Goal: Submit feedback/report problem: Submit feedback/report problem

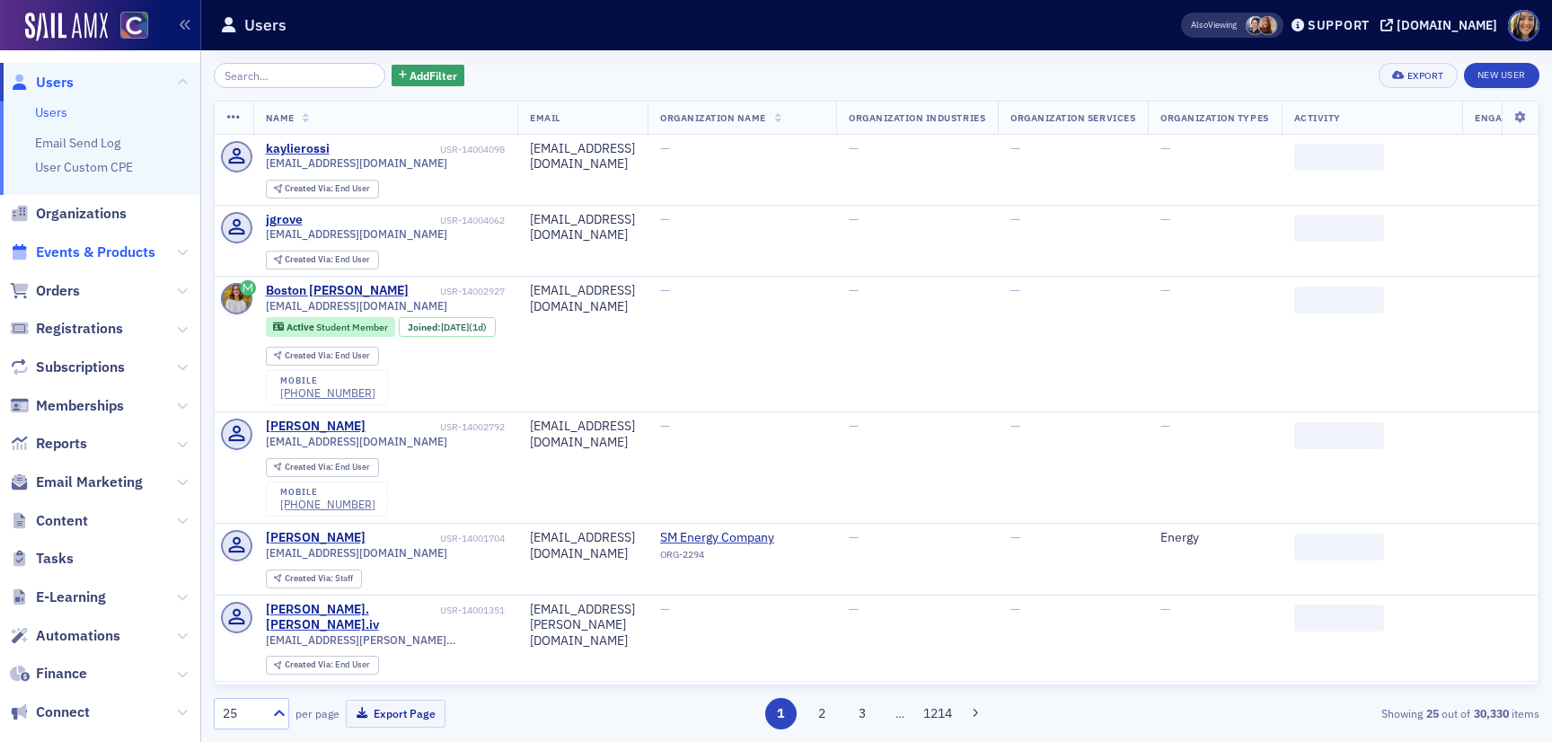
click at [119, 251] on span "Events & Products" at bounding box center [95, 252] width 119 height 20
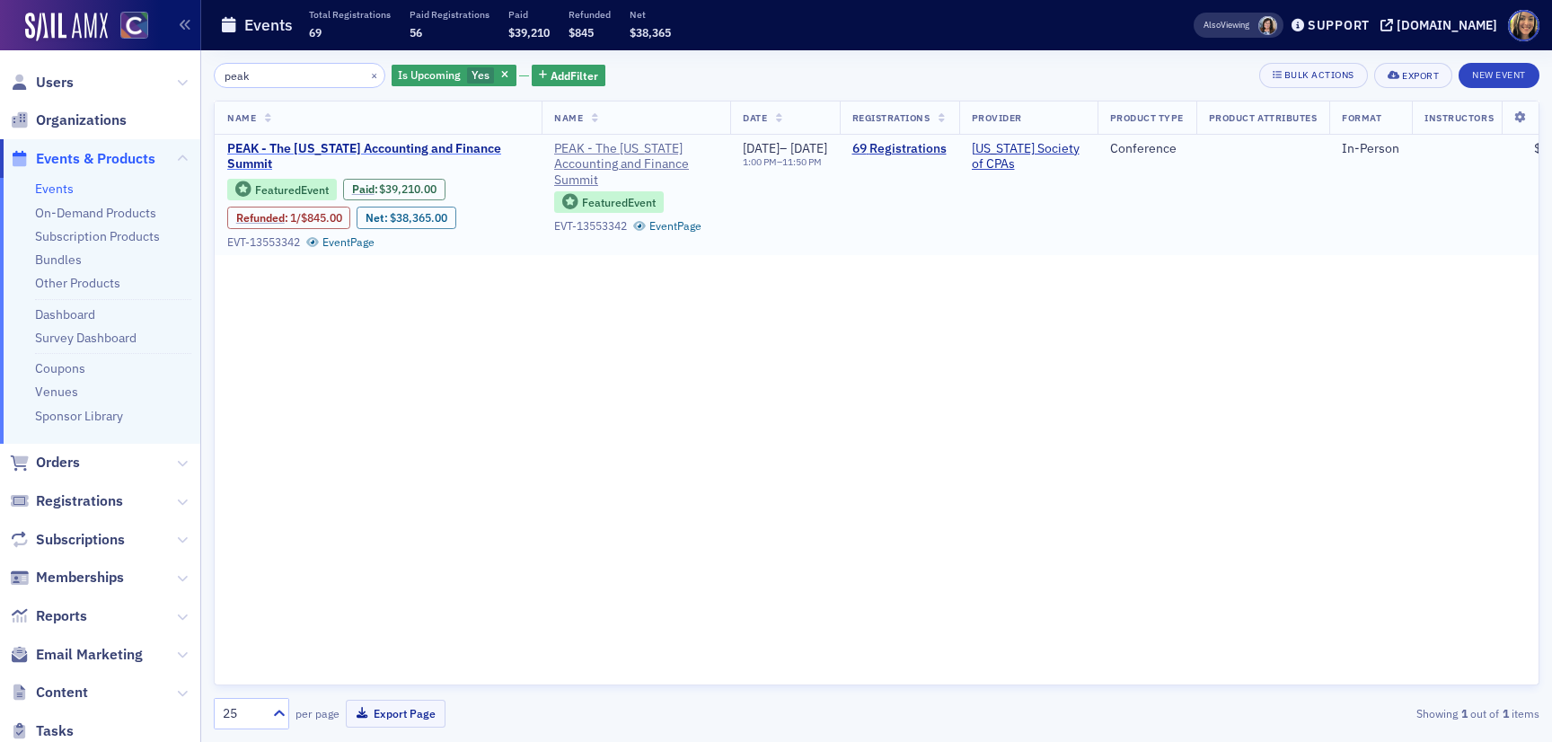
type input "peak"
click at [428, 149] on span "PEAK - The Colorado Accounting and Finance Summit" at bounding box center [378, 156] width 302 height 31
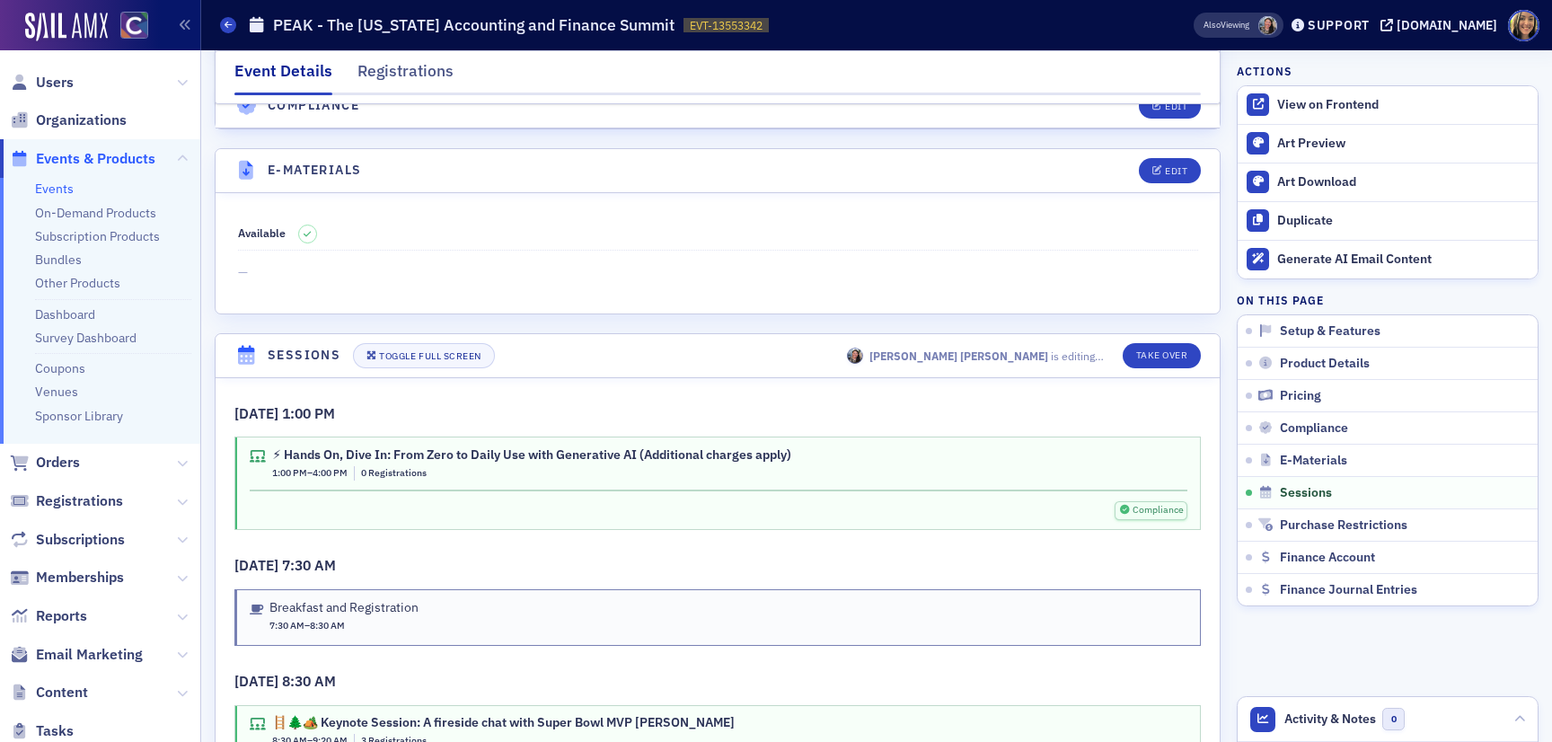
scroll to position [2452, 0]
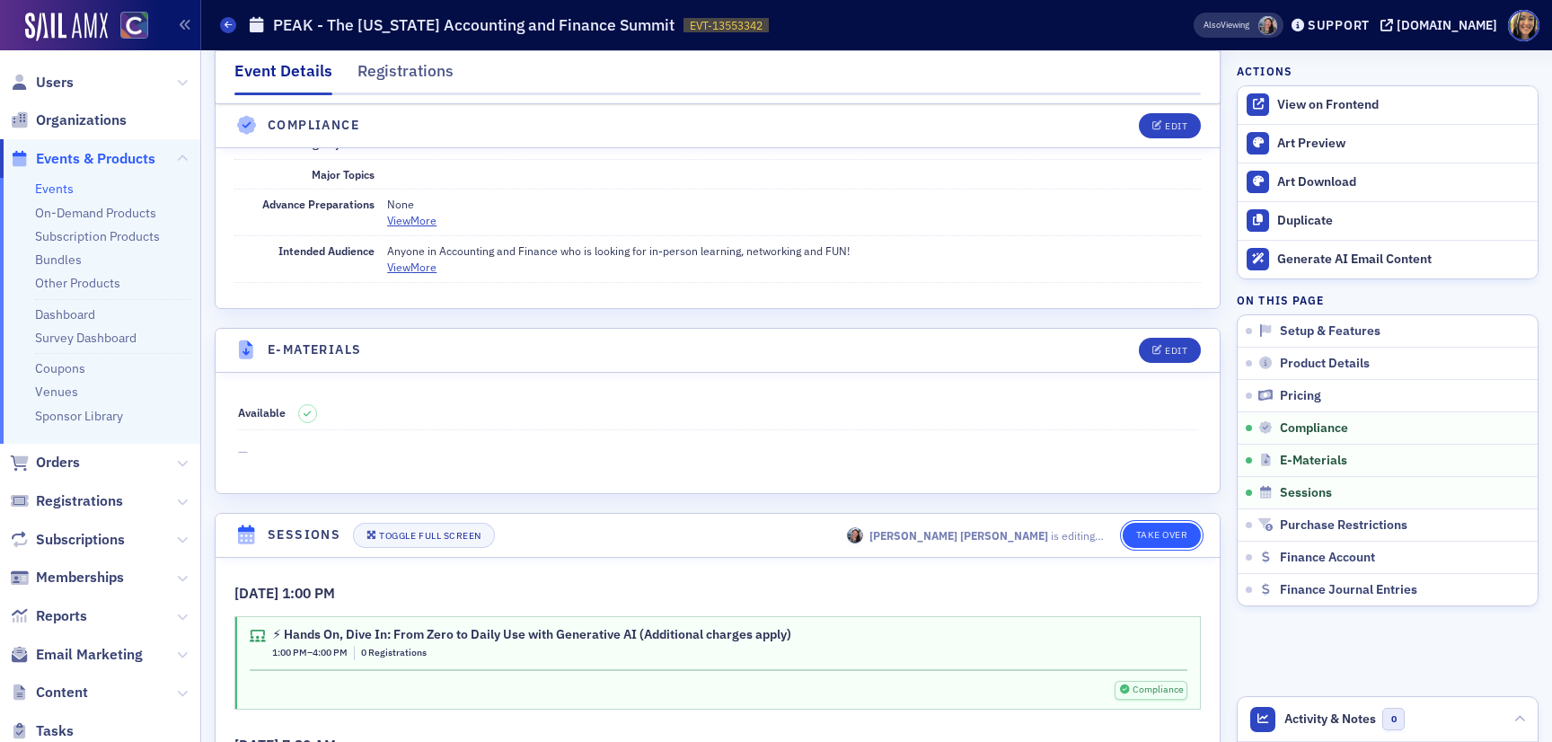
click at [1132, 527] on button "Take Over" at bounding box center [1162, 535] width 79 height 25
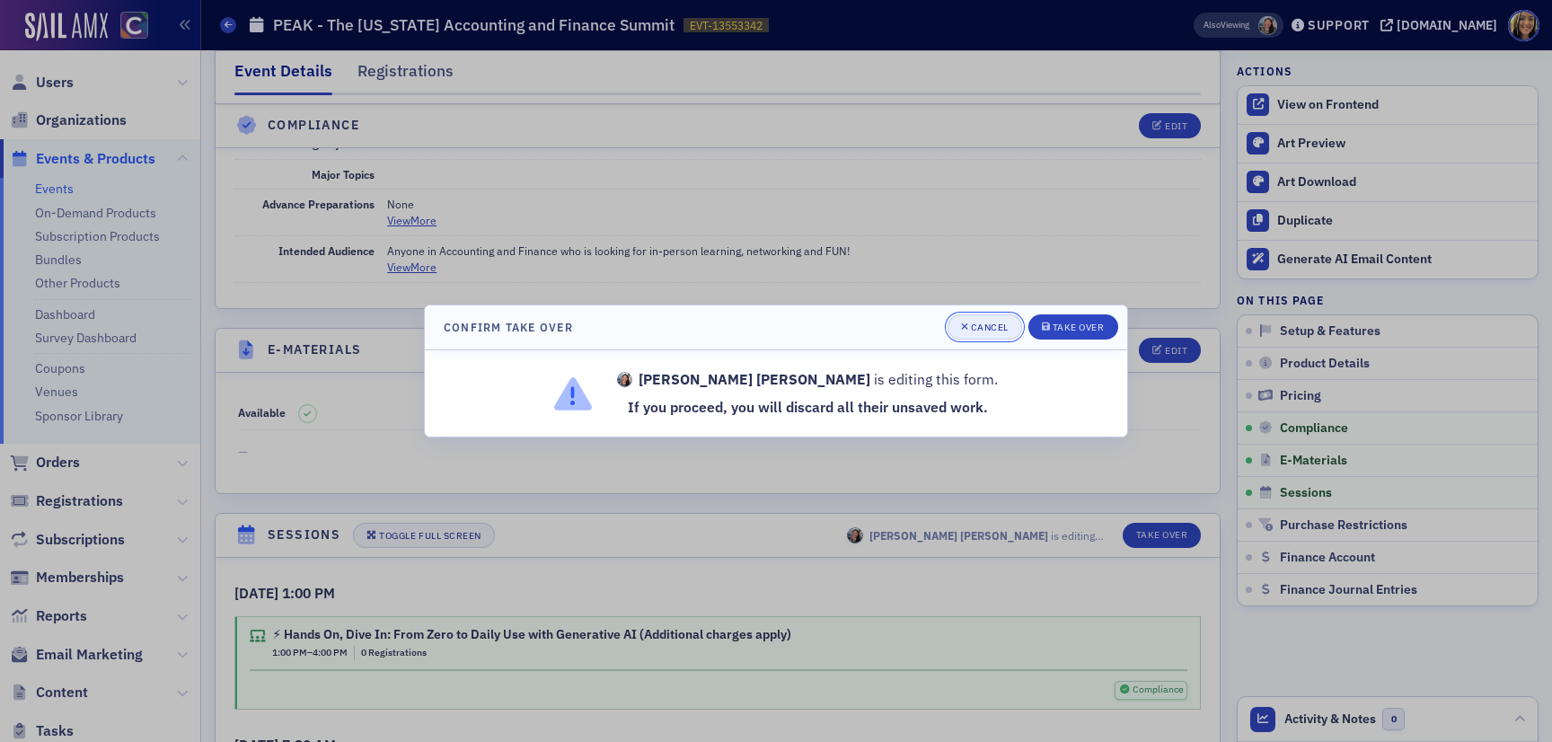
click at [991, 324] on div "Cancel" at bounding box center [990, 327] width 38 height 10
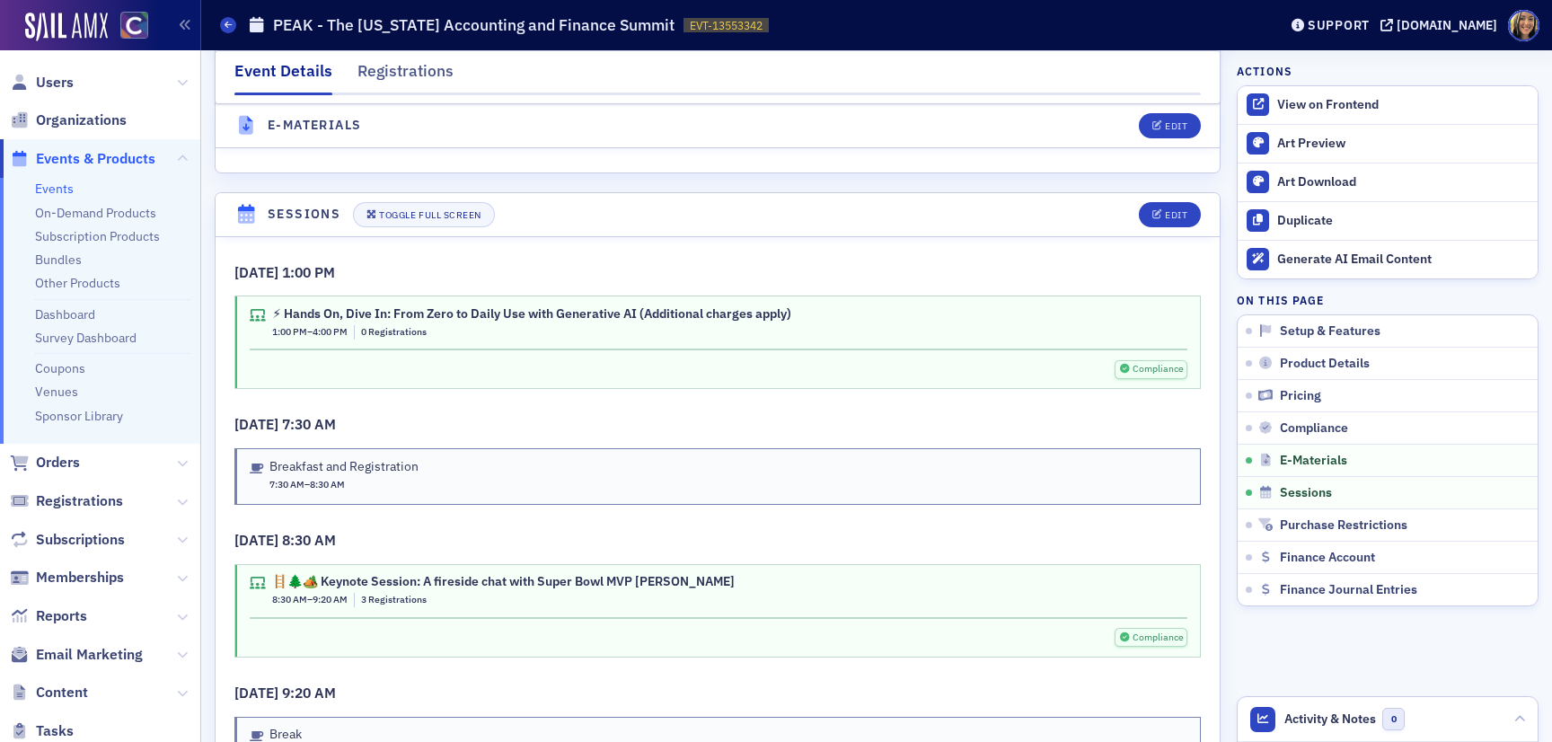
scroll to position [2771, 0]
click at [403, 214] on div "Toggle Full Screen" at bounding box center [429, 217] width 101 height 10
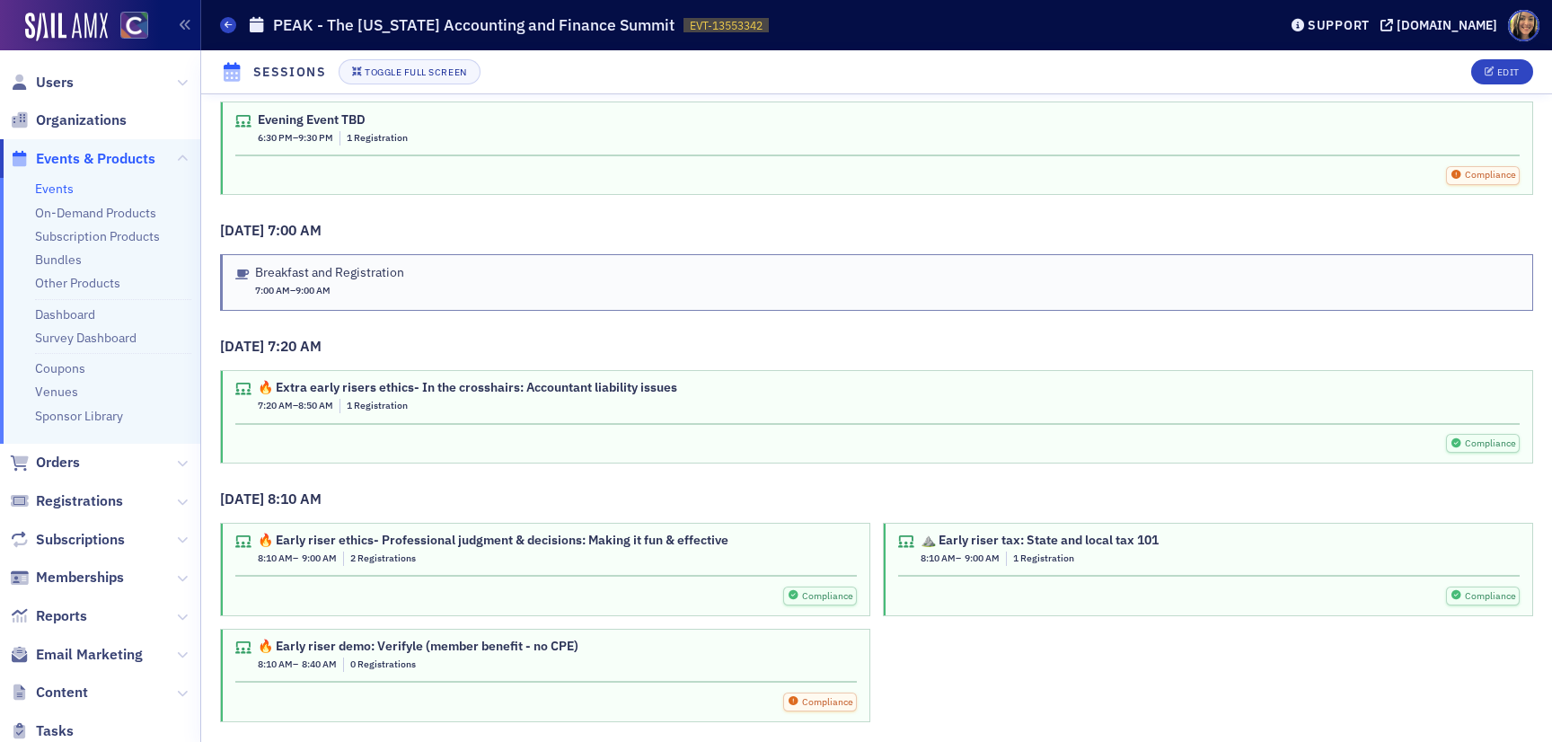
scroll to position [2538, 0]
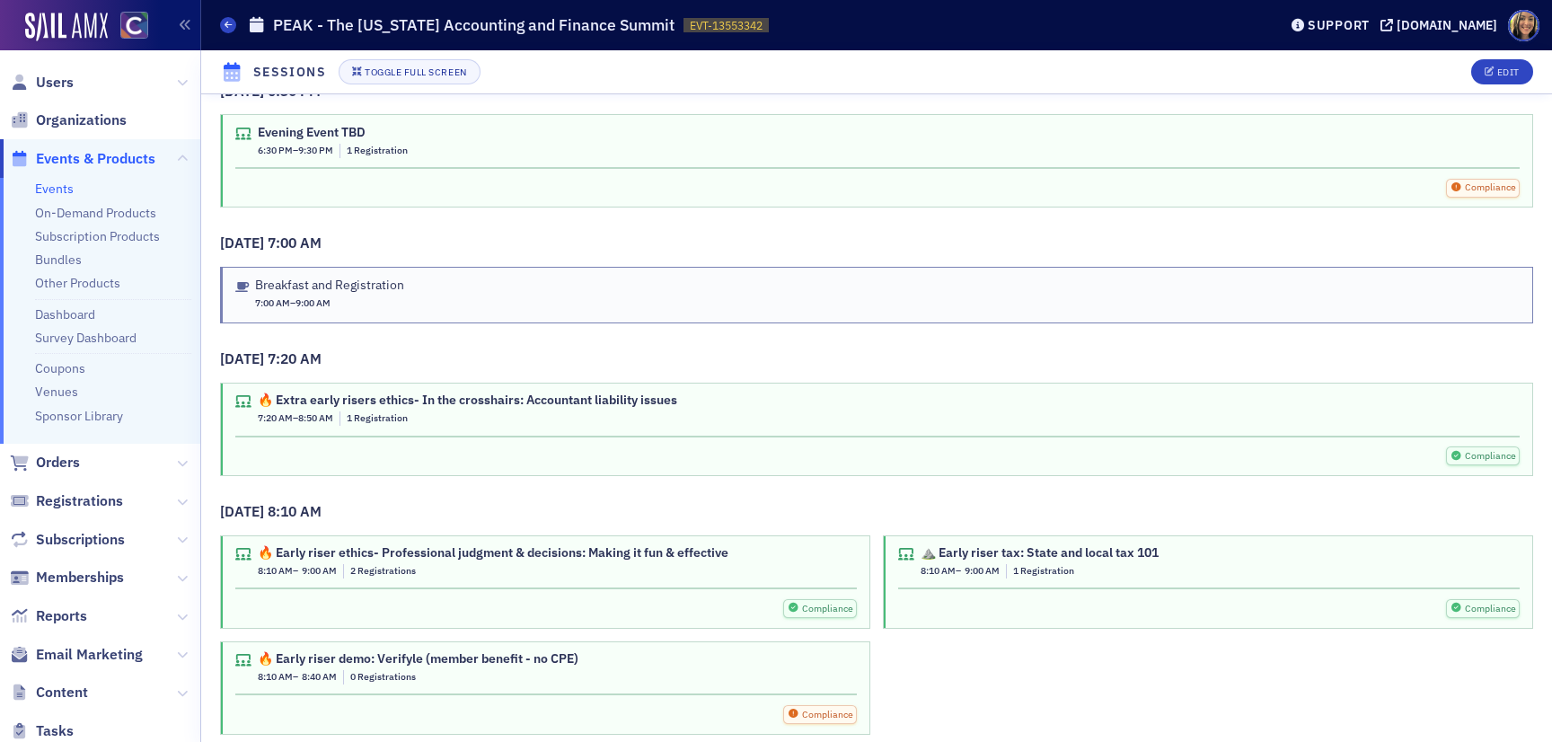
click at [347, 287] on div "Breakfast and Registration" at bounding box center [329, 285] width 149 height 16
click at [1490, 75] on icon "button" at bounding box center [1489, 72] width 11 height 10
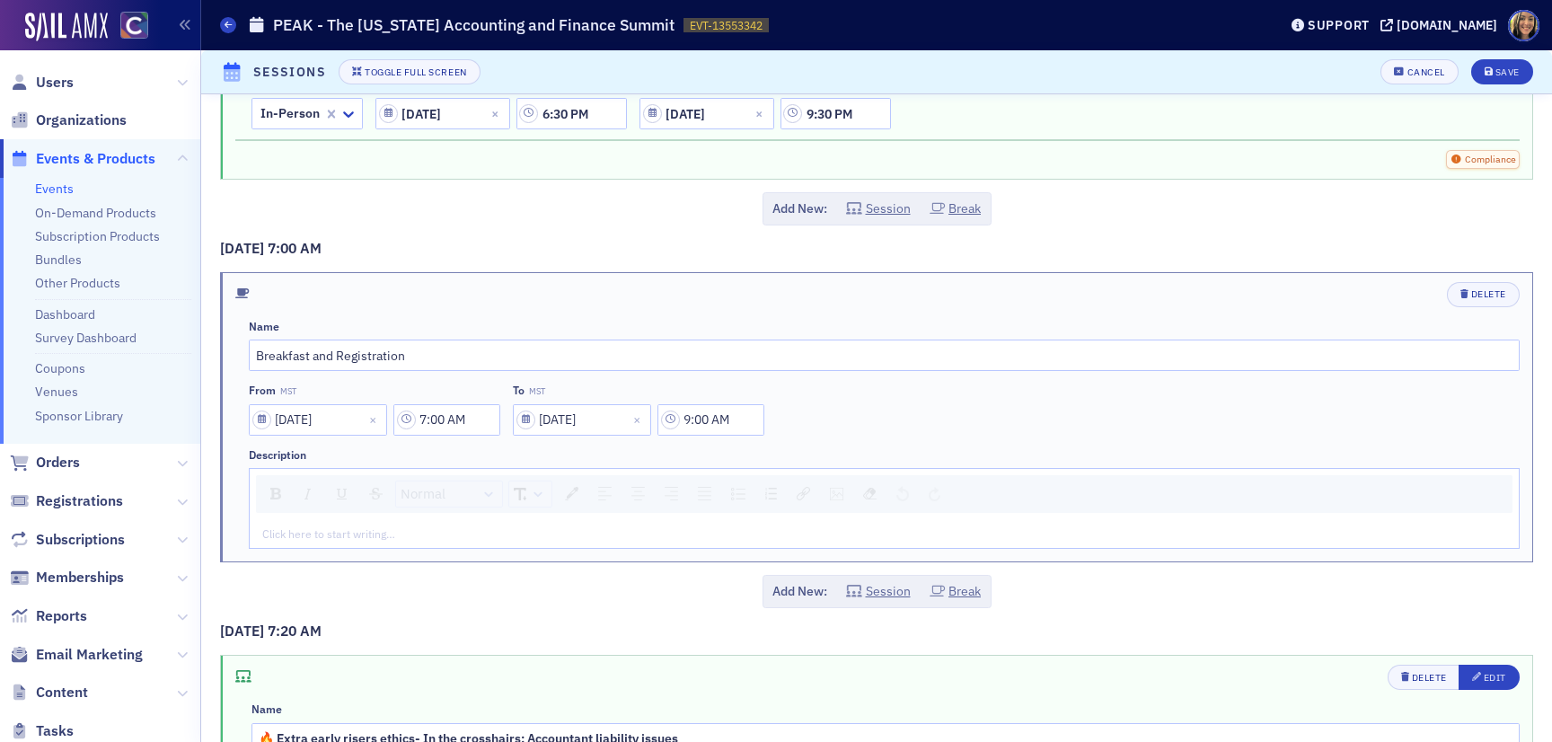
scroll to position [6783, 0]
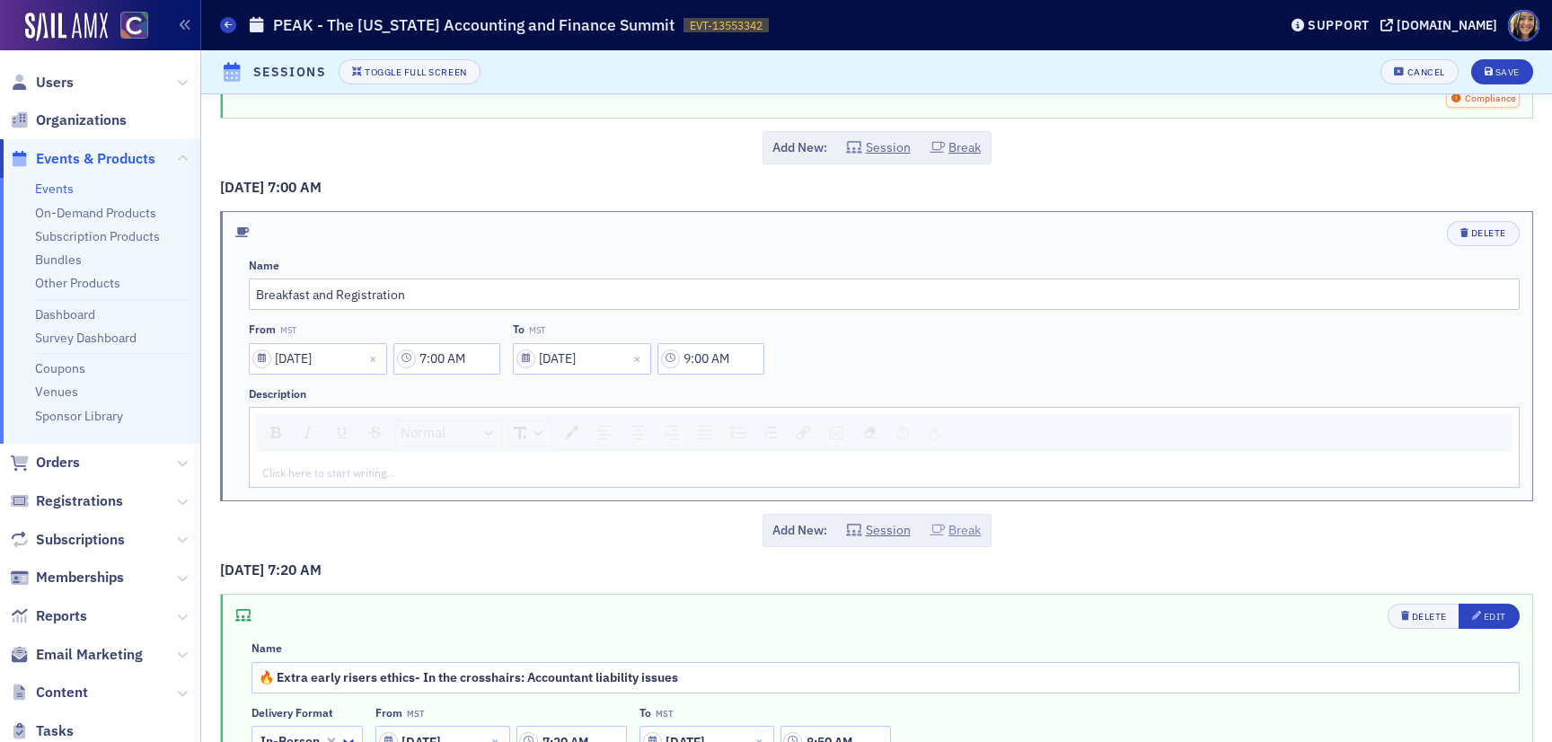
click at [957, 534] on button "Break" at bounding box center [955, 530] width 52 height 19
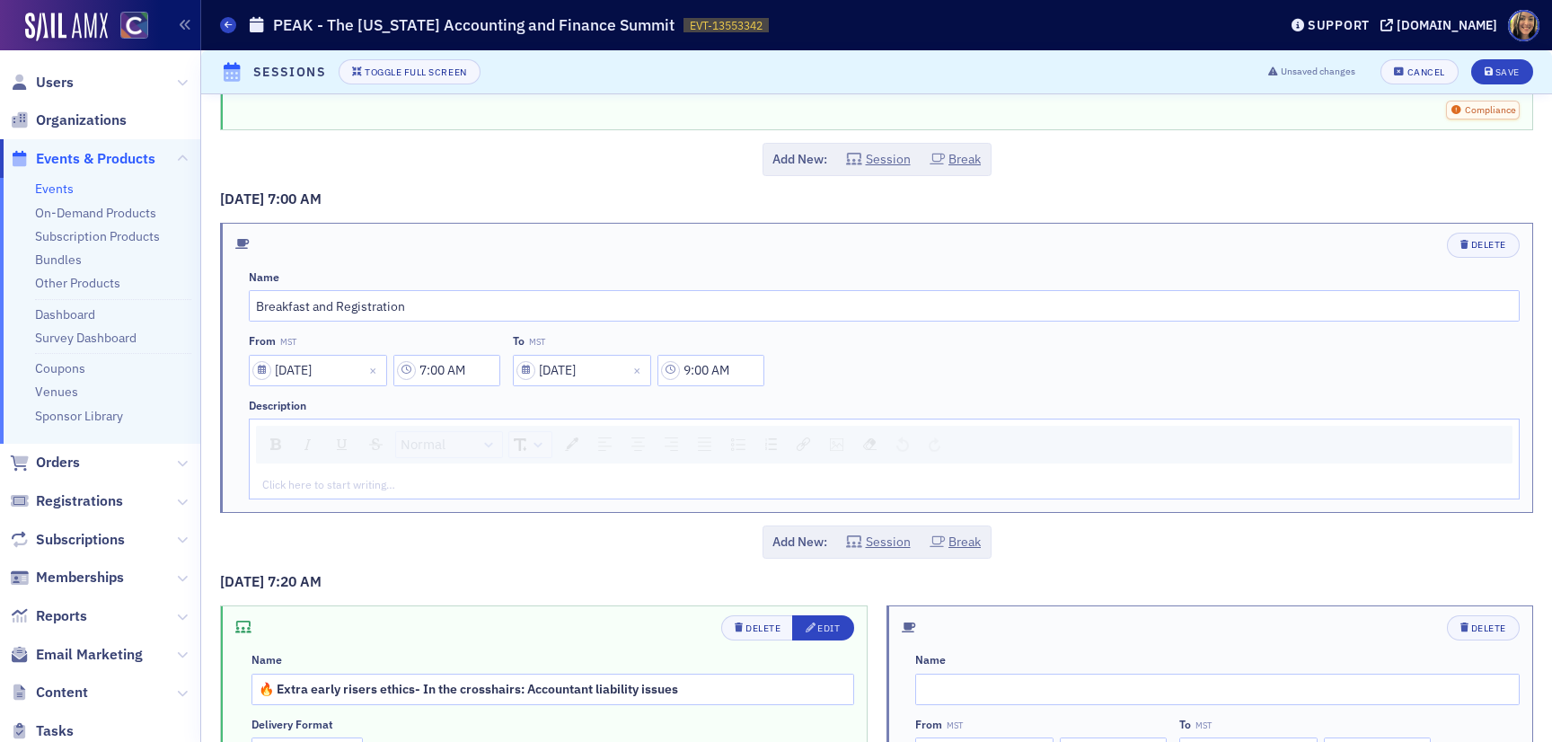
scroll to position [6745, 0]
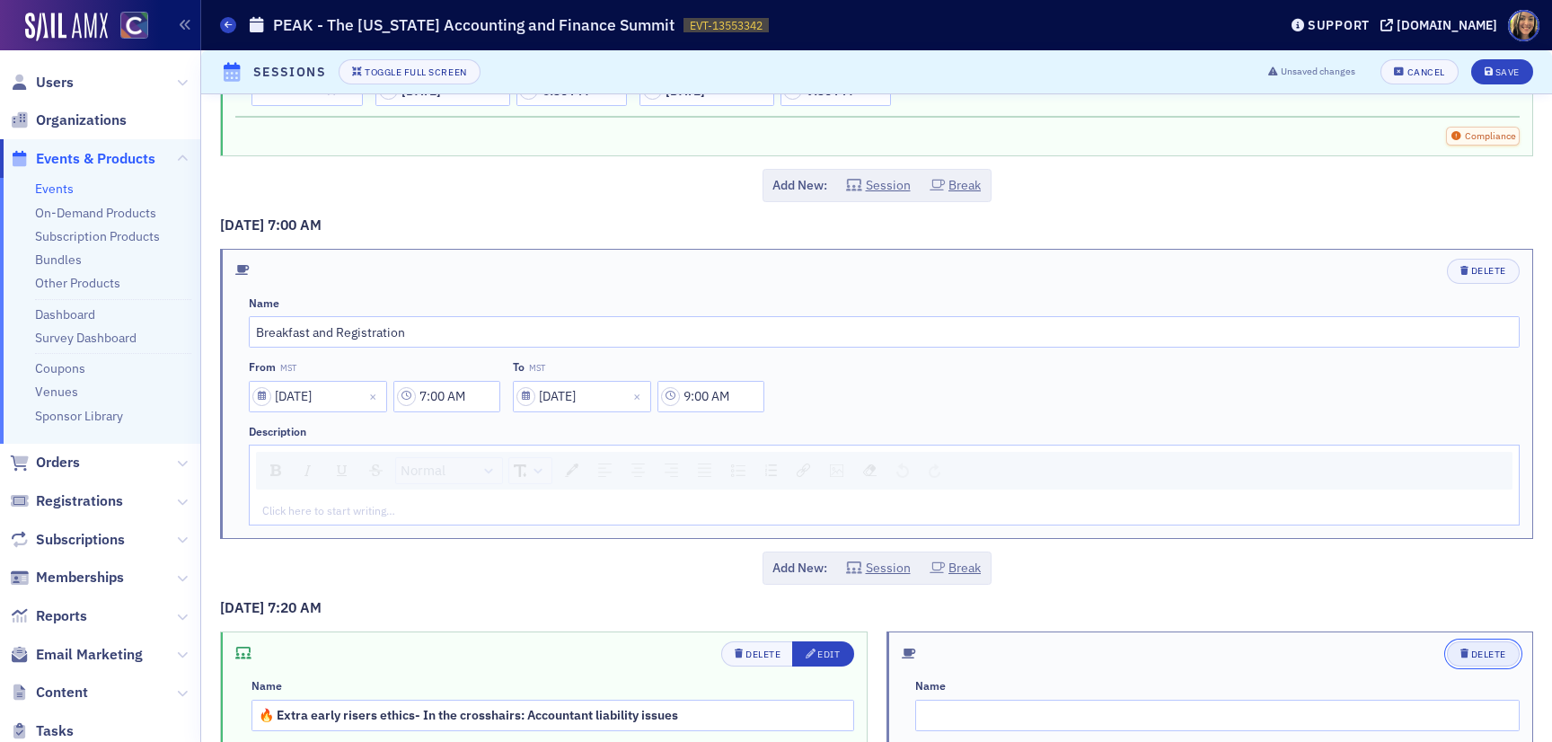
click at [1489, 650] on div "Delete" at bounding box center [1488, 654] width 35 height 10
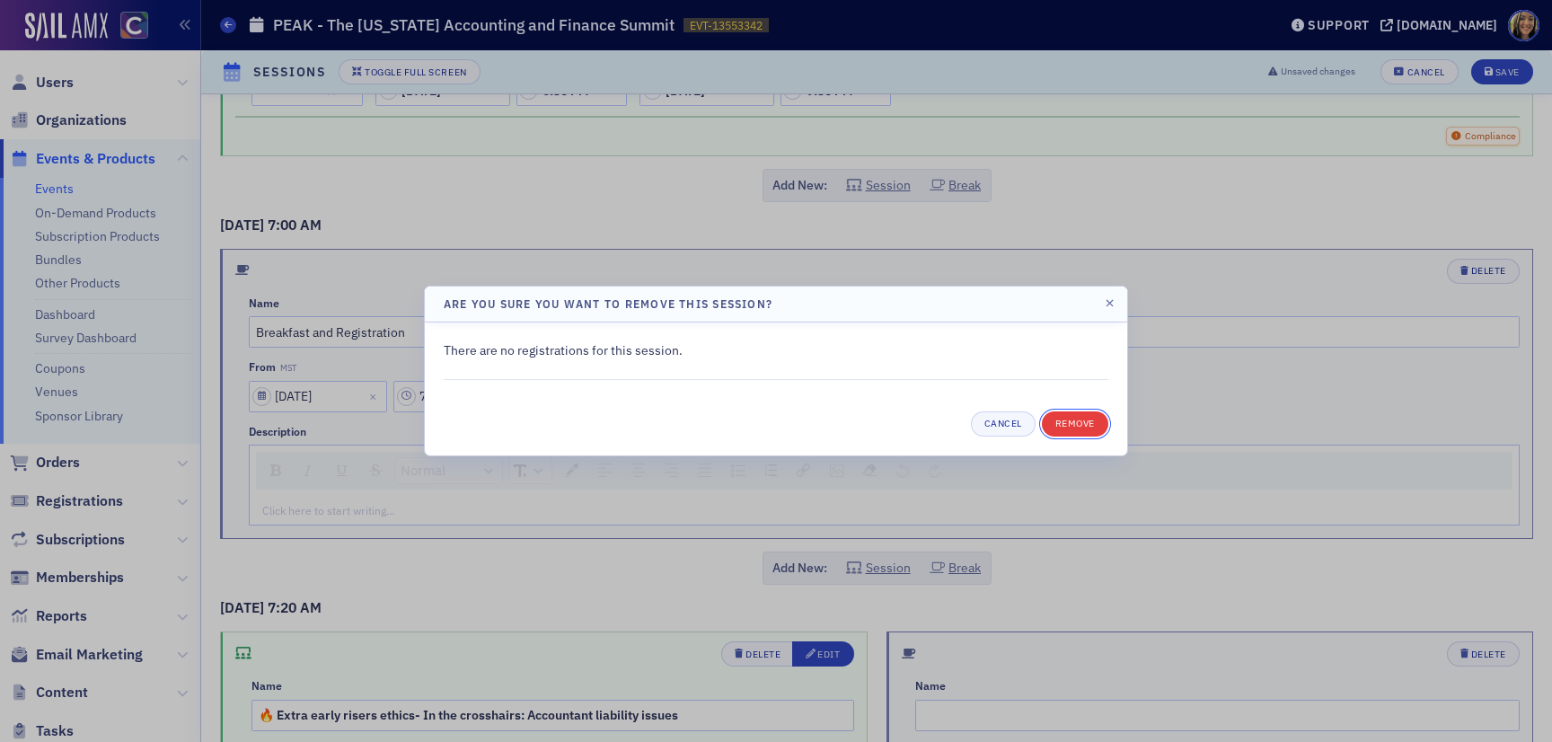
click at [1063, 428] on button "Remove" at bounding box center [1075, 423] width 66 height 25
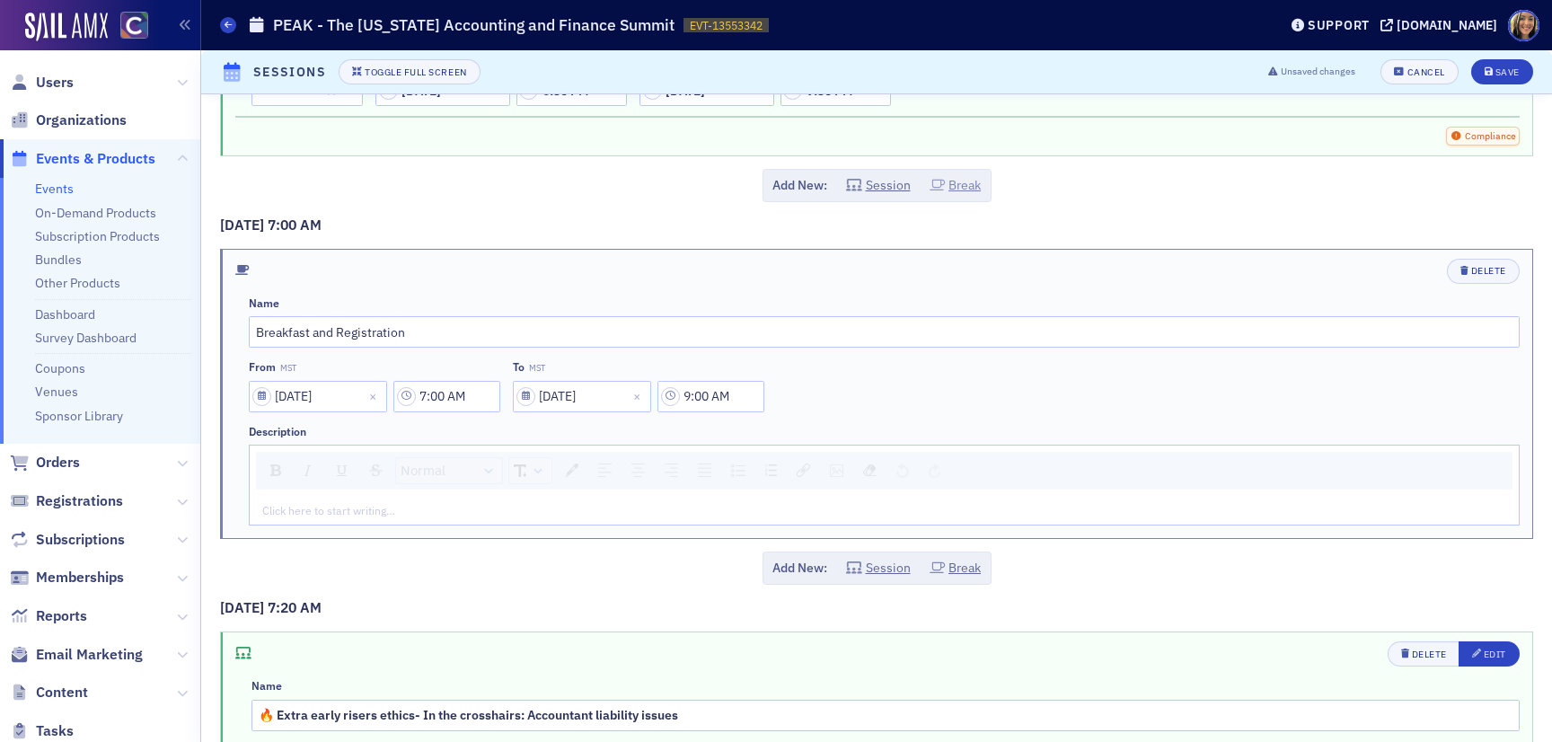
click at [954, 187] on button "Break" at bounding box center [955, 185] width 52 height 19
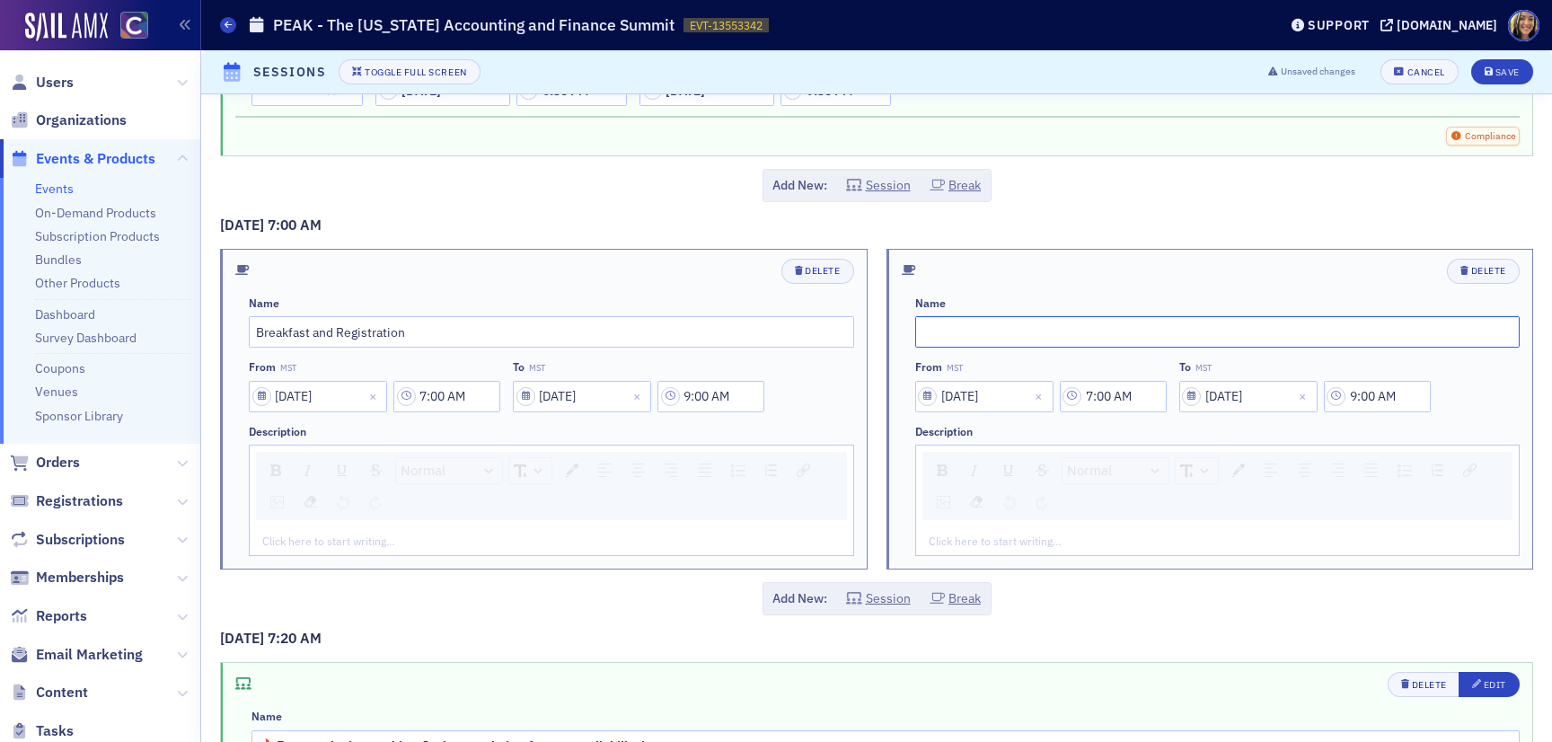
click at [965, 333] on input "text" at bounding box center [1217, 331] width 605 height 31
drag, startPoint x: 997, startPoint y: 333, endPoint x: 982, endPoint y: 331, distance: 15.4
click at [982, 331] on input "Breakfast and Registration" at bounding box center [1217, 331] width 605 height 31
type input "Breakfast & Registration"
click at [1506, 67] on div "Save" at bounding box center [1507, 72] width 24 height 10
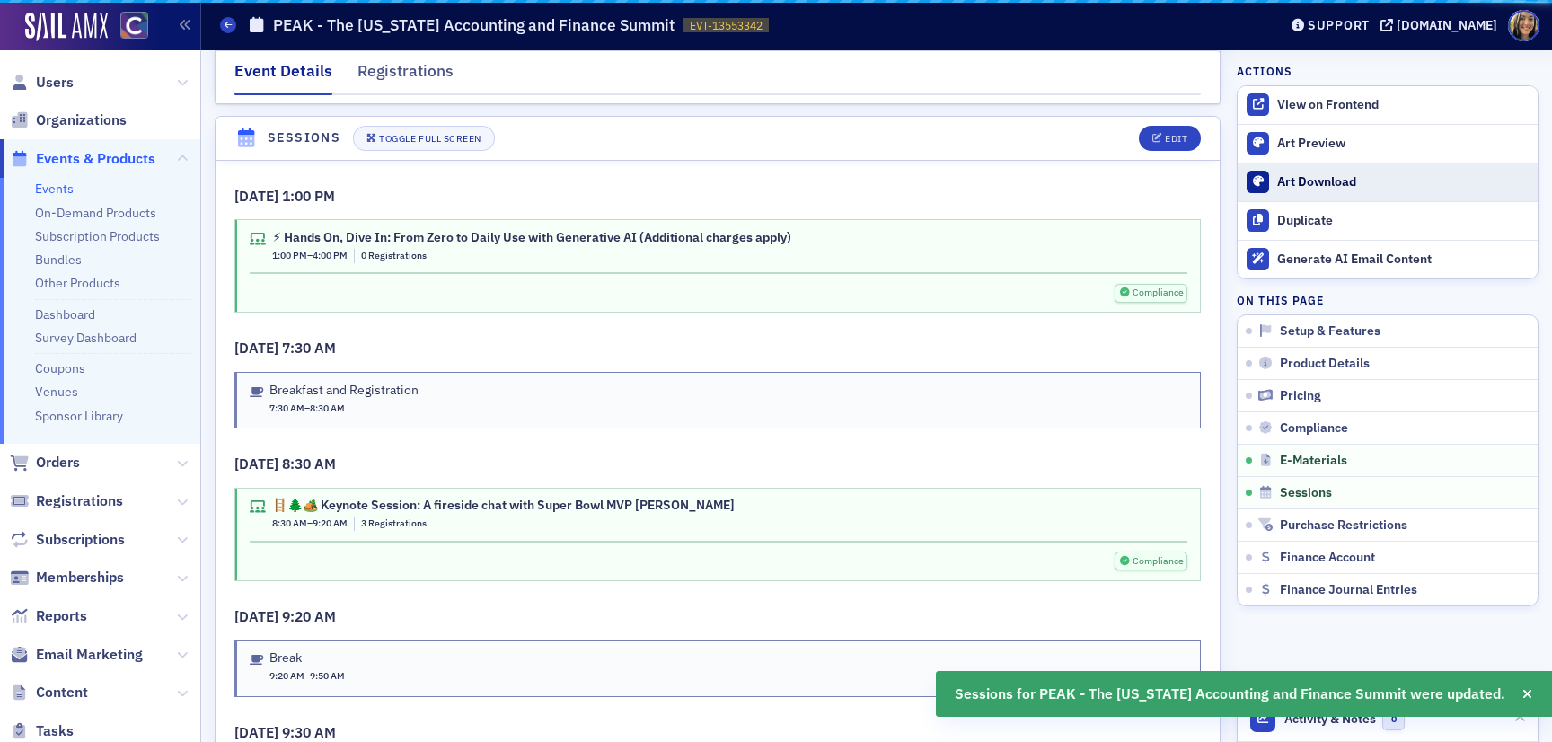
scroll to position [2860, 0]
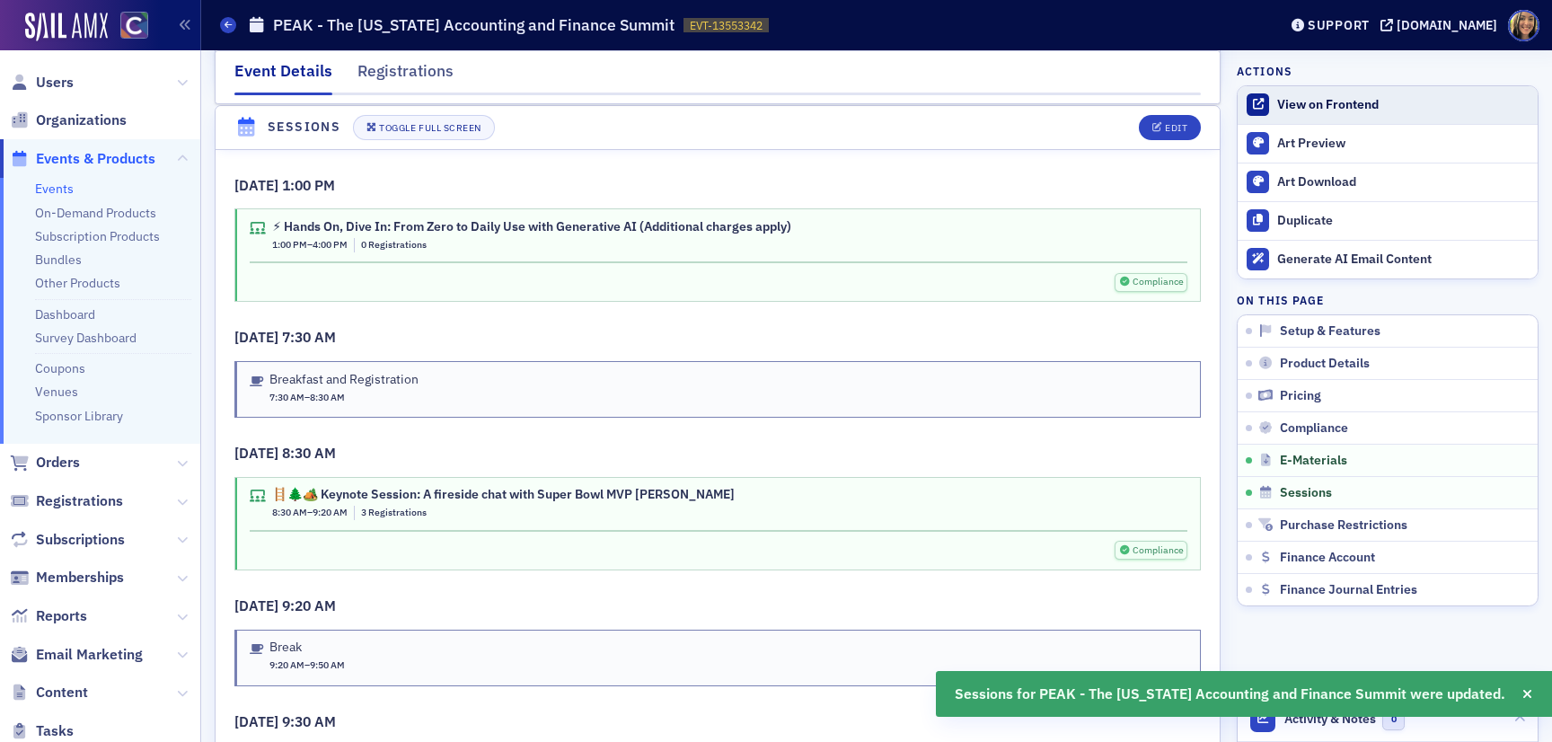
click at [1344, 98] on div "View on Frontend" at bounding box center [1402, 105] width 251 height 16
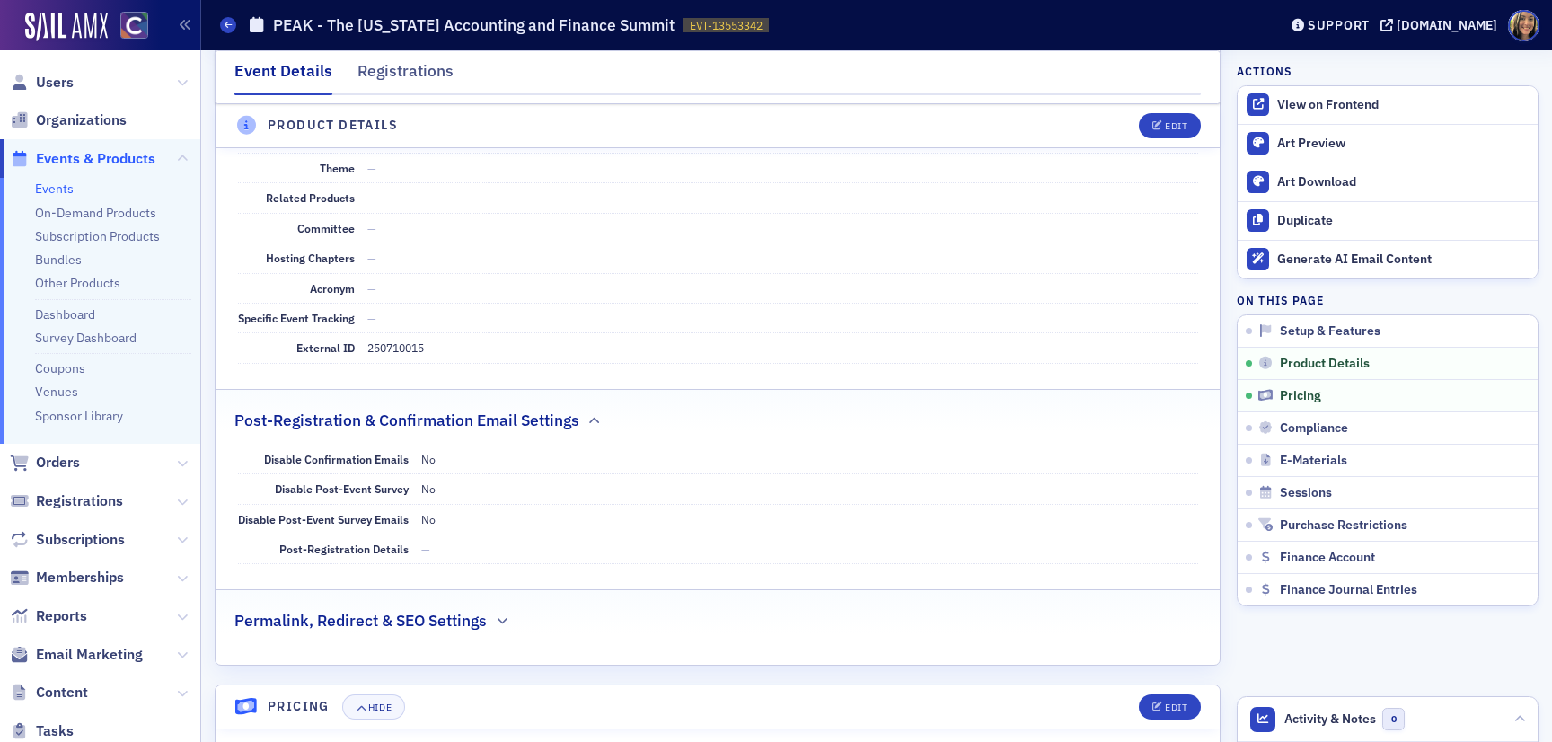
scroll to position [1149, 0]
click at [1177, 117] on button "Edit" at bounding box center [1170, 125] width 62 height 25
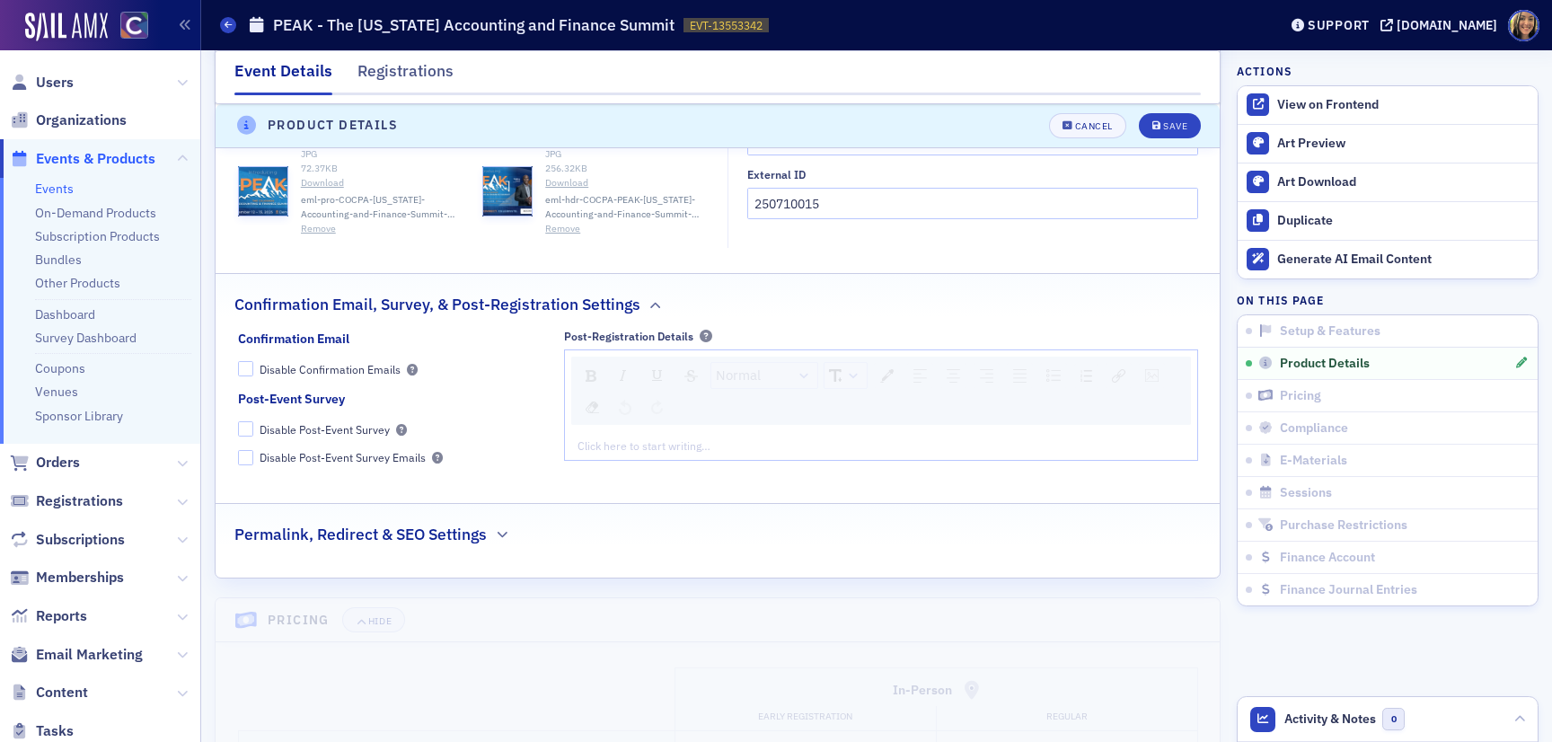
scroll to position [2036, 0]
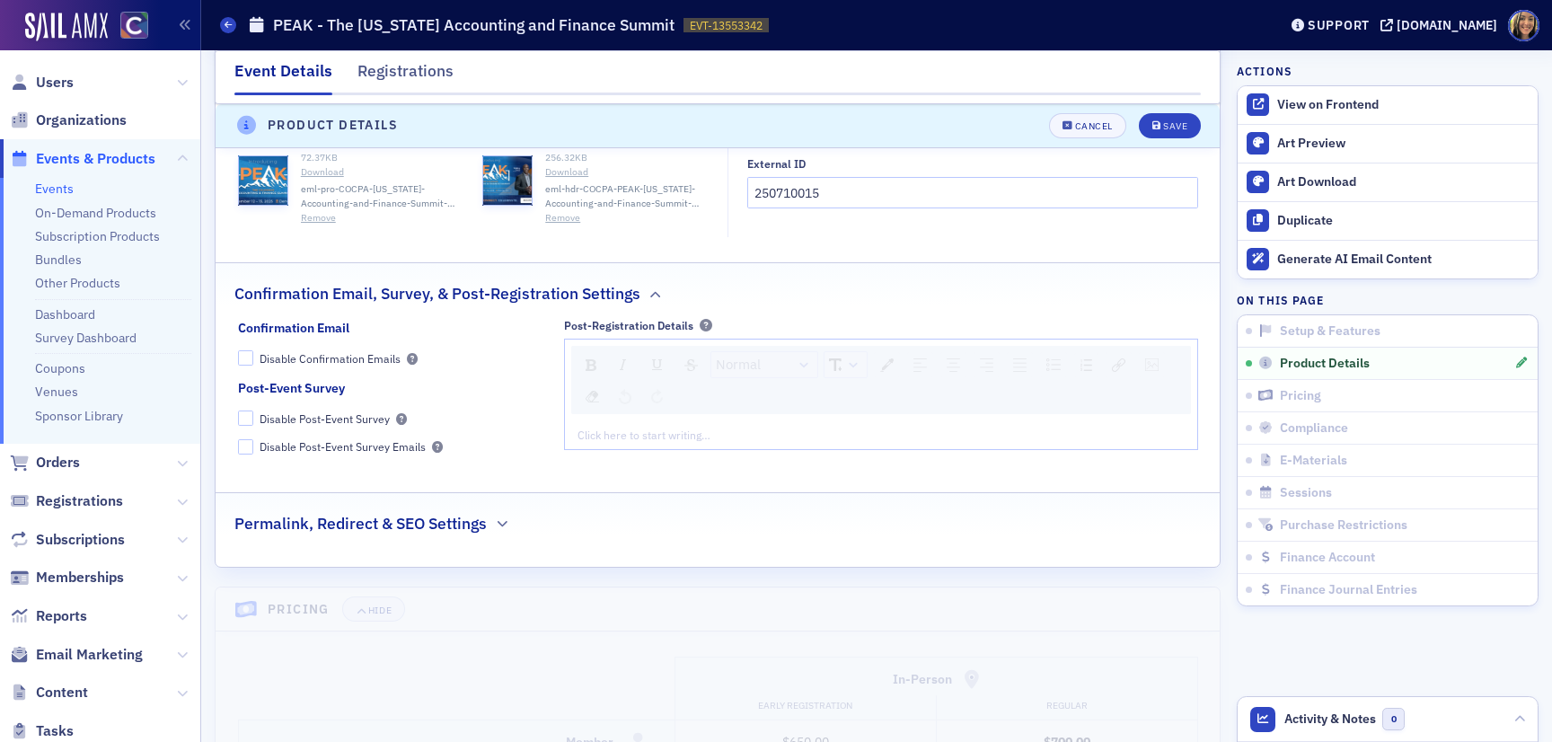
click at [370, 524] on h2 "Permalink, Redirect & SEO Settings" at bounding box center [360, 523] width 252 height 23
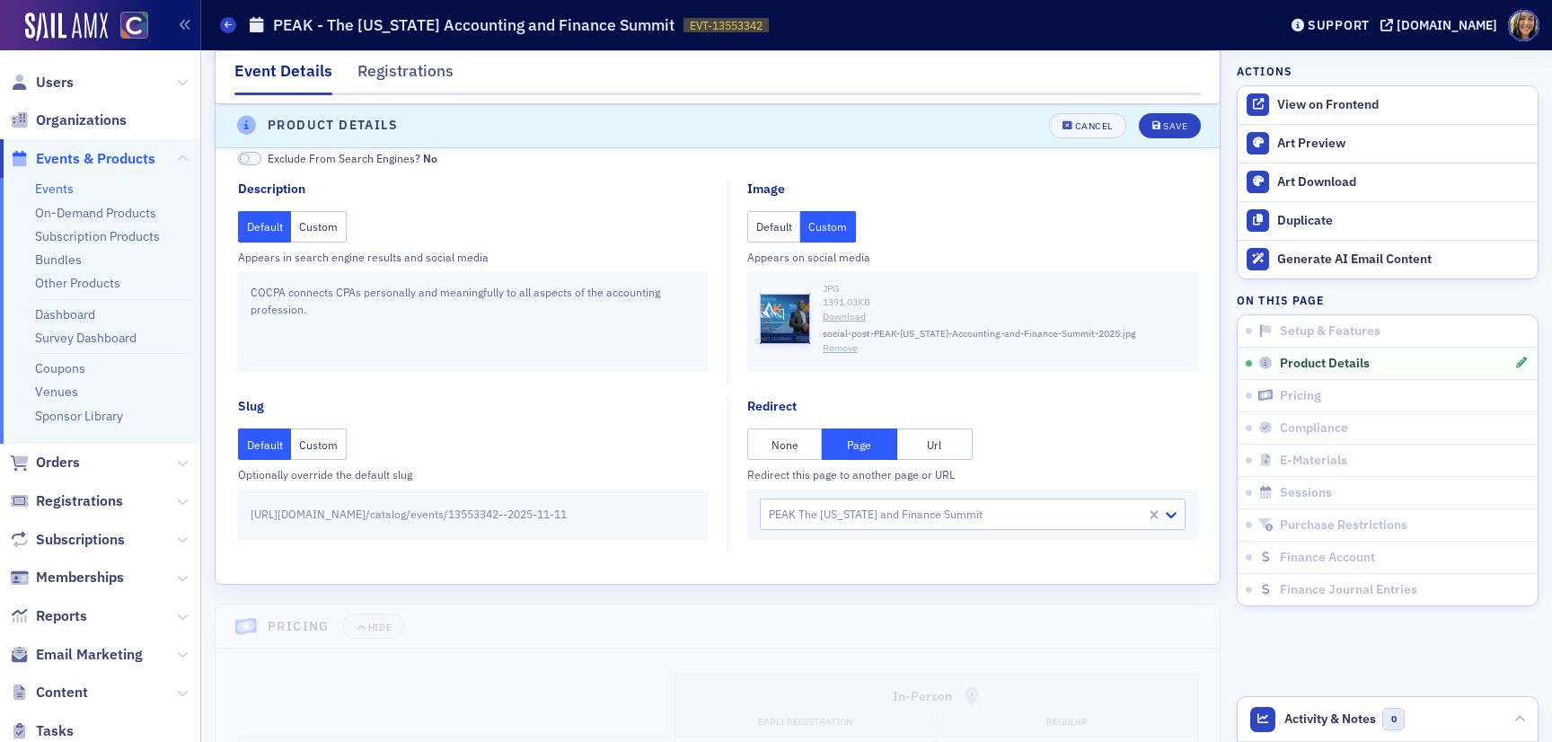
scroll to position [2453, 0]
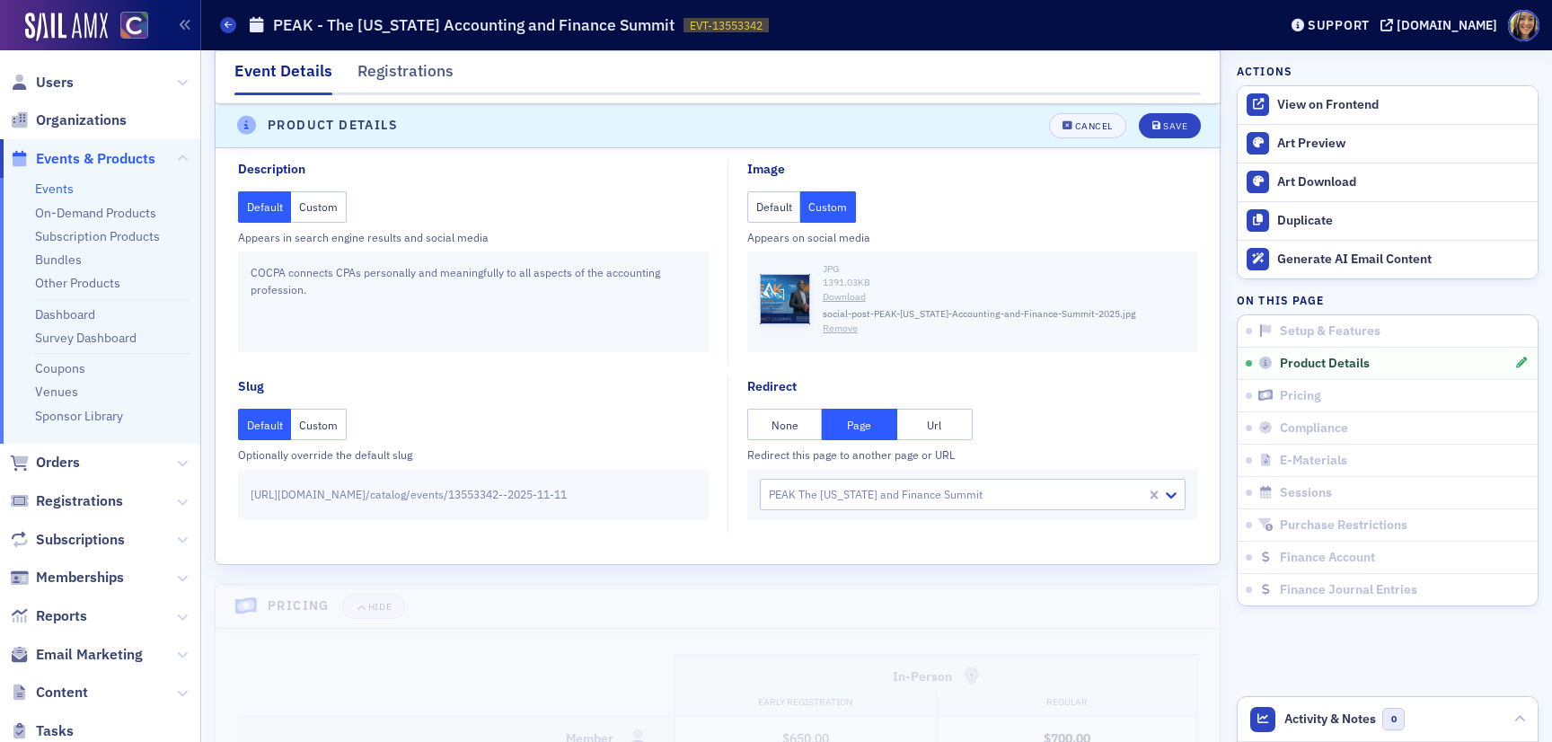
click at [788, 426] on button "None" at bounding box center [784, 424] width 75 height 31
click at [1175, 121] on div "Save" at bounding box center [1175, 126] width 24 height 10
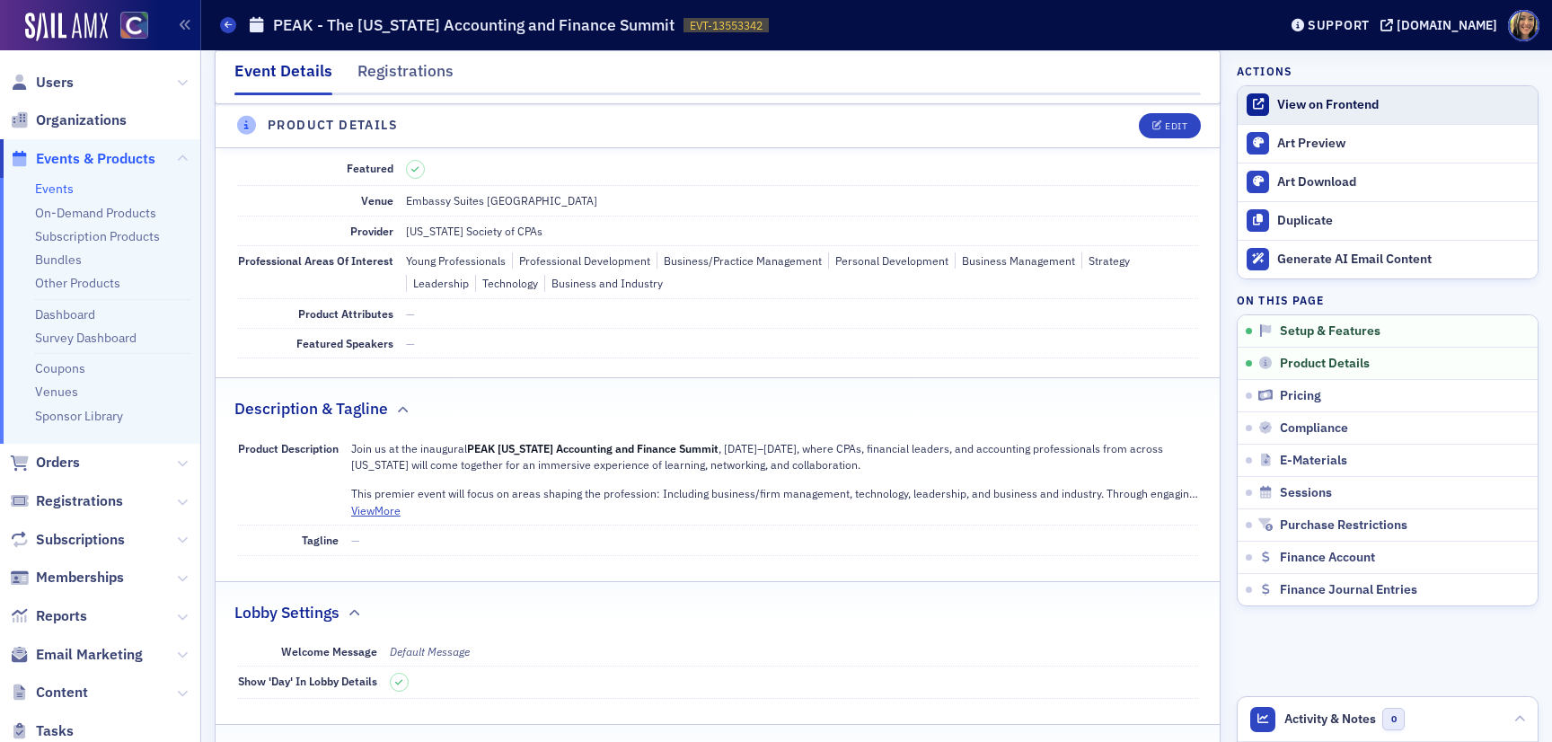
scroll to position [434, 0]
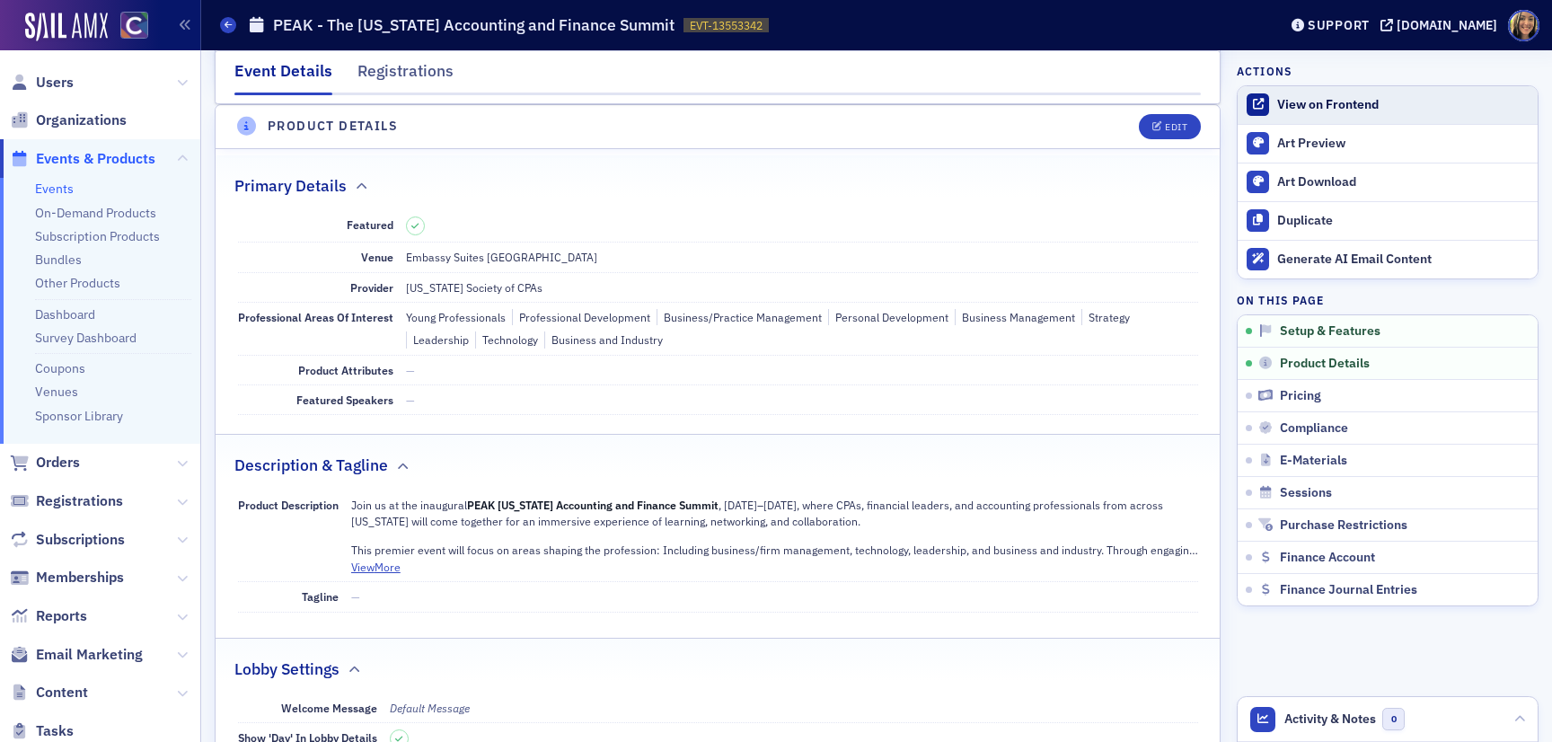
click at [1322, 97] on div "View on Frontend" at bounding box center [1402, 105] width 251 height 16
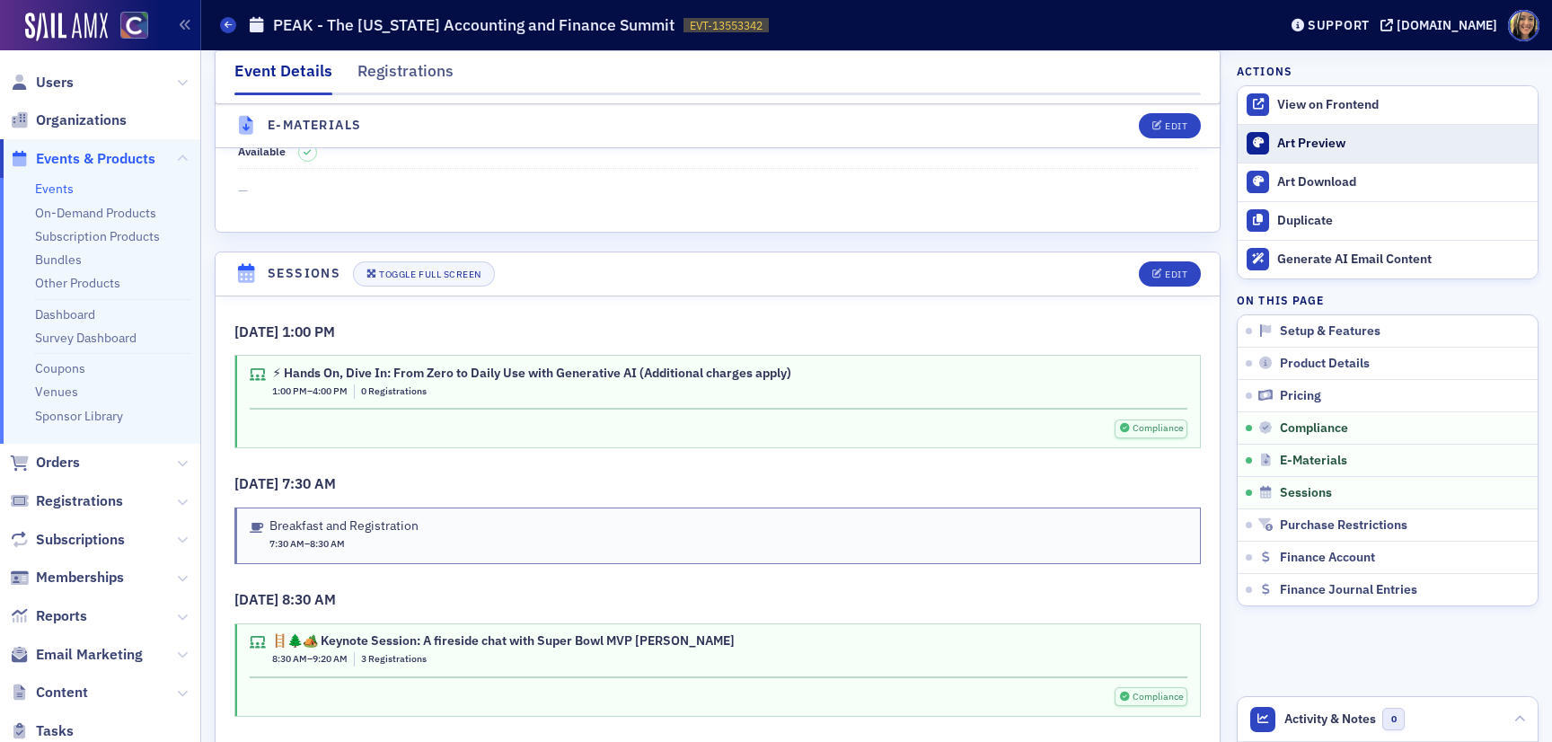
scroll to position [2671, 0]
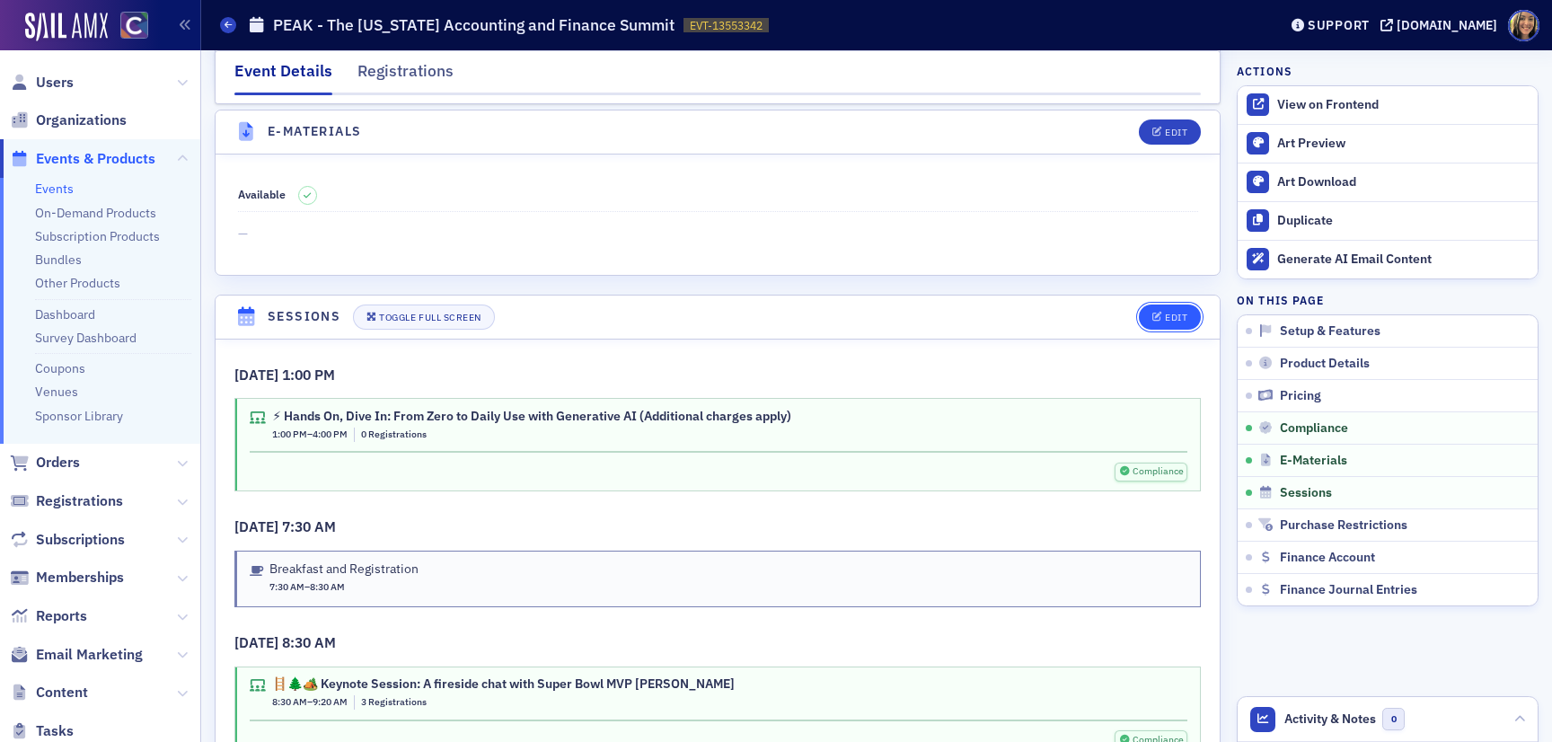
click at [1164, 315] on span "Edit" at bounding box center [1169, 318] width 35 height 10
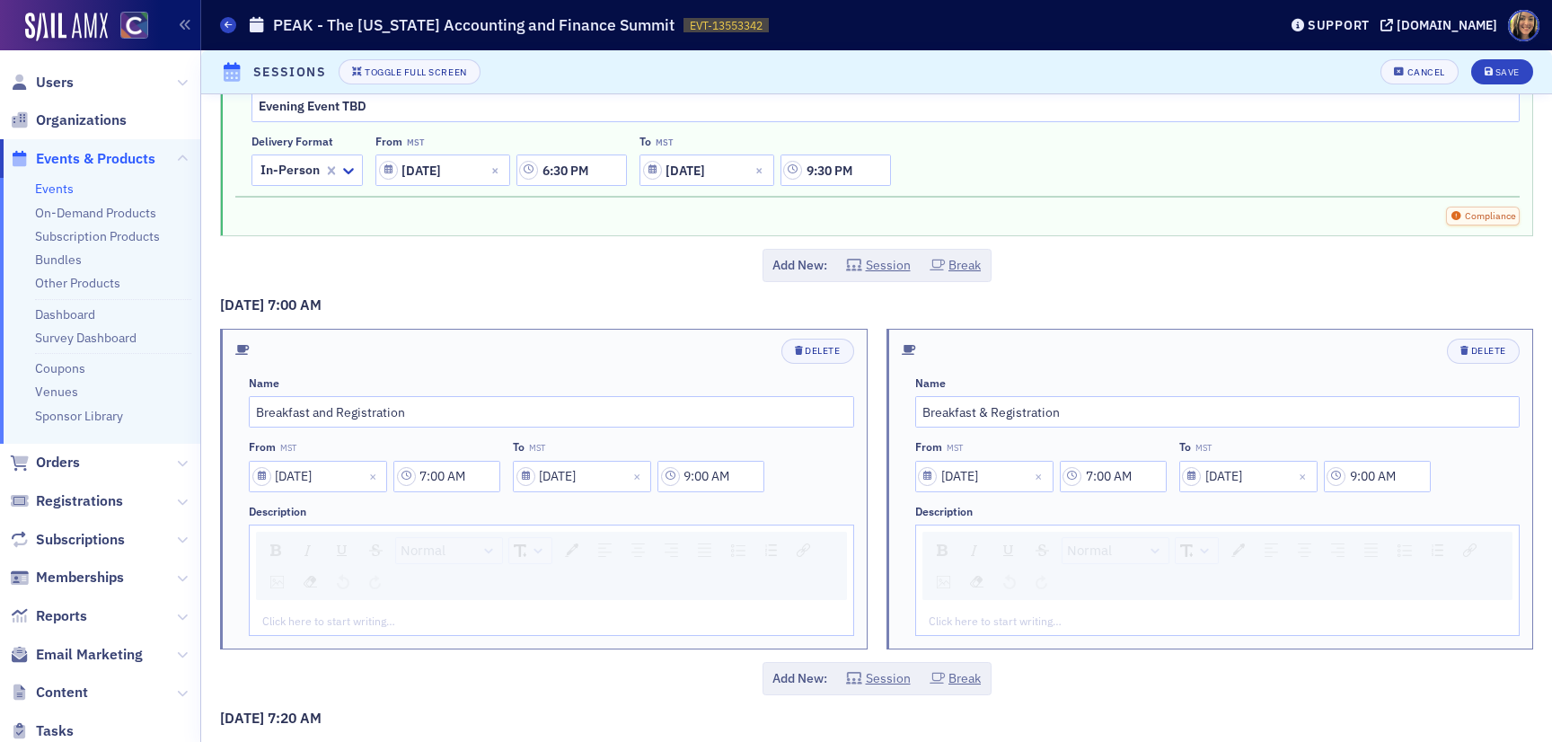
scroll to position [6625, 0]
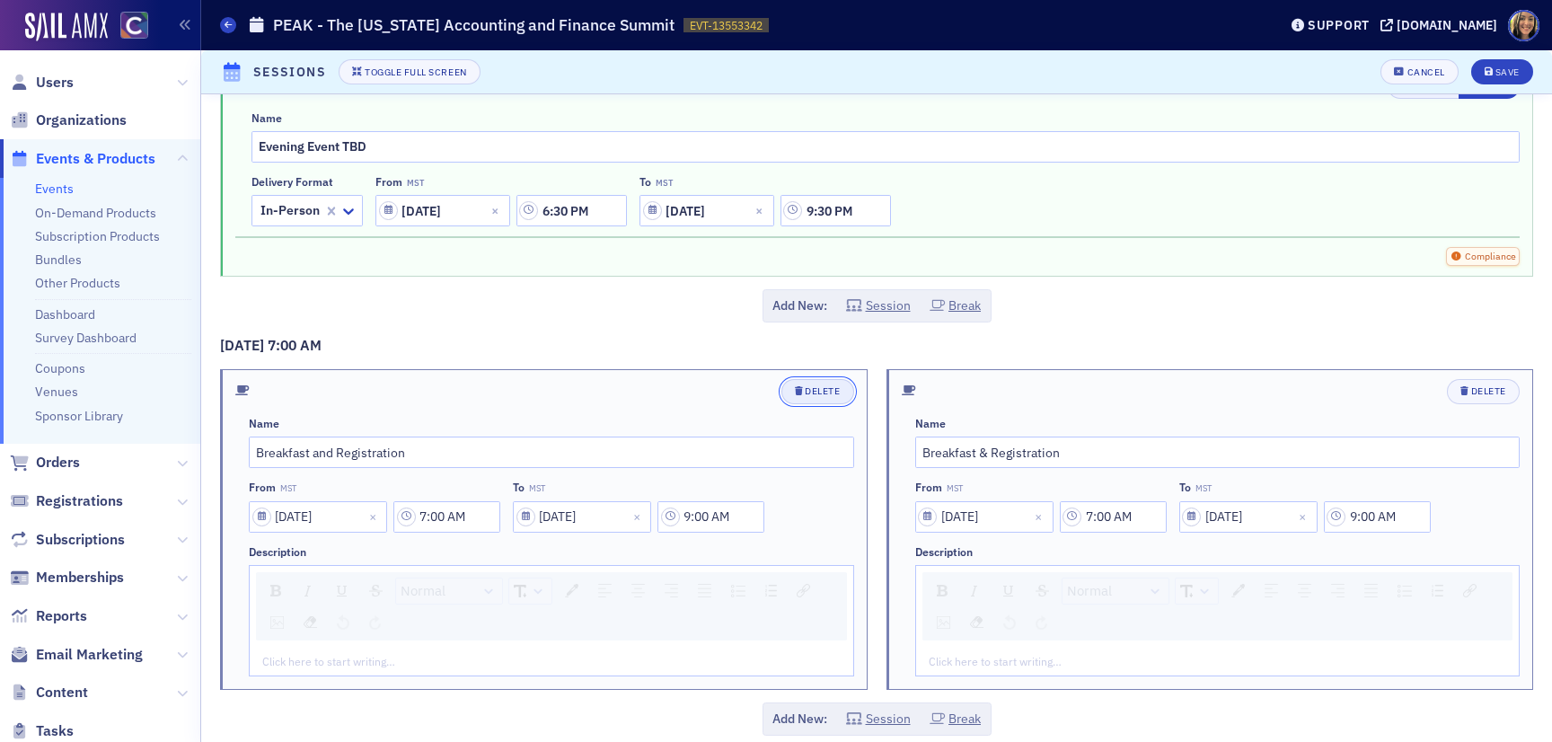
click at [823, 393] on div "Delete" at bounding box center [822, 391] width 35 height 10
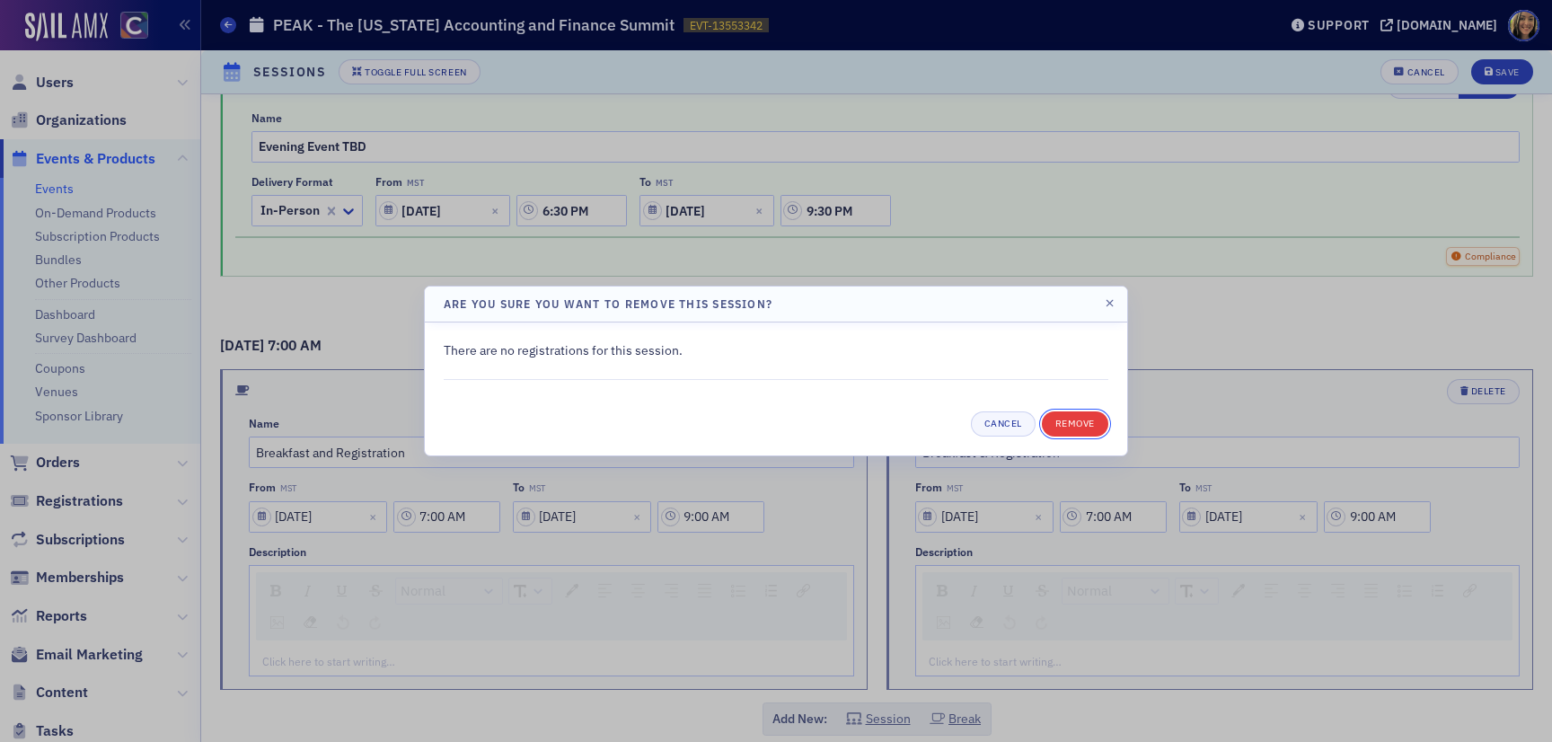
click at [1087, 429] on button "Remove" at bounding box center [1075, 423] width 66 height 25
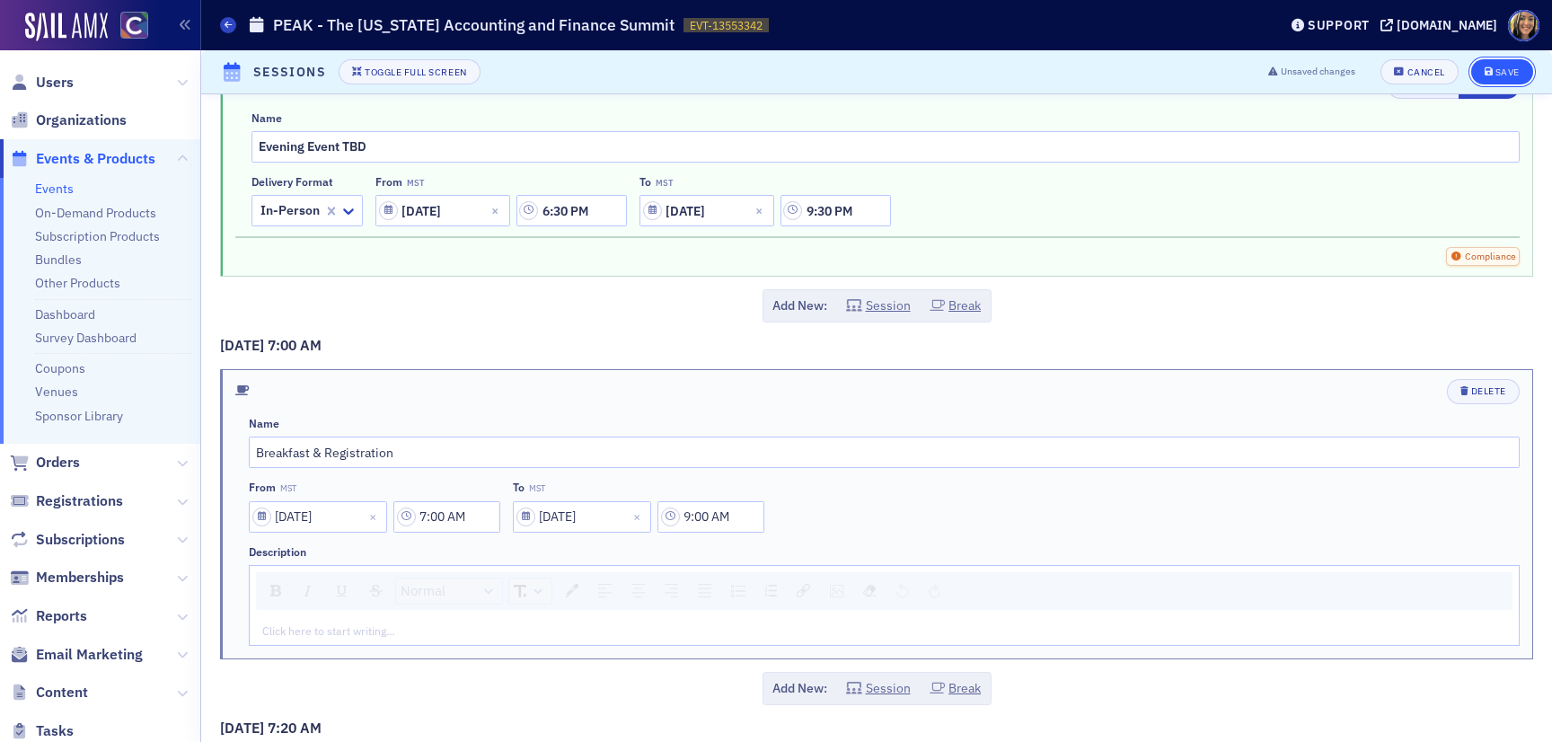
click at [1510, 70] on div "Save" at bounding box center [1507, 72] width 24 height 10
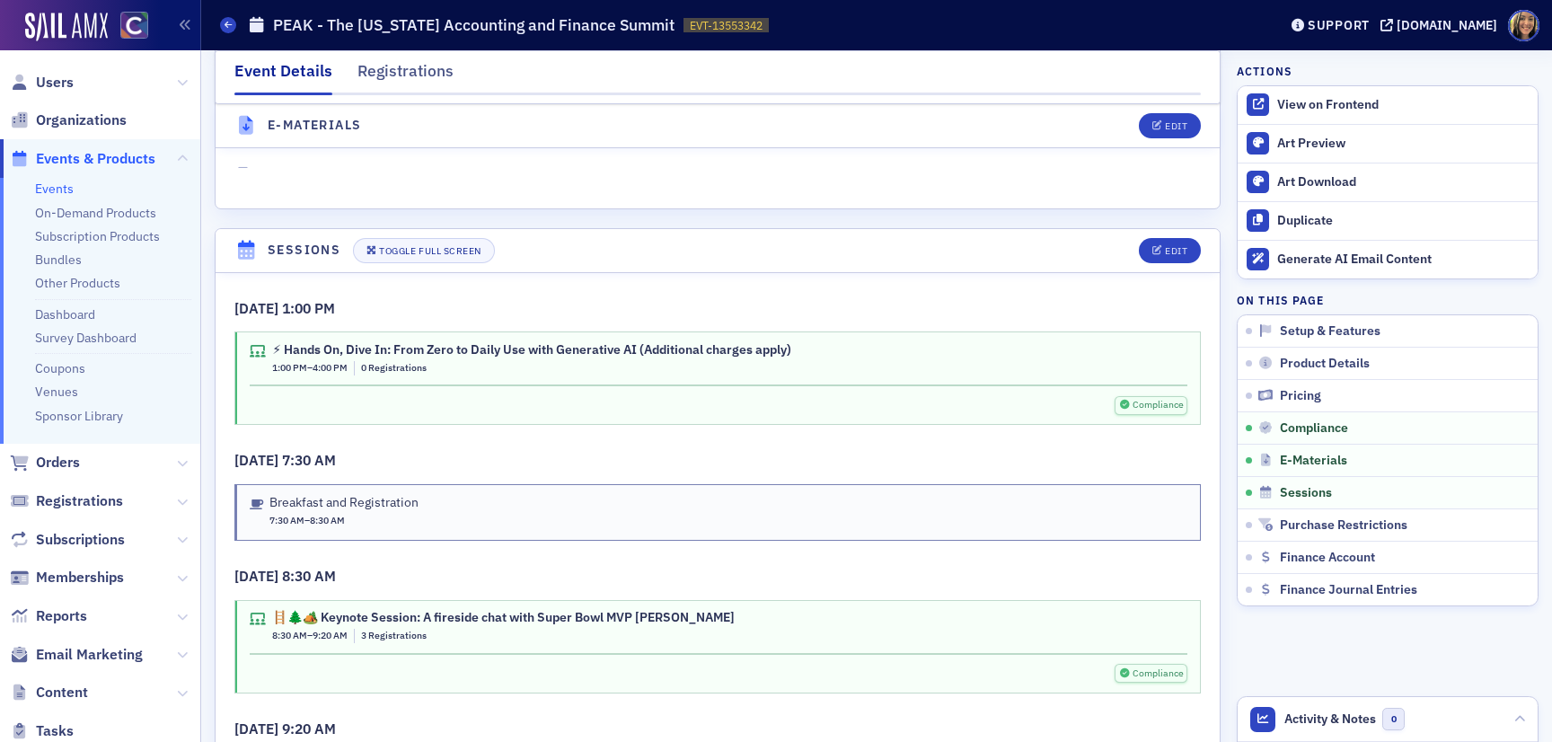
scroll to position [2693, 0]
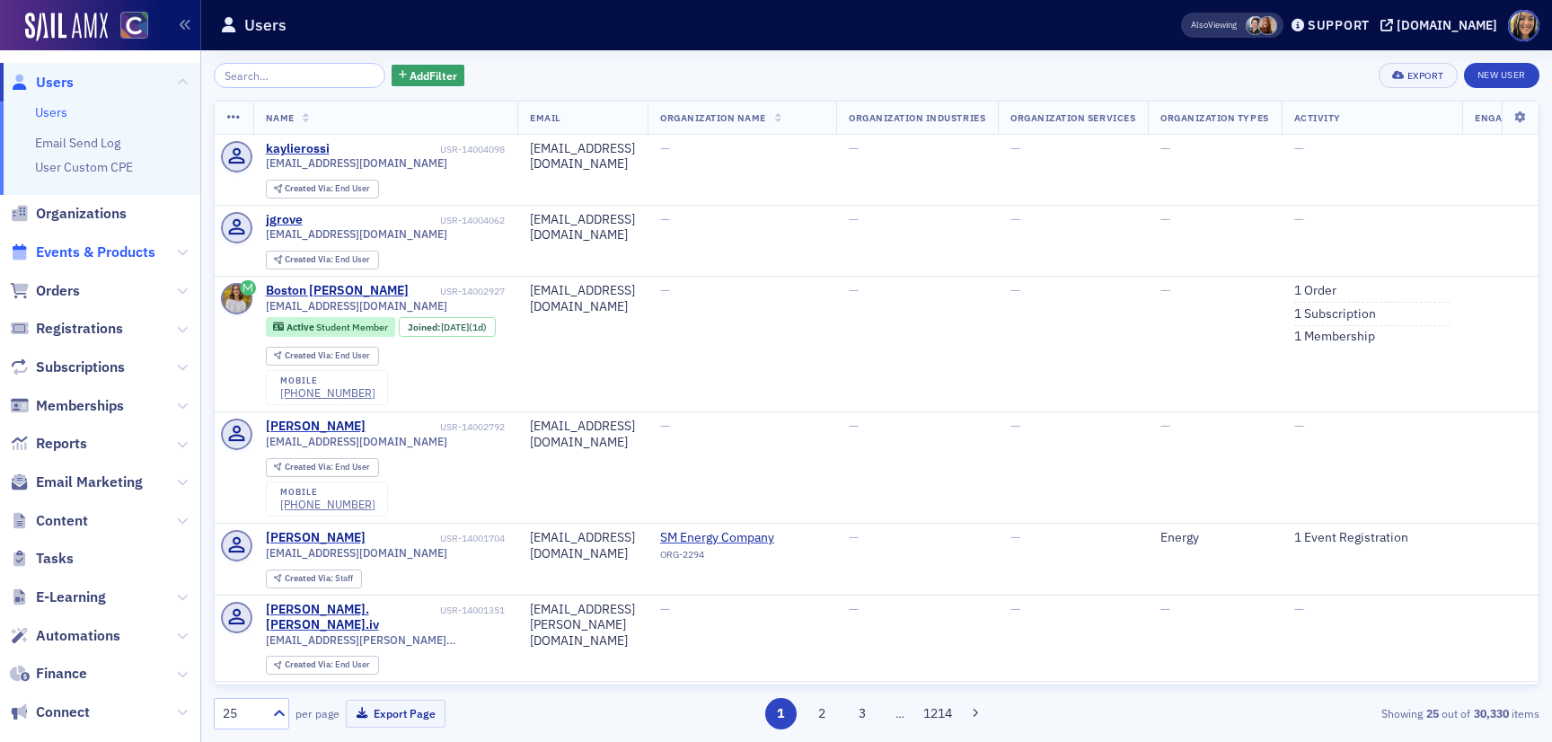
click at [67, 253] on span "Events & Products" at bounding box center [95, 252] width 119 height 20
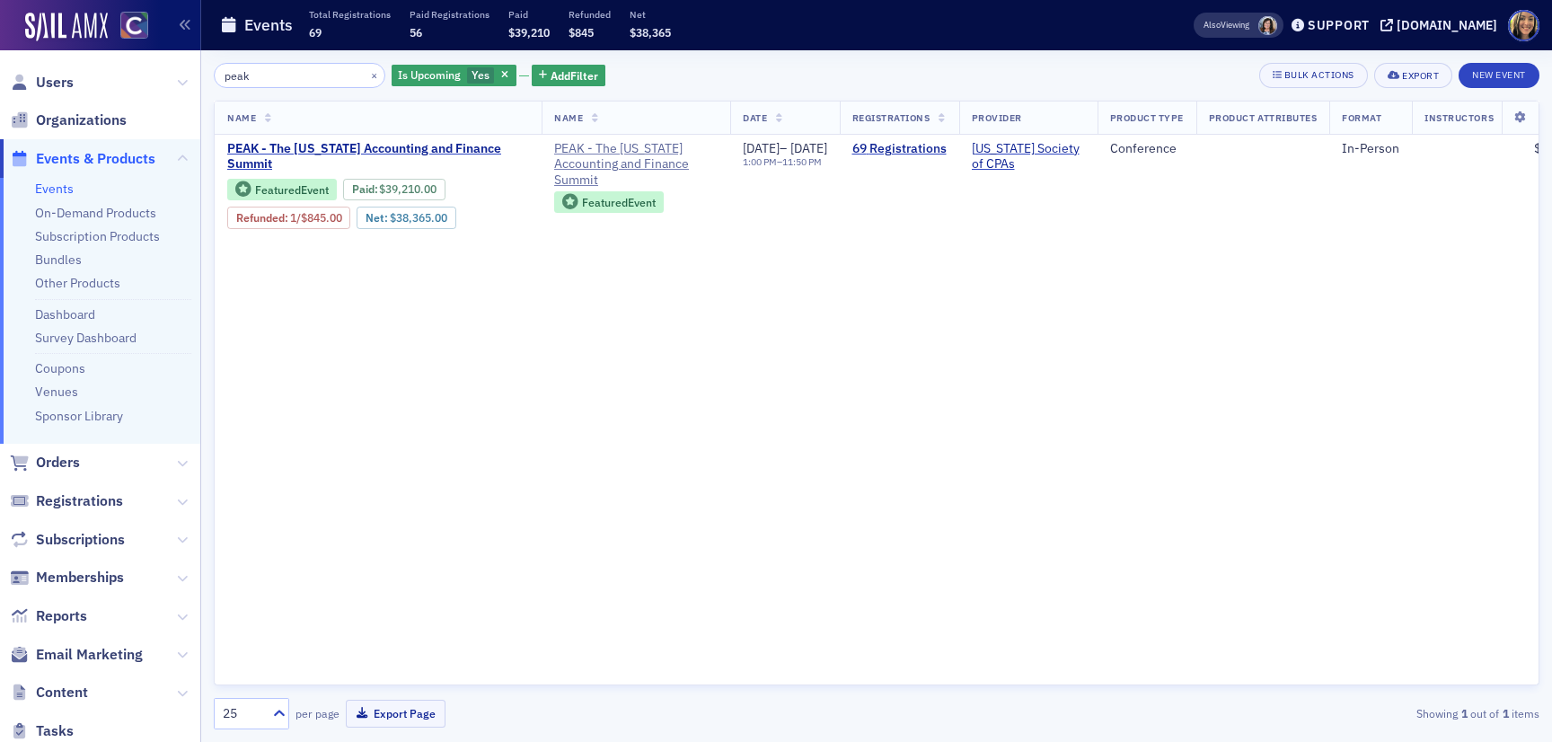
type input "peak"
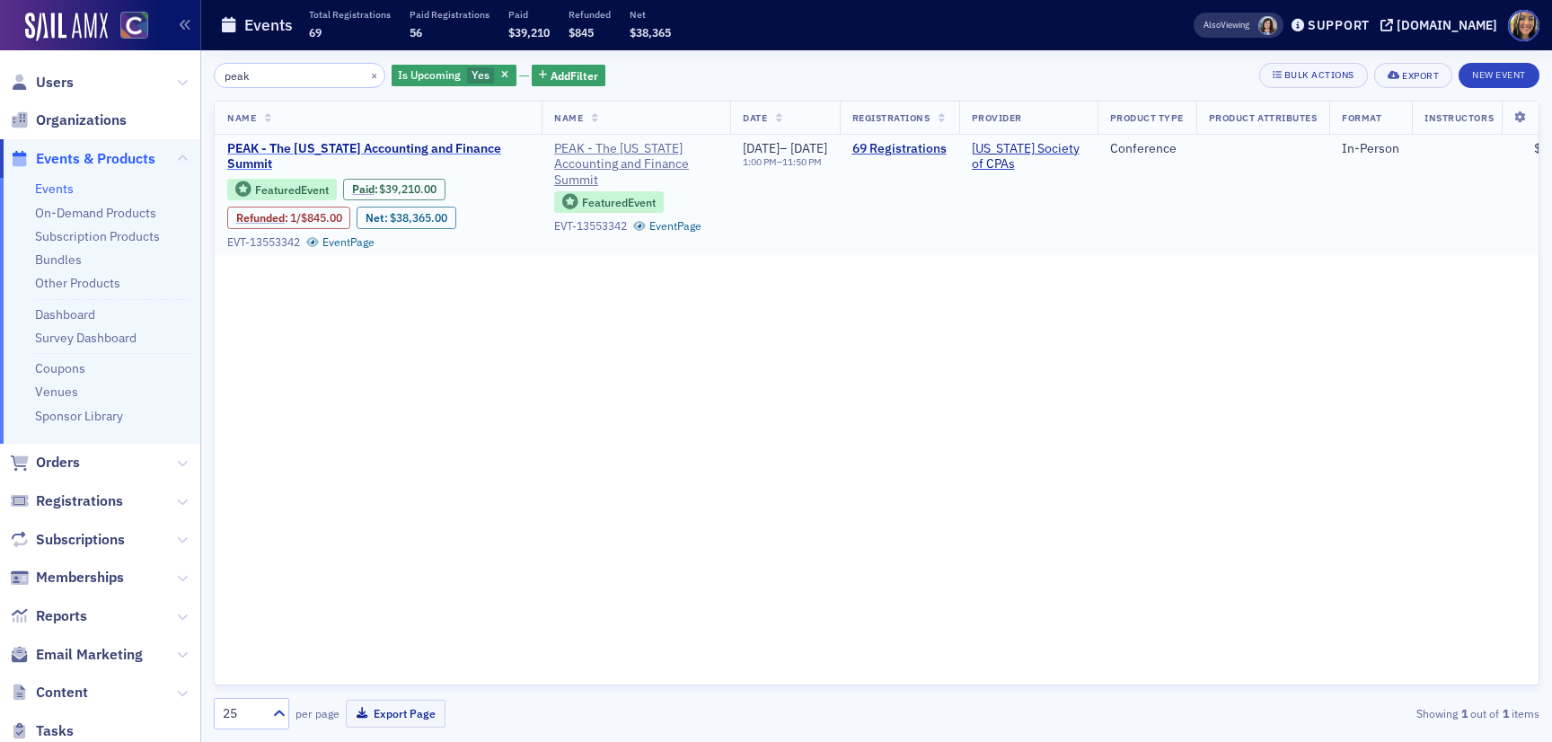
click at [433, 148] on span "PEAK - The Colorado Accounting and Finance Summit" at bounding box center [378, 156] width 302 height 31
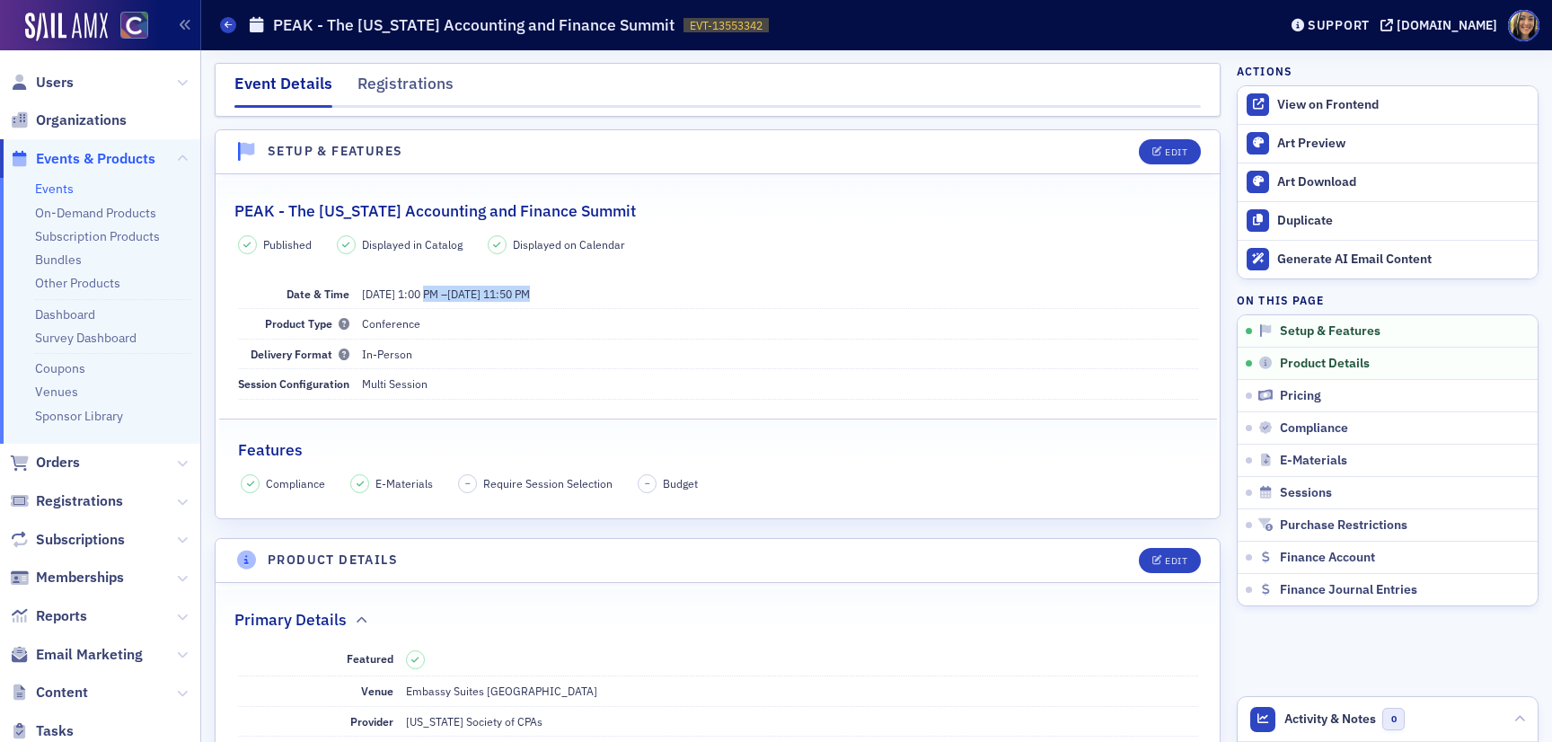
drag, startPoint x: 453, startPoint y: 294, endPoint x: 642, endPoint y: 294, distance: 188.6
click at [642, 294] on dd "11/11/2025 1:00 PM – 11/13/2025 11:50 PM" at bounding box center [780, 293] width 836 height 29
drag, startPoint x: 642, startPoint y: 294, endPoint x: 354, endPoint y: 294, distance: 288.3
click at [354, 294] on div "Date & Time 11/11/2025 1:00 PM – 11/13/2025 11:50 PM" at bounding box center [718, 294] width 960 height 30
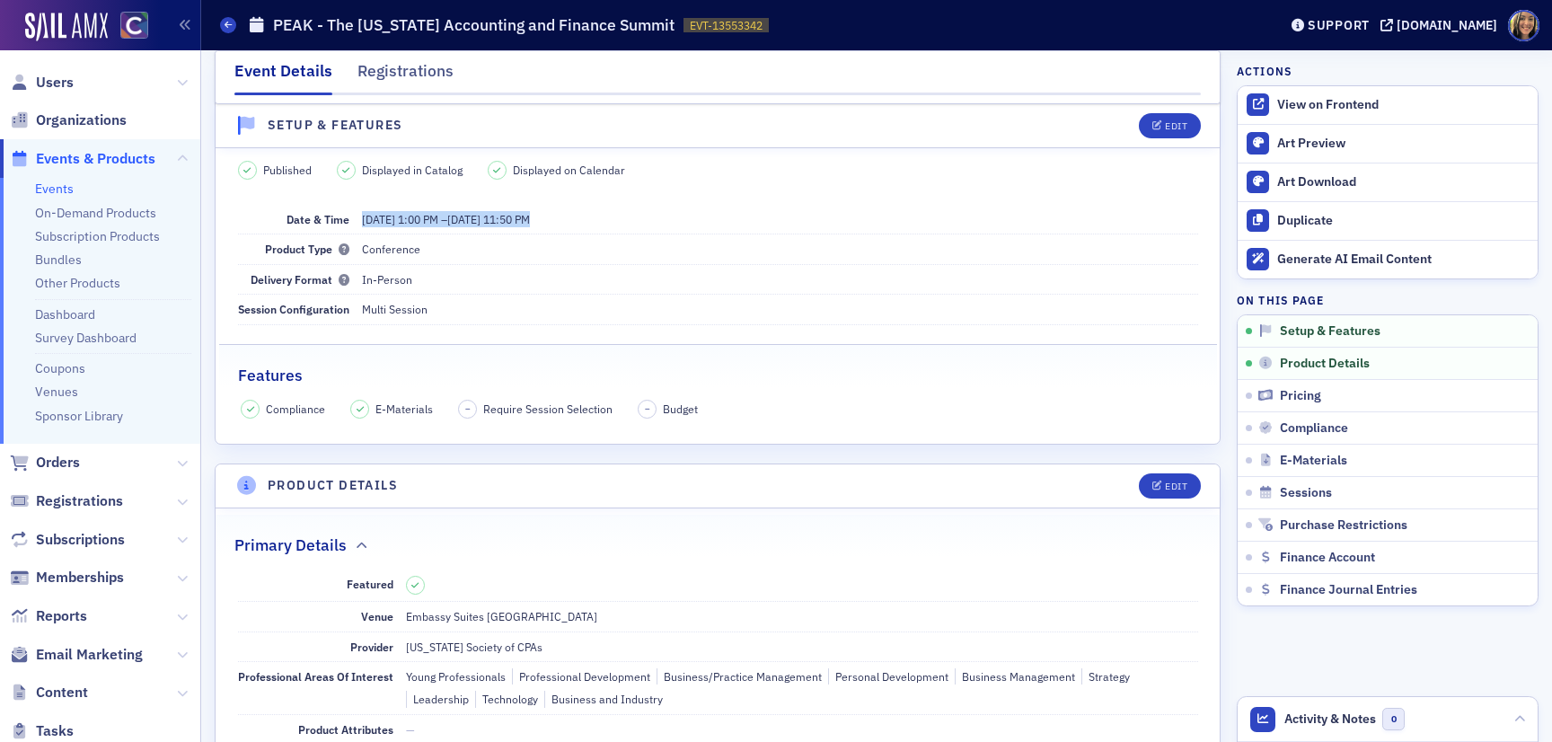
scroll to position [83, 0]
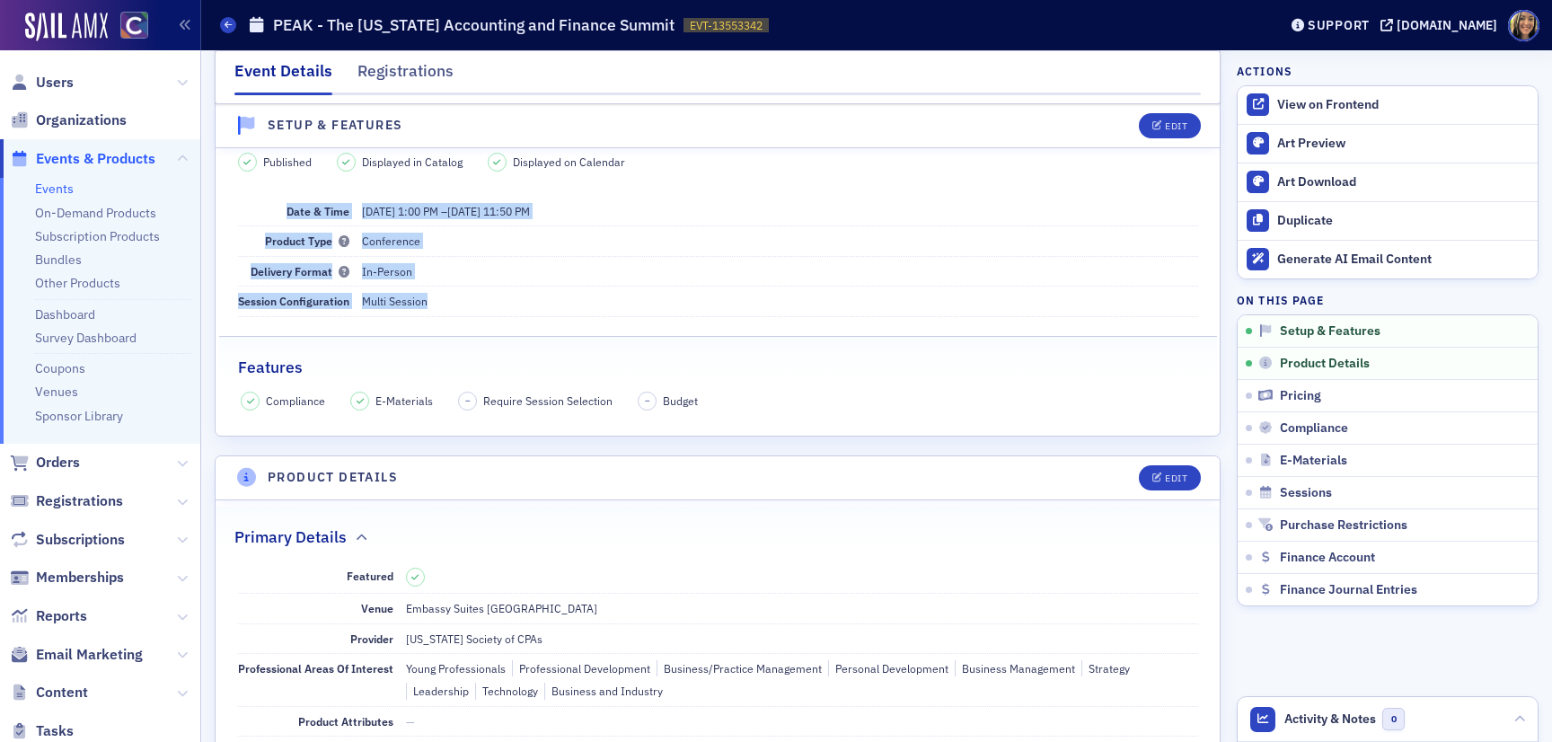
drag, startPoint x: 470, startPoint y: 309, endPoint x: 286, endPoint y: 214, distance: 207.2
click at [286, 214] on dl "Date & Time 11/11/2025 1:00 PM – 11/13/2025 11:50 PM Product Type Conference De…" at bounding box center [718, 257] width 960 height 120
click at [286, 214] on dt "Date & Time" at bounding box center [293, 211] width 111 height 29
drag, startPoint x: 286, startPoint y: 214, endPoint x: 453, endPoint y: 292, distance: 184.4
click at [453, 292] on dl "Date & Time 11/11/2025 1:00 PM – 11/13/2025 11:50 PM Product Type Conference De…" at bounding box center [718, 257] width 960 height 120
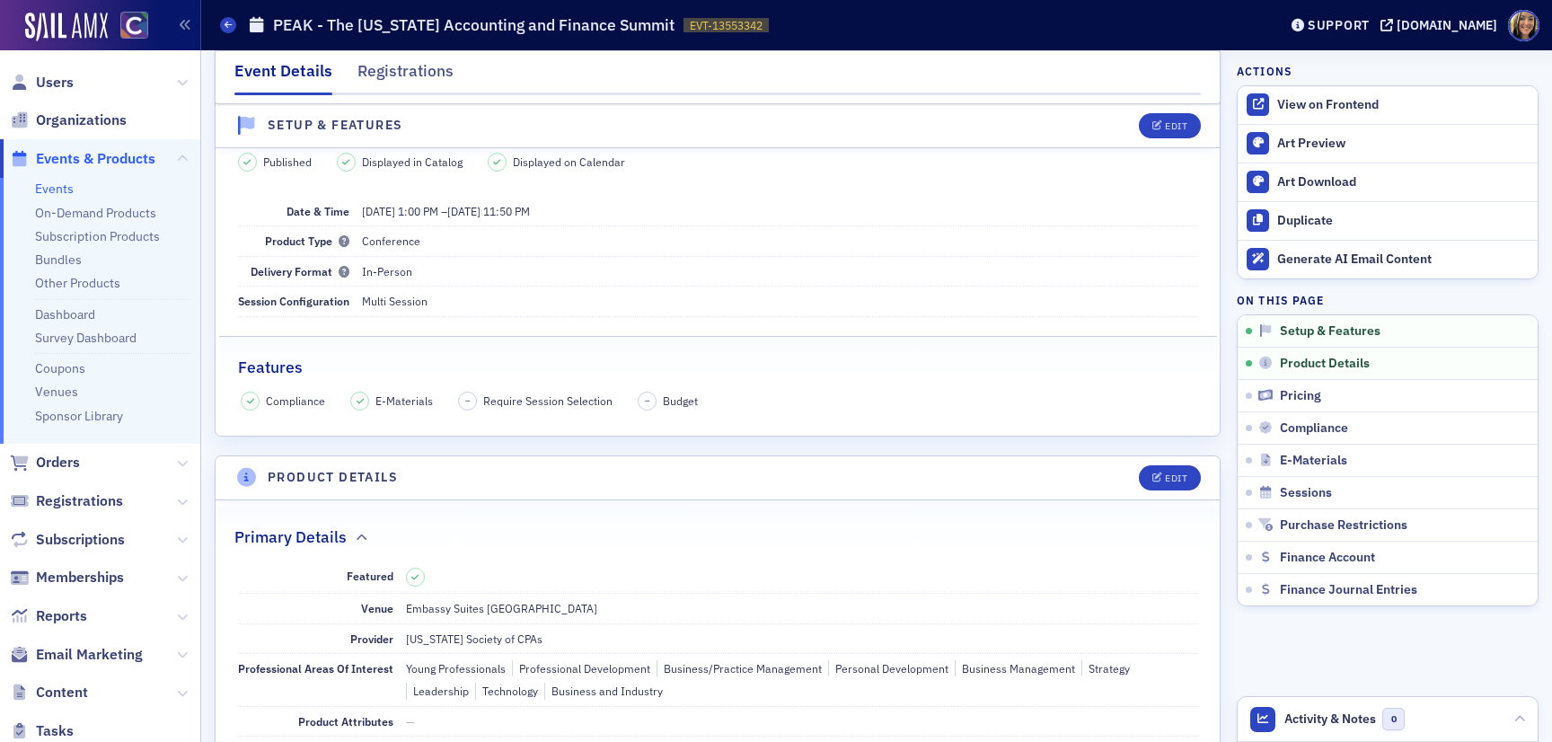
click at [446, 300] on dd "Multi Session" at bounding box center [780, 300] width 836 height 29
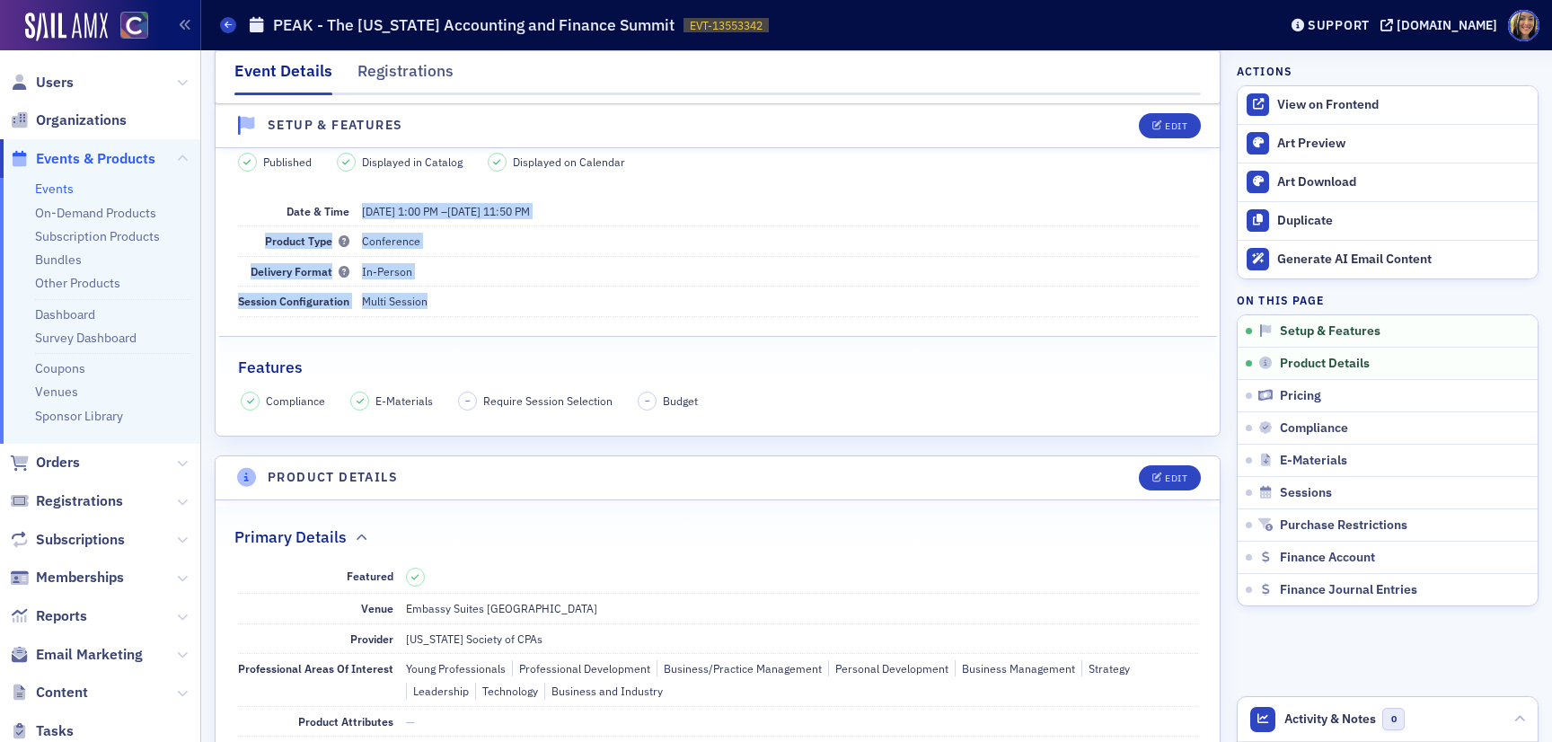
drag, startPoint x: 412, startPoint y: 295, endPoint x: 289, endPoint y: 222, distance: 142.9
click at [289, 222] on dl "Date & Time 11/11/2025 1:00 PM – 11/13/2025 11:50 PM Product Type Conference De…" at bounding box center [718, 257] width 960 height 120
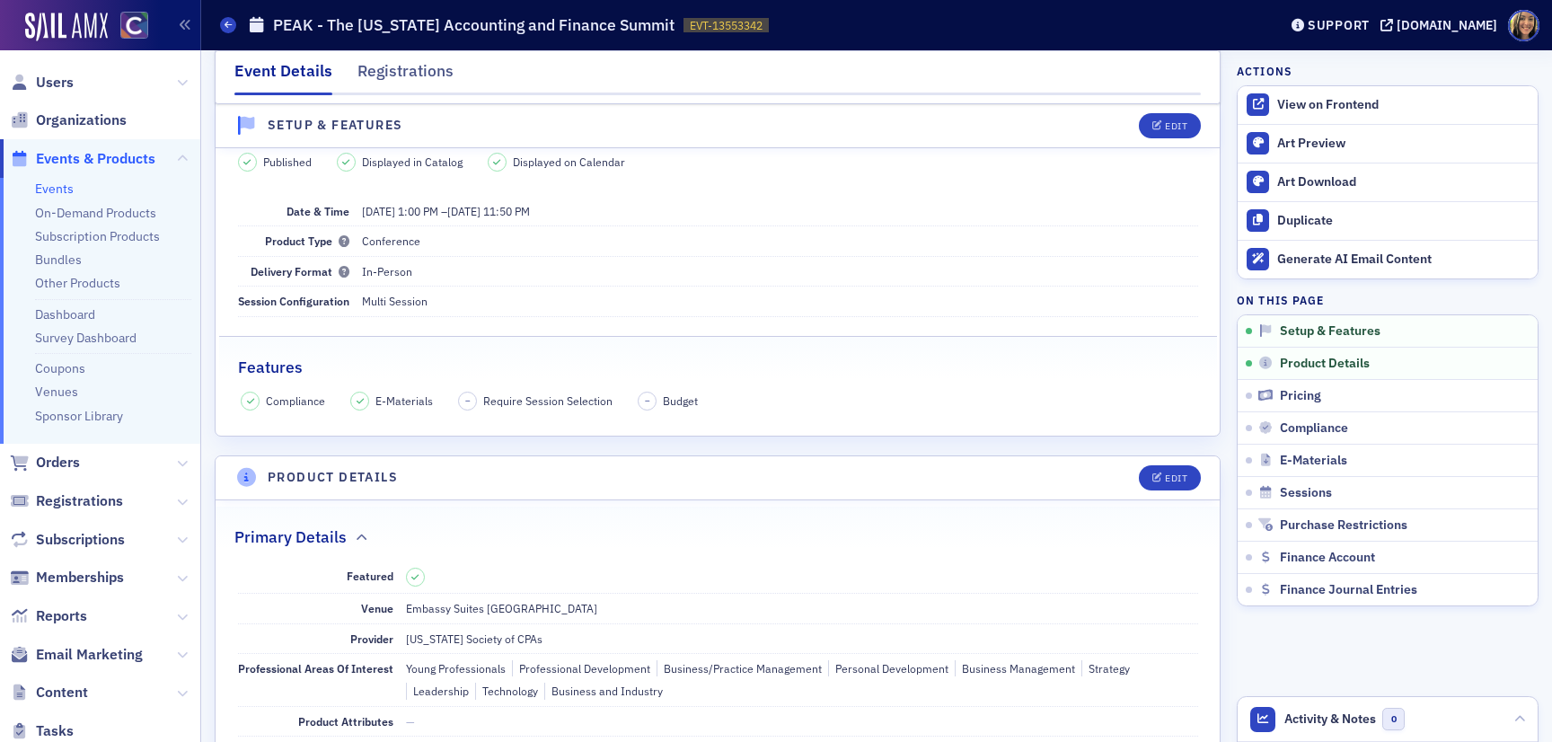
click at [284, 212] on dt "Date & Time" at bounding box center [293, 211] width 111 height 29
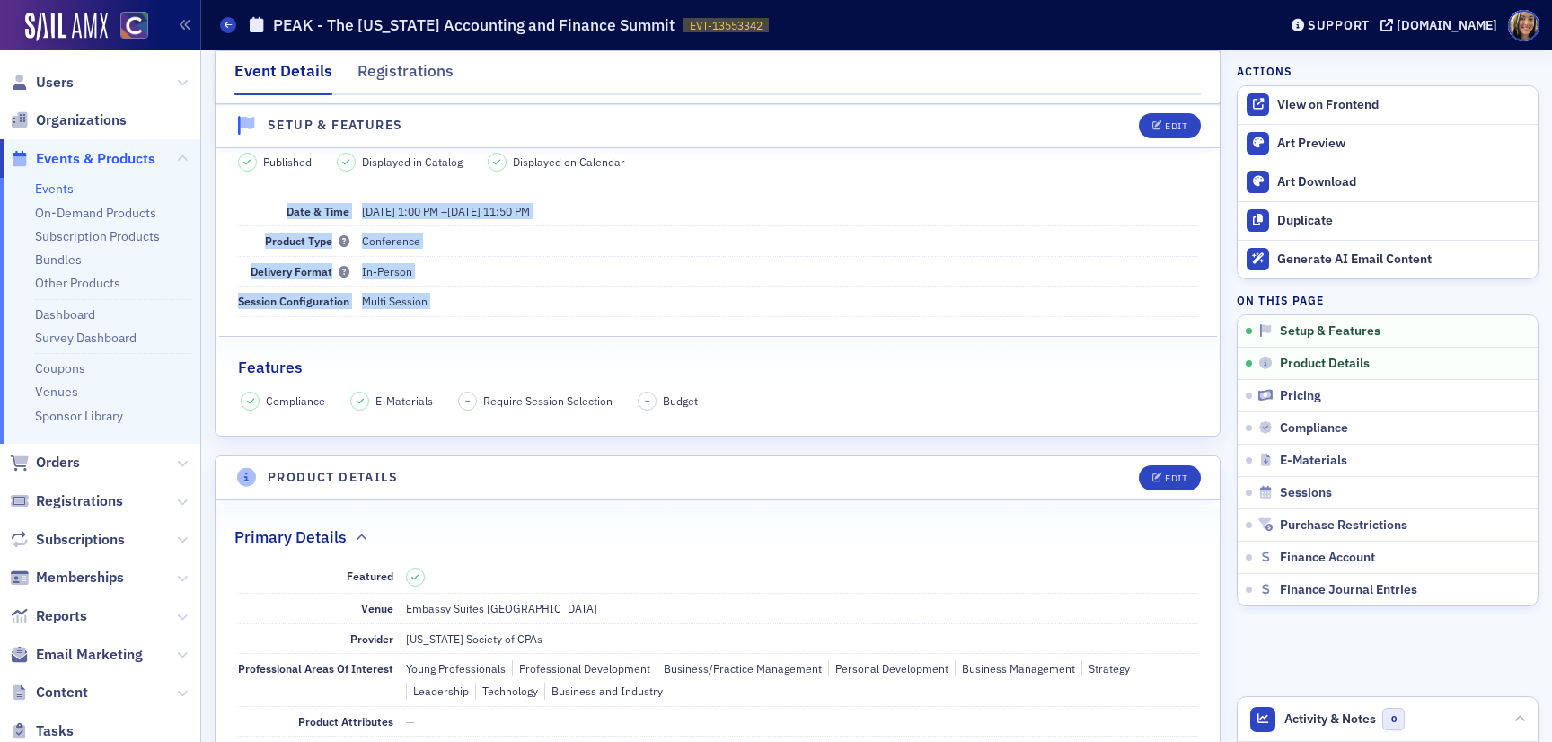
drag, startPoint x: 284, startPoint y: 212, endPoint x: 477, endPoint y: 295, distance: 210.4
click at [479, 297] on dl "Date & Time 11/11/2025 1:00 PM – 11/13/2025 11:50 PM Product Type Conference De…" at bounding box center [718, 257] width 960 height 120
click at [477, 295] on dd "Multi Session" at bounding box center [780, 300] width 836 height 29
drag, startPoint x: 477, startPoint y: 295, endPoint x: 251, endPoint y: 204, distance: 243.3
click at [251, 204] on dl "Date & Time 11/11/2025 1:00 PM – 11/13/2025 11:50 PM Product Type Conference De…" at bounding box center [718, 257] width 960 height 120
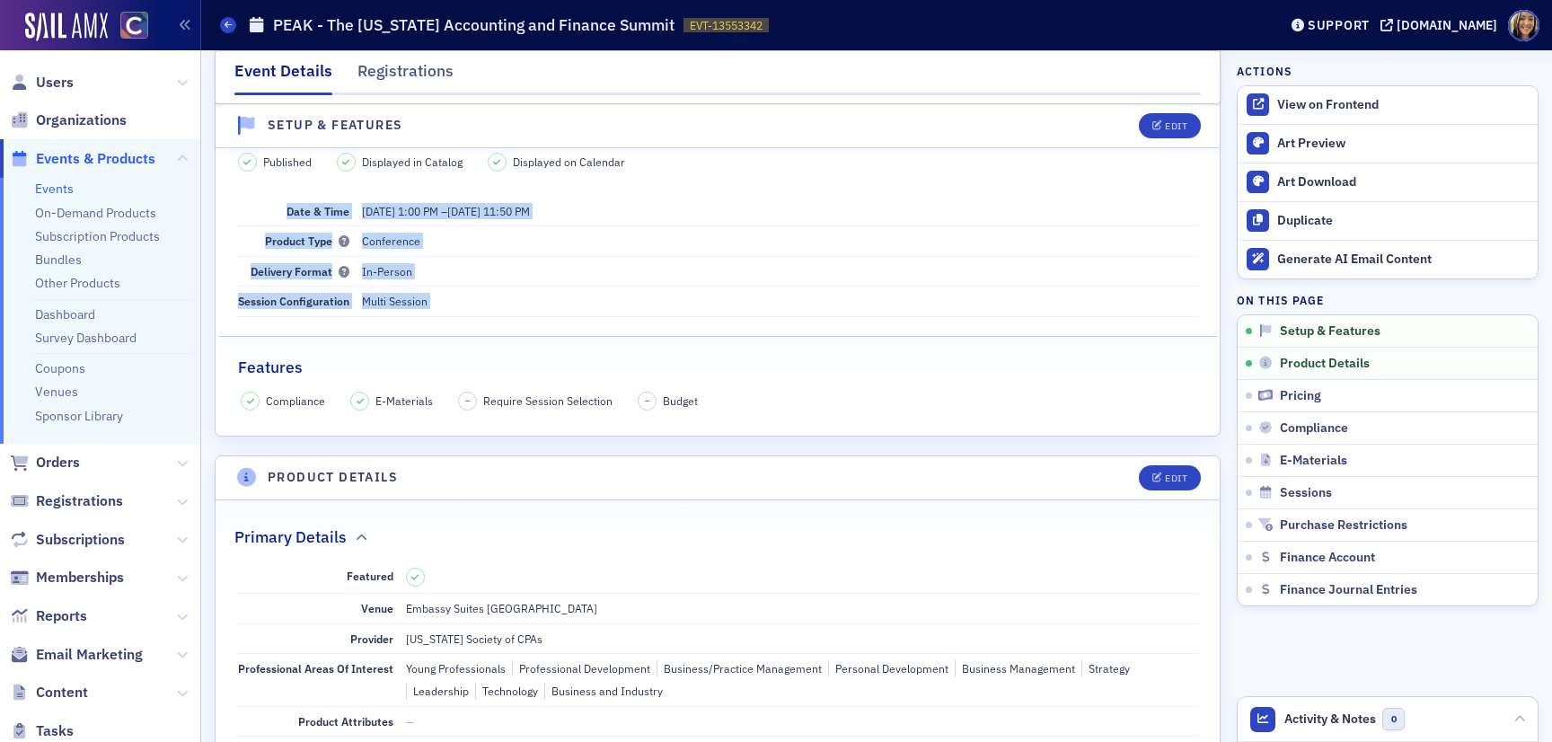
click at [470, 315] on dd "Multi Session" at bounding box center [780, 300] width 836 height 29
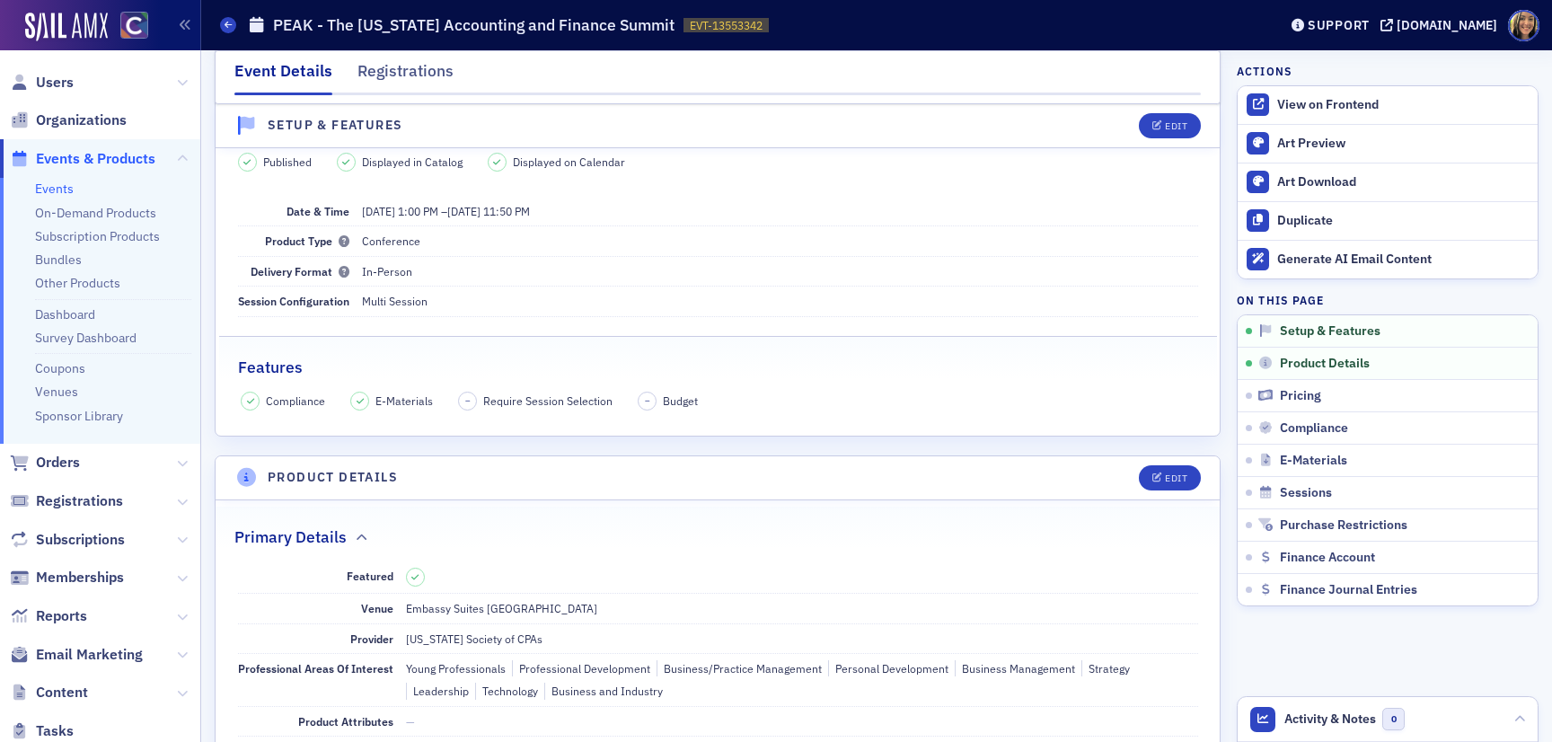
click at [470, 315] on dd "Multi Session" at bounding box center [780, 300] width 836 height 29
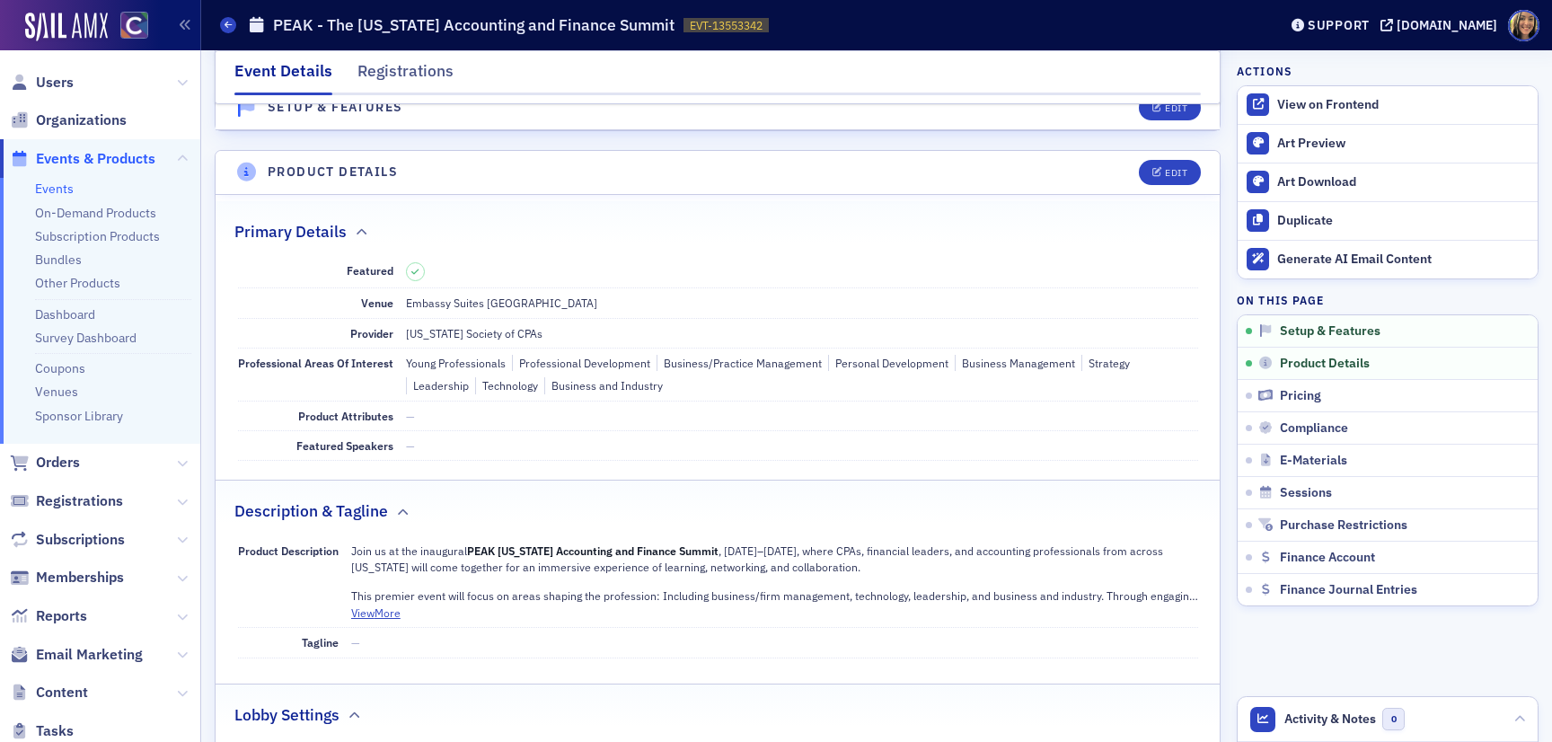
scroll to position [391, 0]
click at [374, 610] on button "View More" at bounding box center [375, 610] width 49 height 16
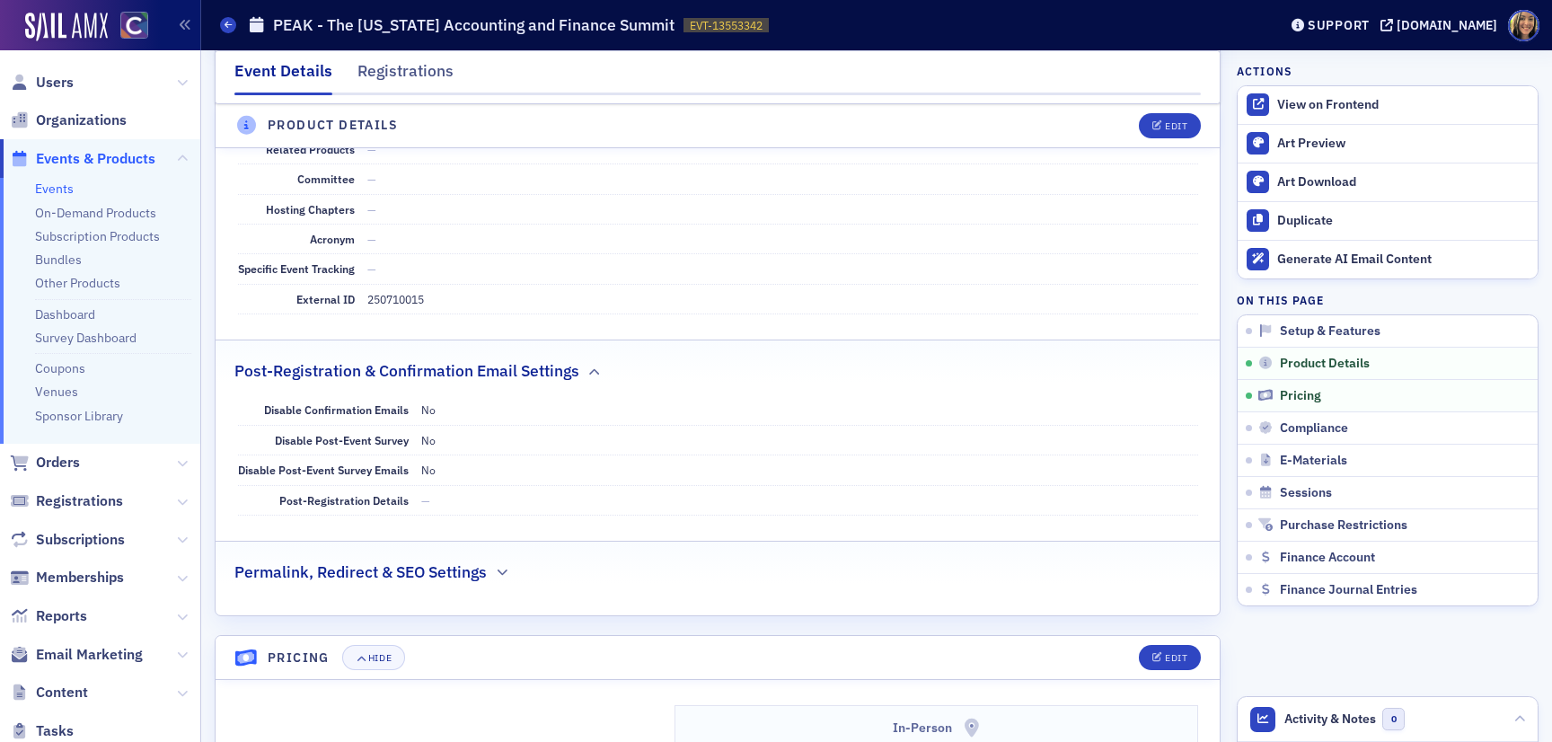
scroll to position [1545, 0]
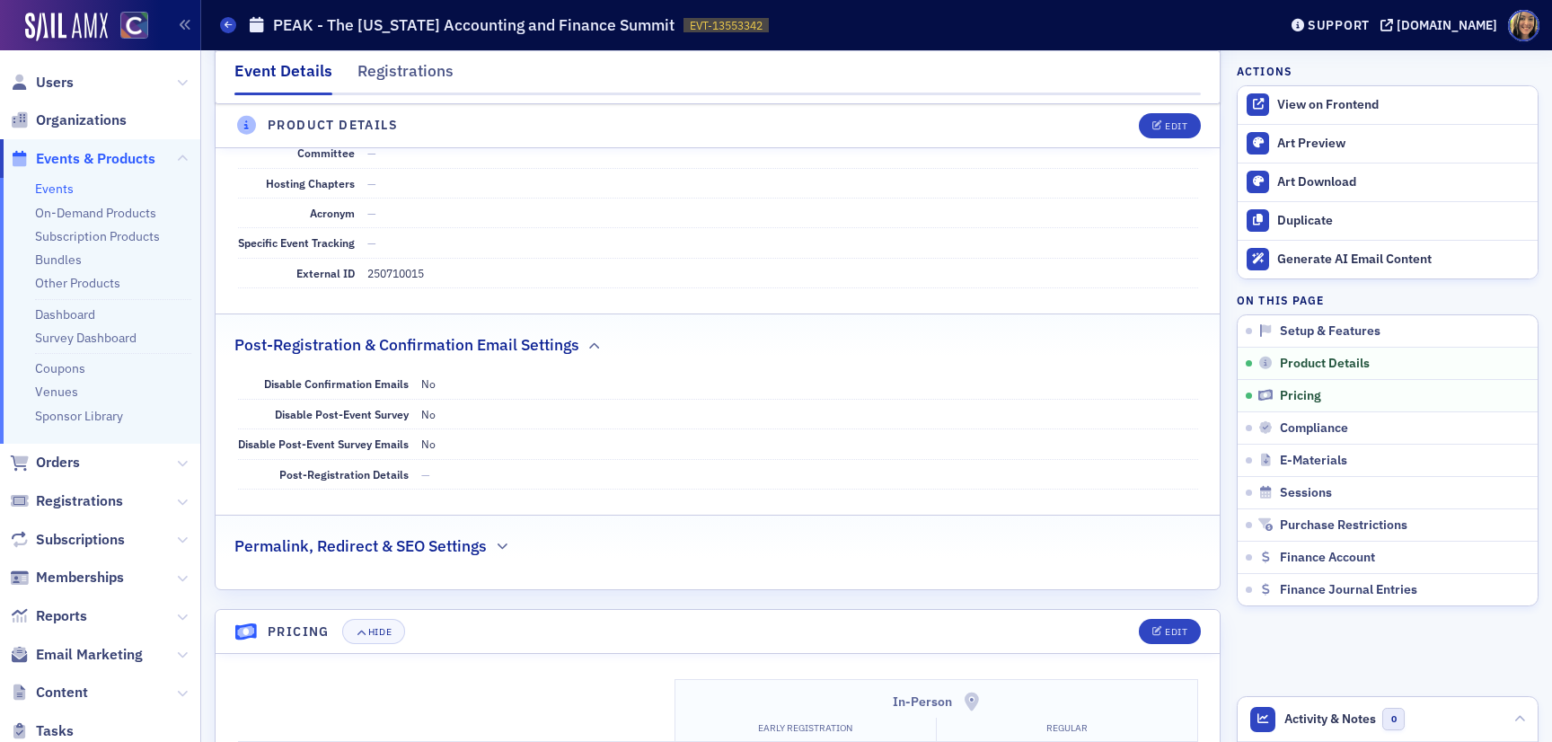
click at [485, 542] on h2 "Permalink, Redirect & SEO Settings" at bounding box center [360, 545] width 252 height 23
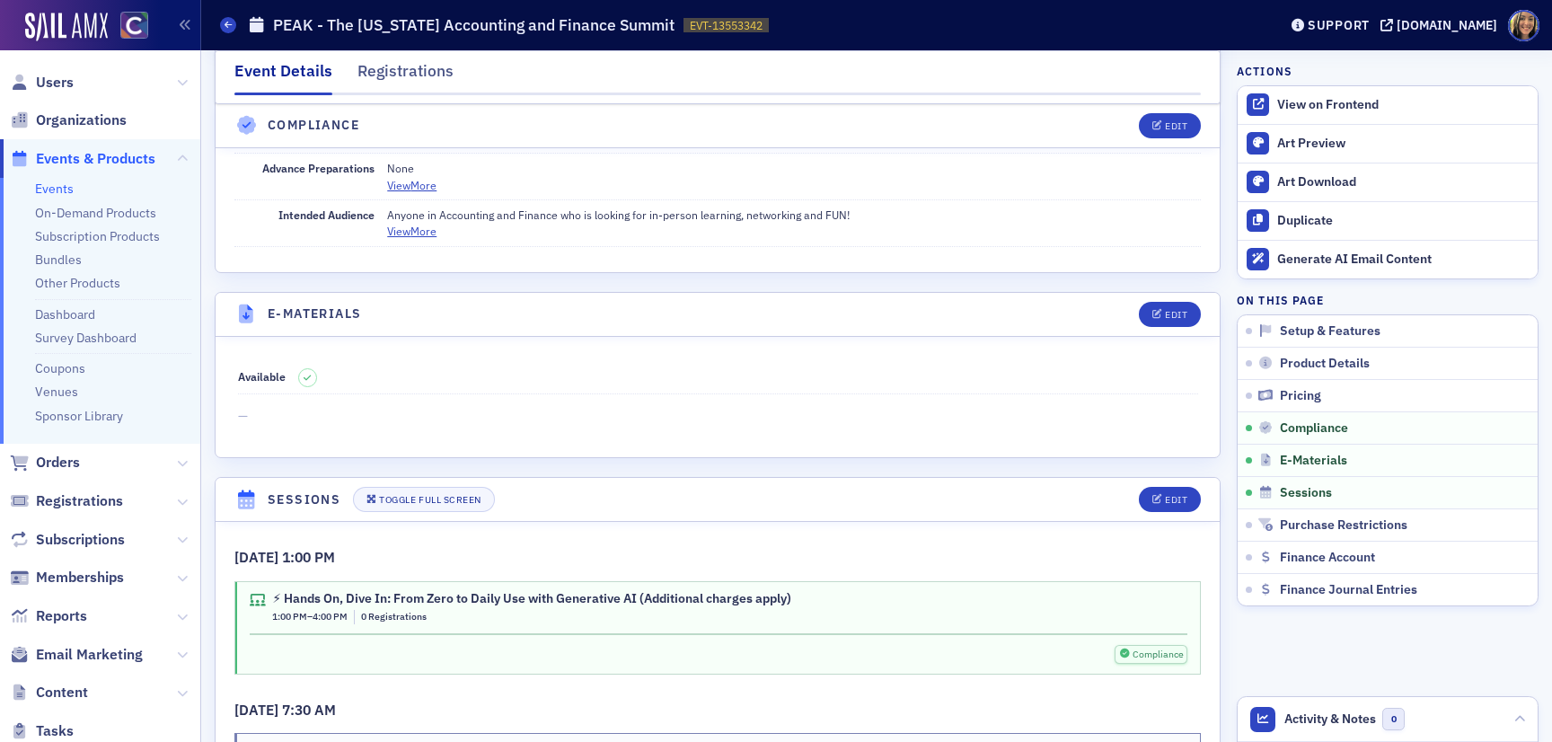
scroll to position [3044, 0]
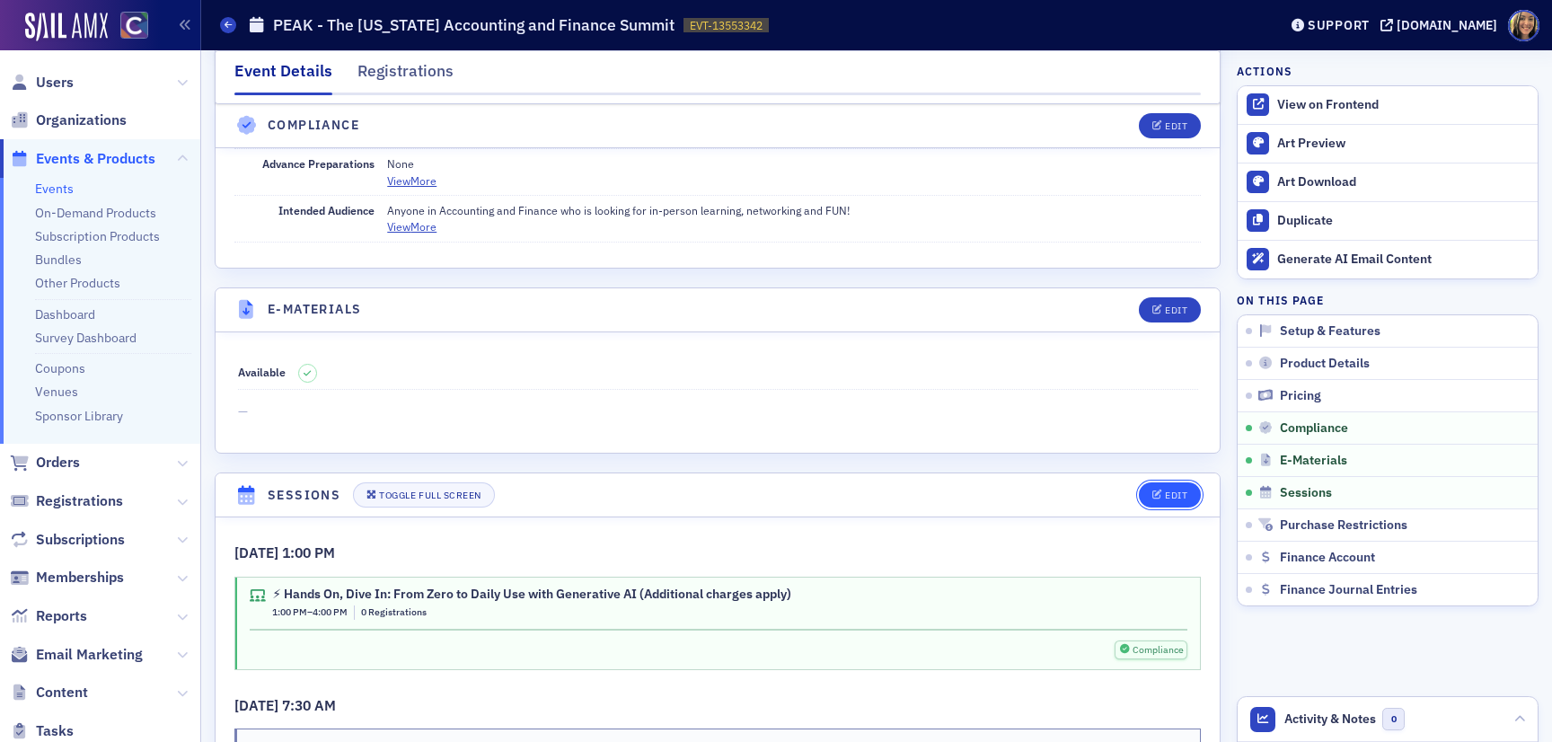
click at [1166, 496] on div "Edit" at bounding box center [1176, 495] width 22 height 10
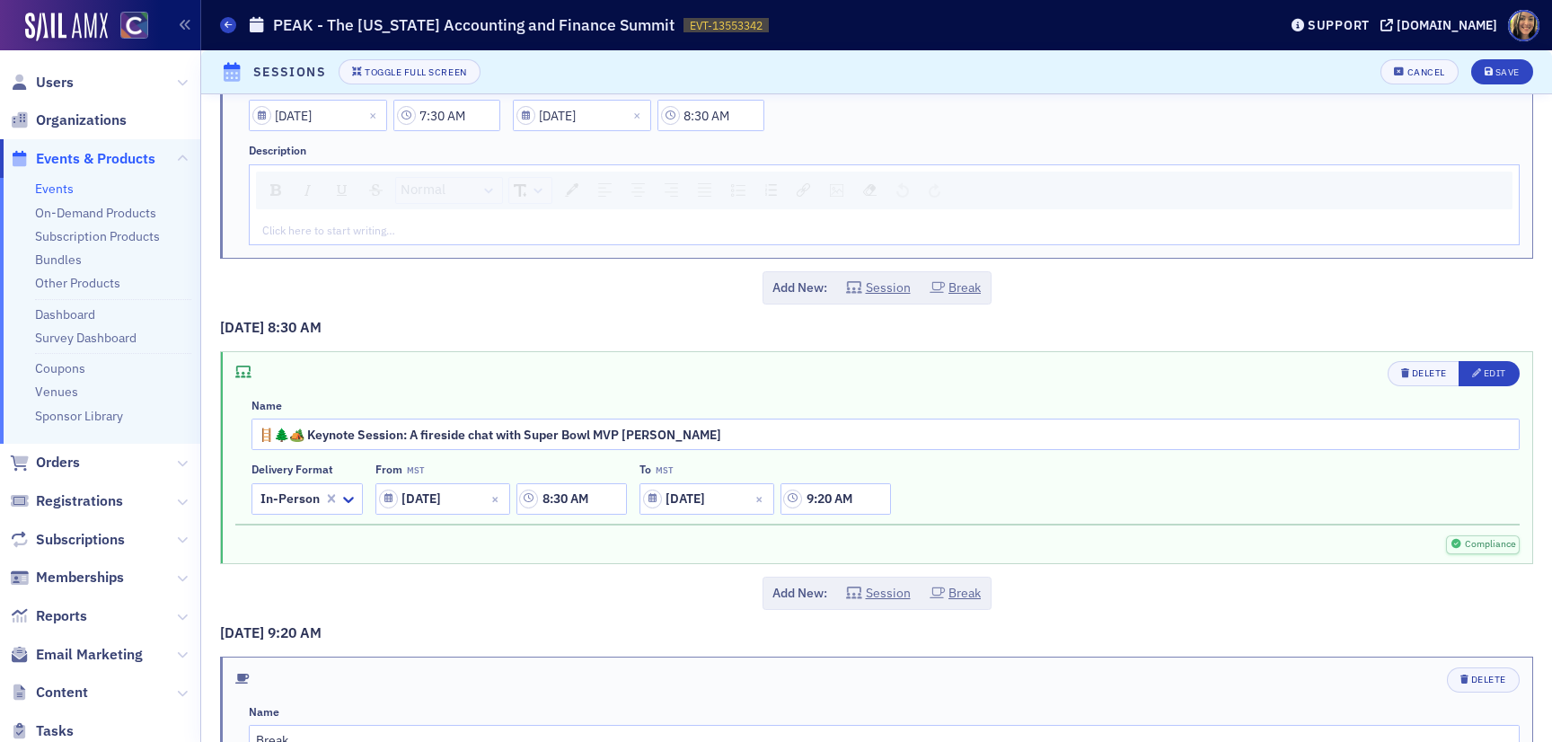
scroll to position [0, 0]
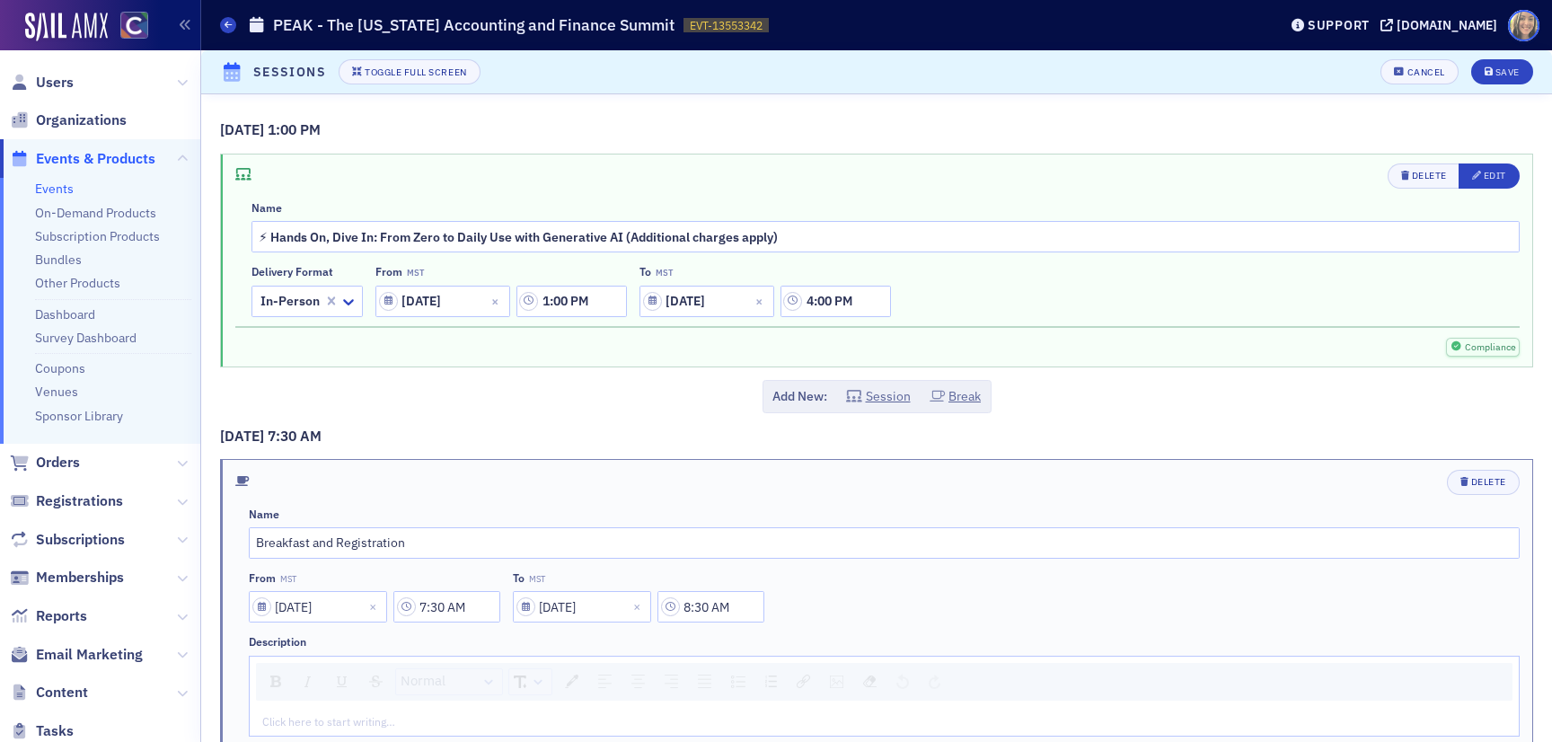
click at [1519, 21] on span at bounding box center [1523, 25] width 31 height 31
click at [1516, 42] on button "My Profile" at bounding box center [1505, 56] width 94 height 29
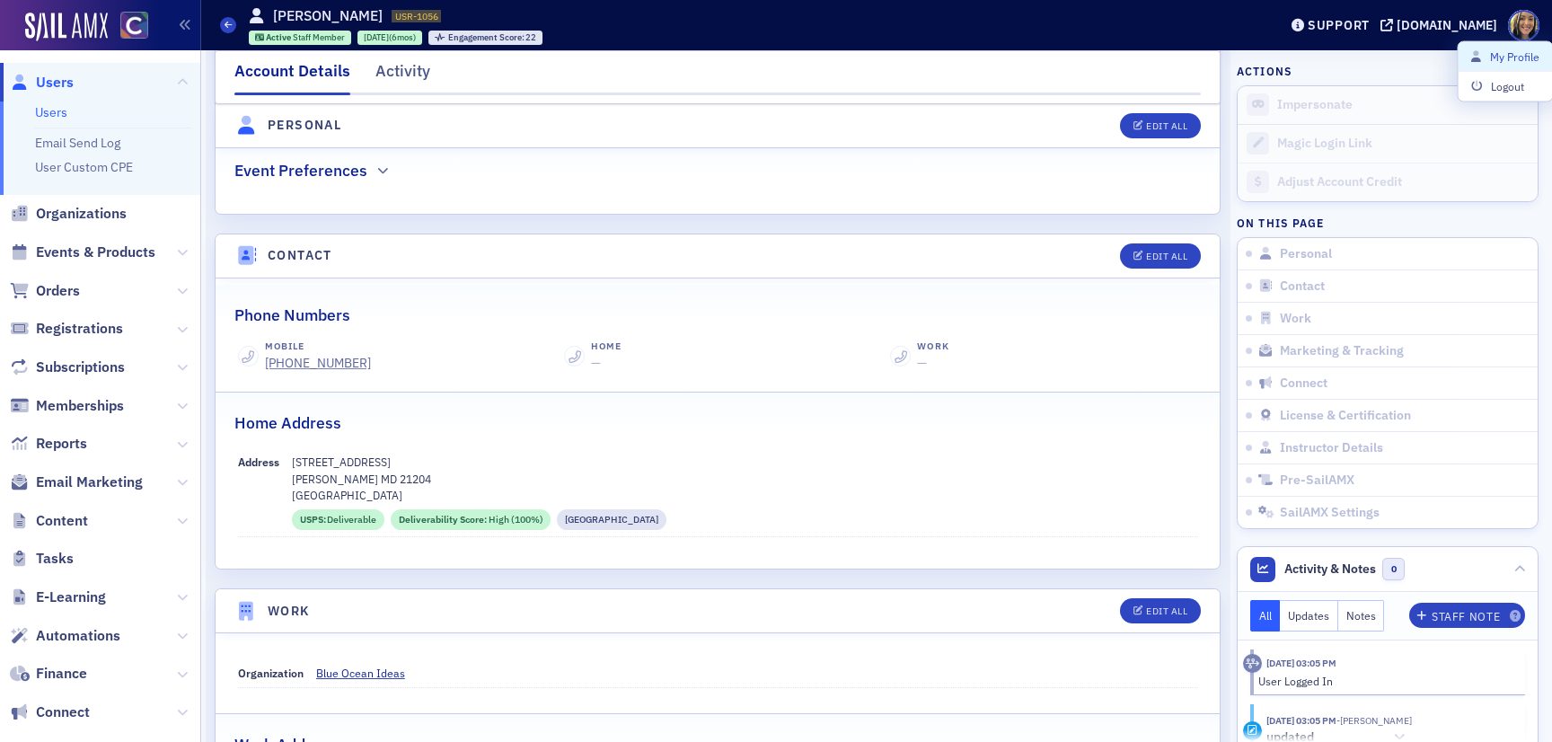
scroll to position [602, 0]
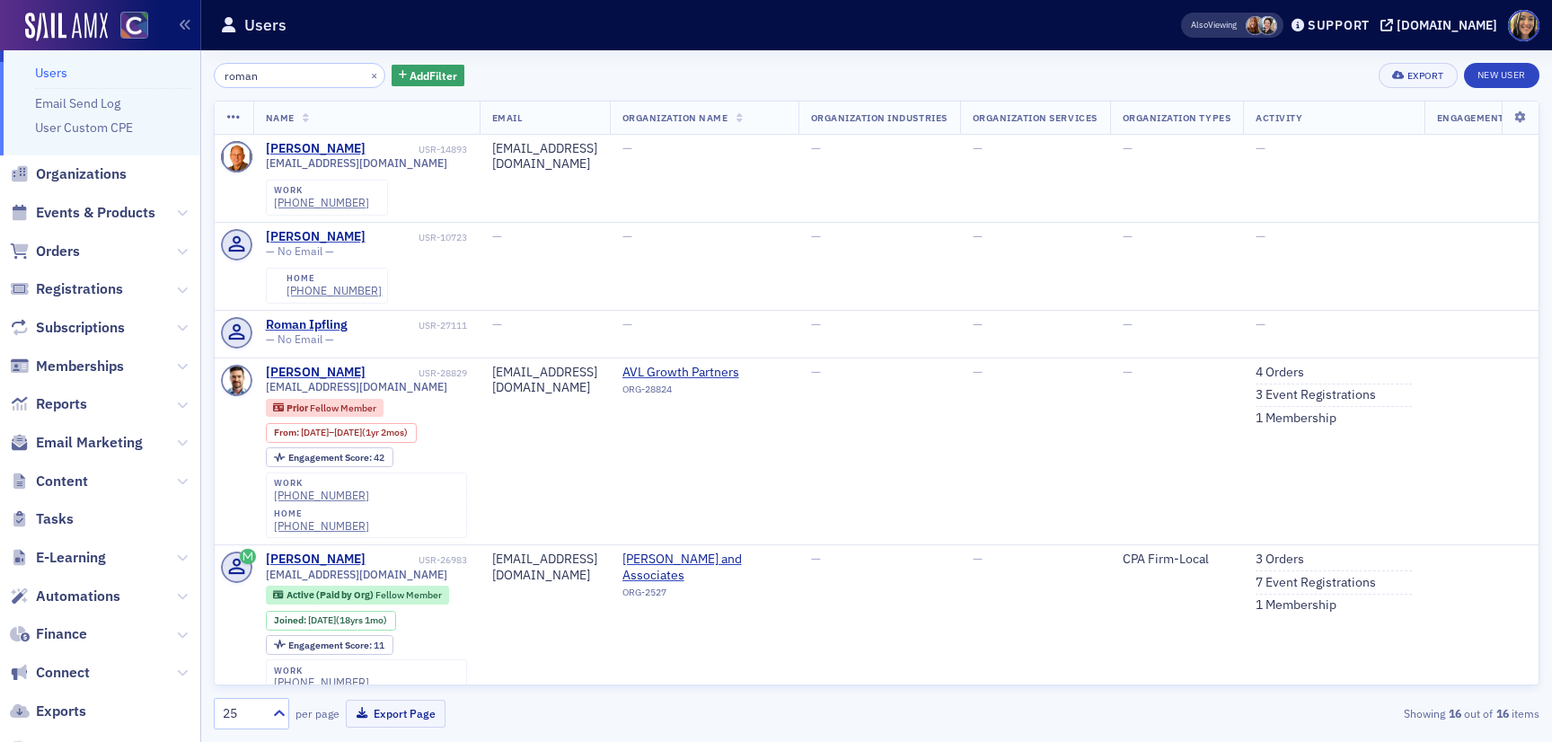
scroll to position [82, 0]
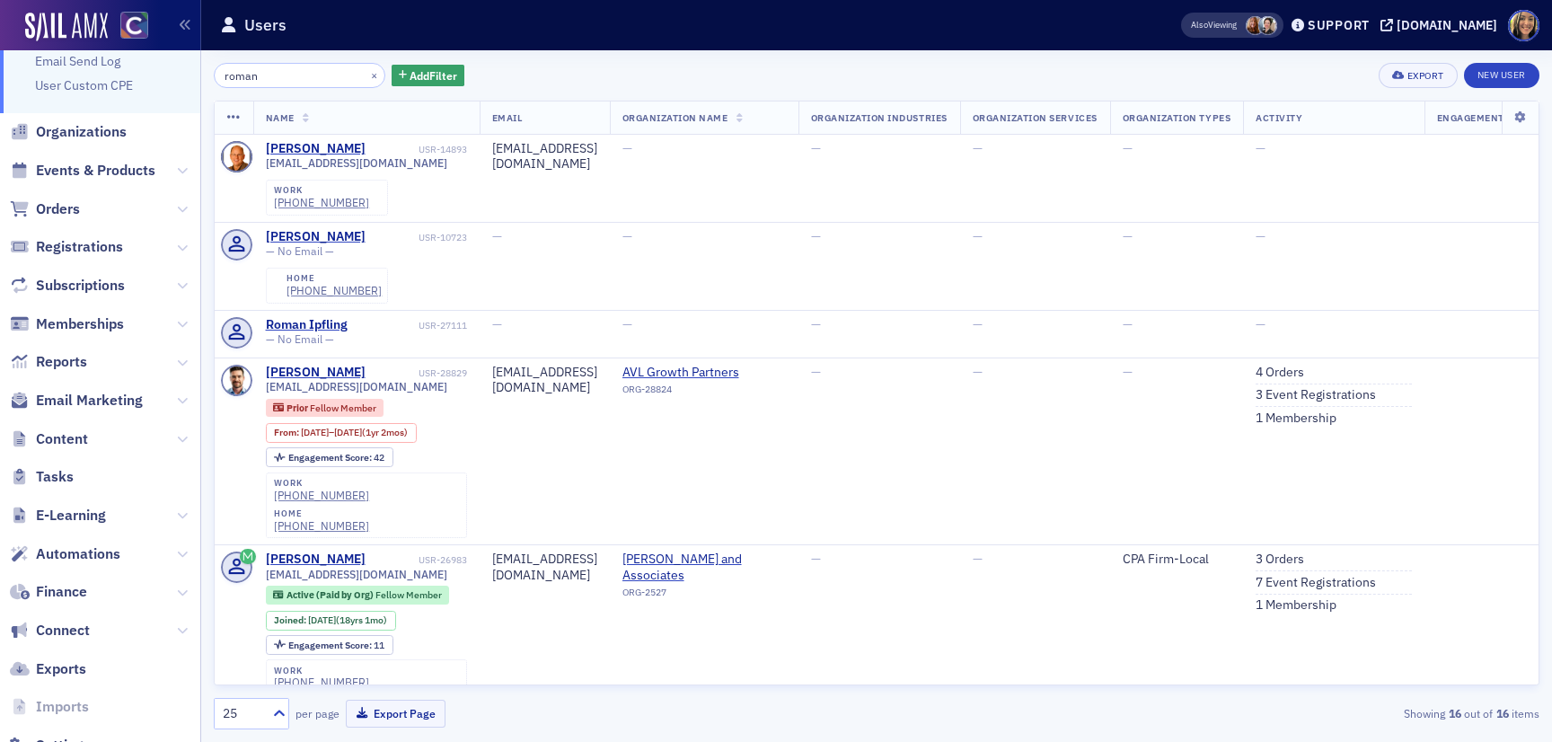
click at [81, 542] on span "Automations" at bounding box center [100, 553] width 200 height 39
click at [85, 554] on span "Automations" at bounding box center [78, 554] width 84 height 20
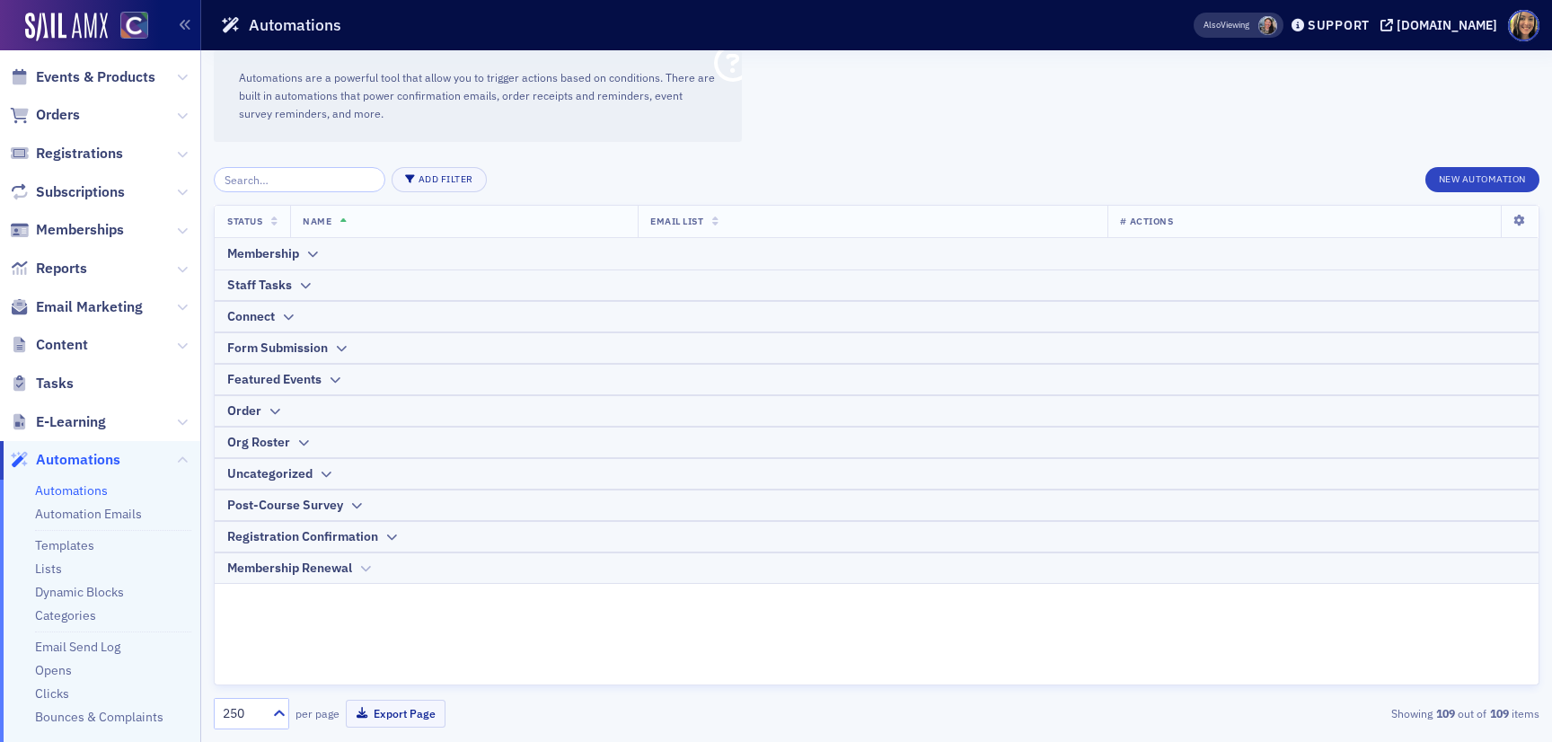
click at [347, 570] on div "Membership Renewal" at bounding box center [289, 568] width 125 height 19
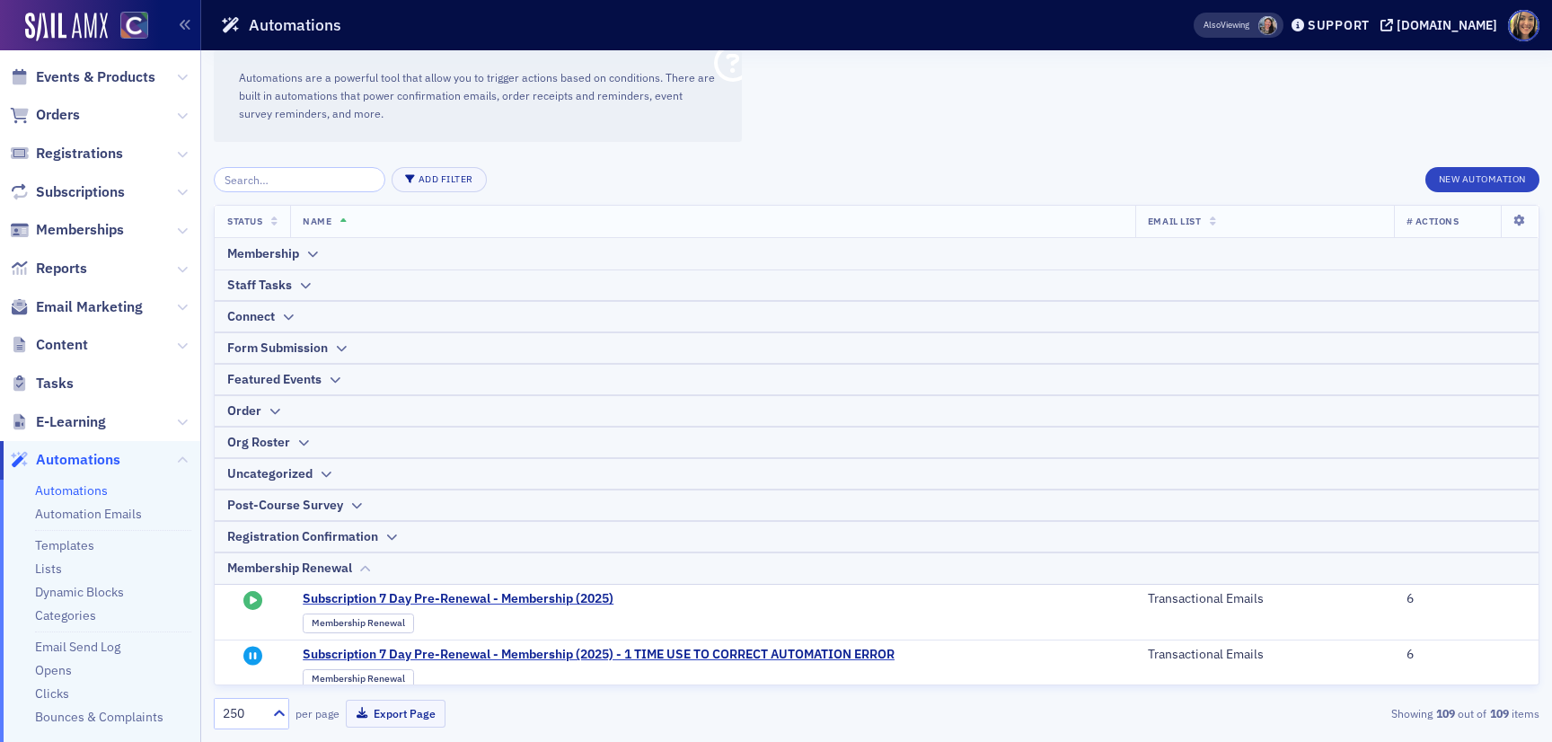
scroll to position [66, 0]
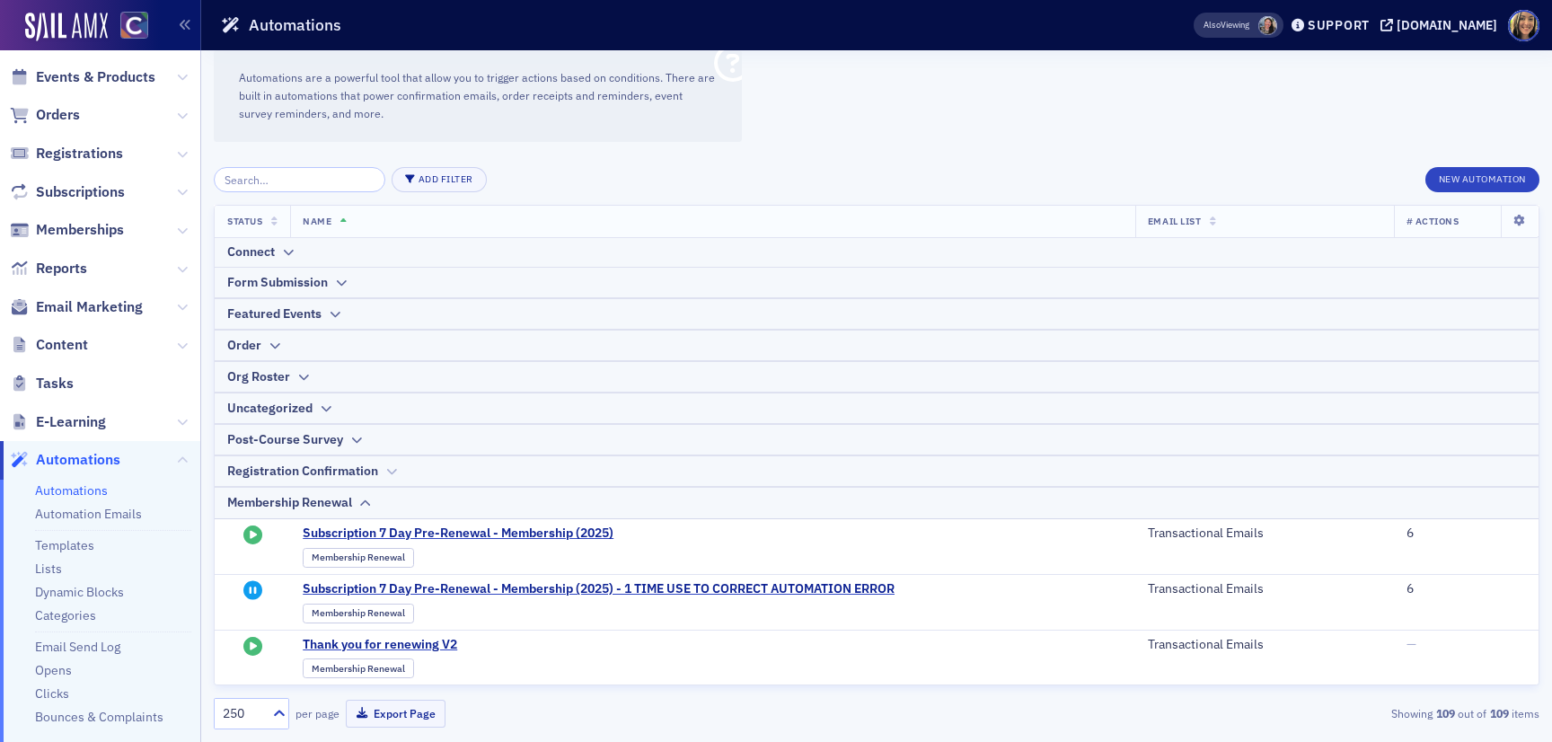
click at [335, 466] on div "Registration Confirmation" at bounding box center [302, 471] width 151 height 19
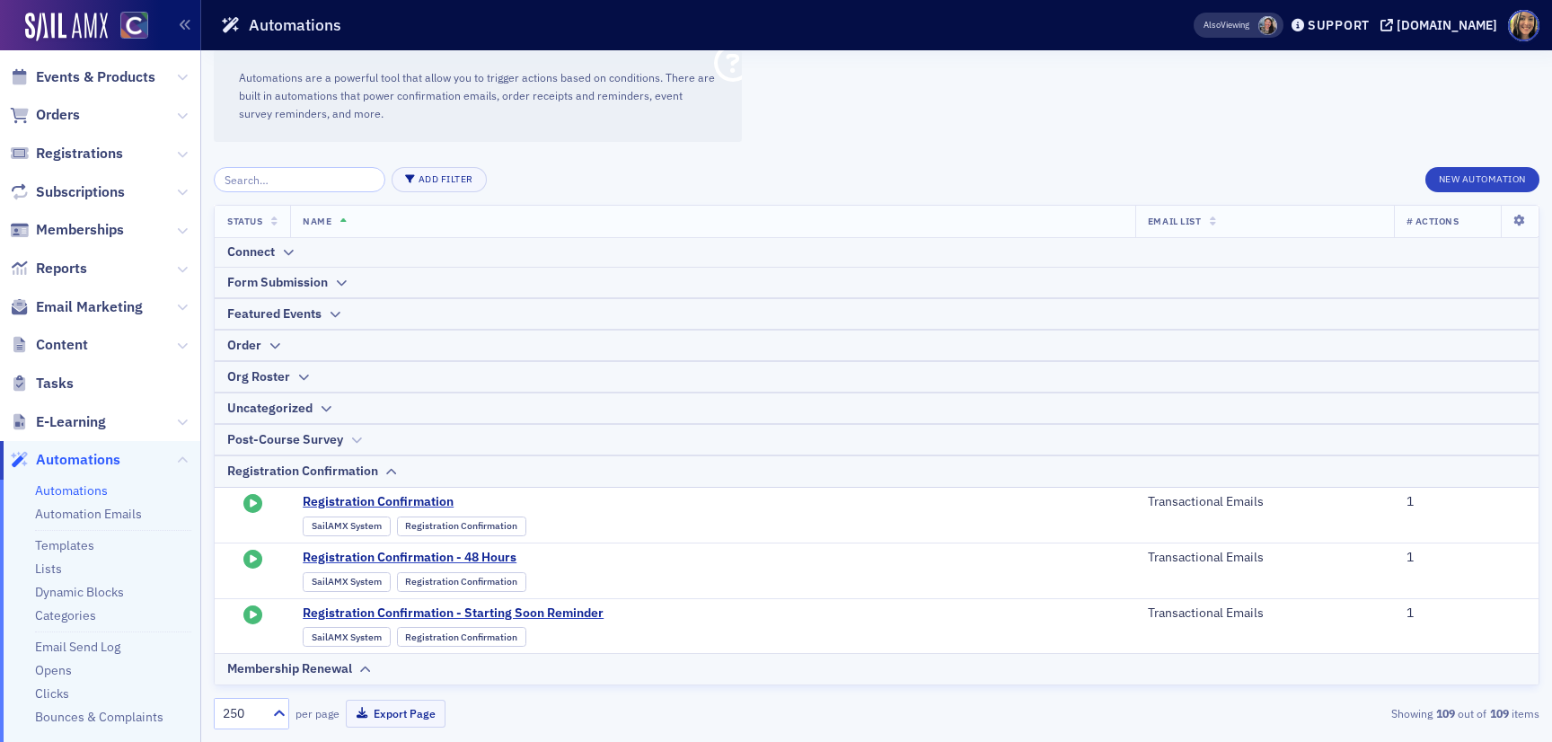
click at [323, 438] on div "Post-Course Survey" at bounding box center [285, 439] width 116 height 19
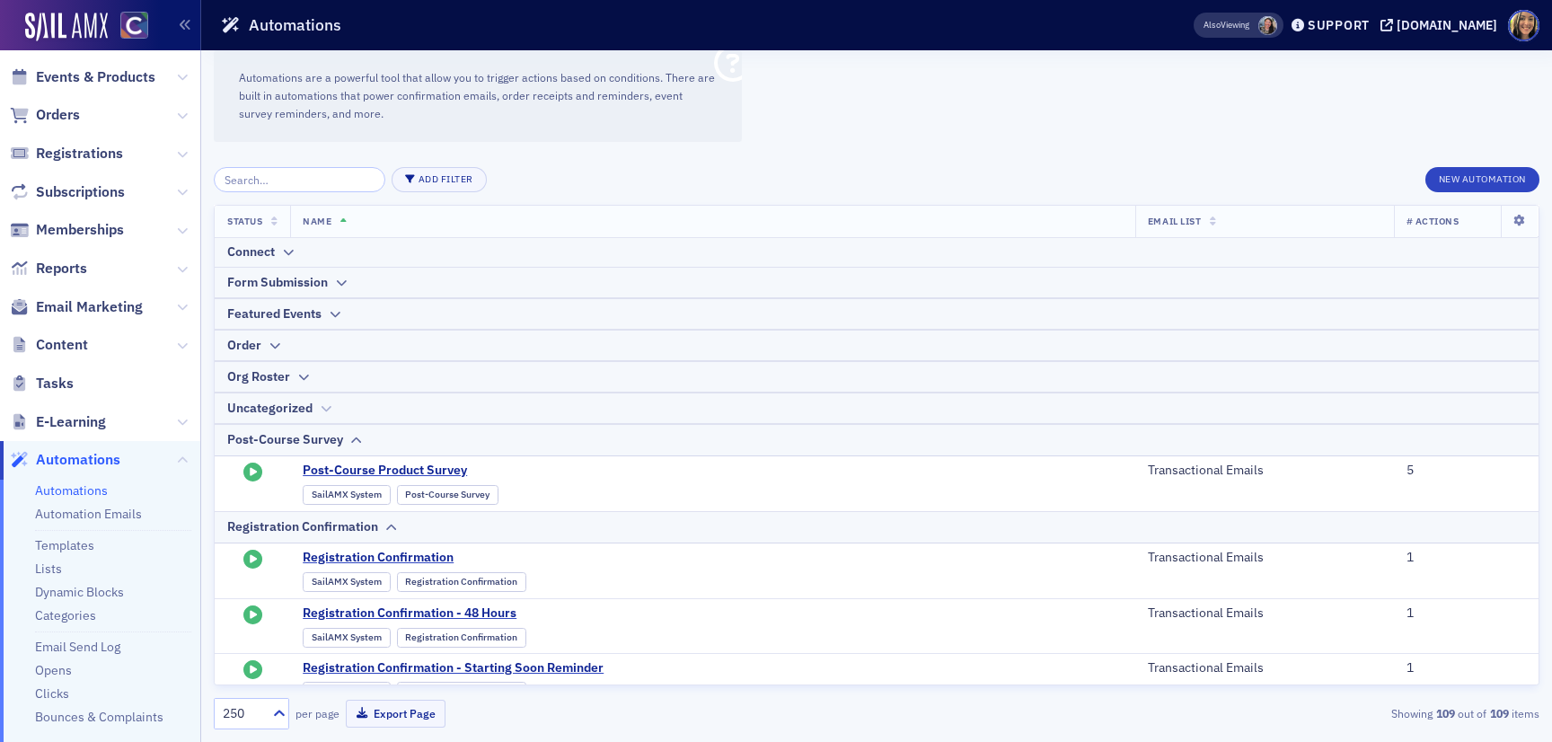
click at [296, 404] on div "Uncategorized" at bounding box center [269, 408] width 85 height 19
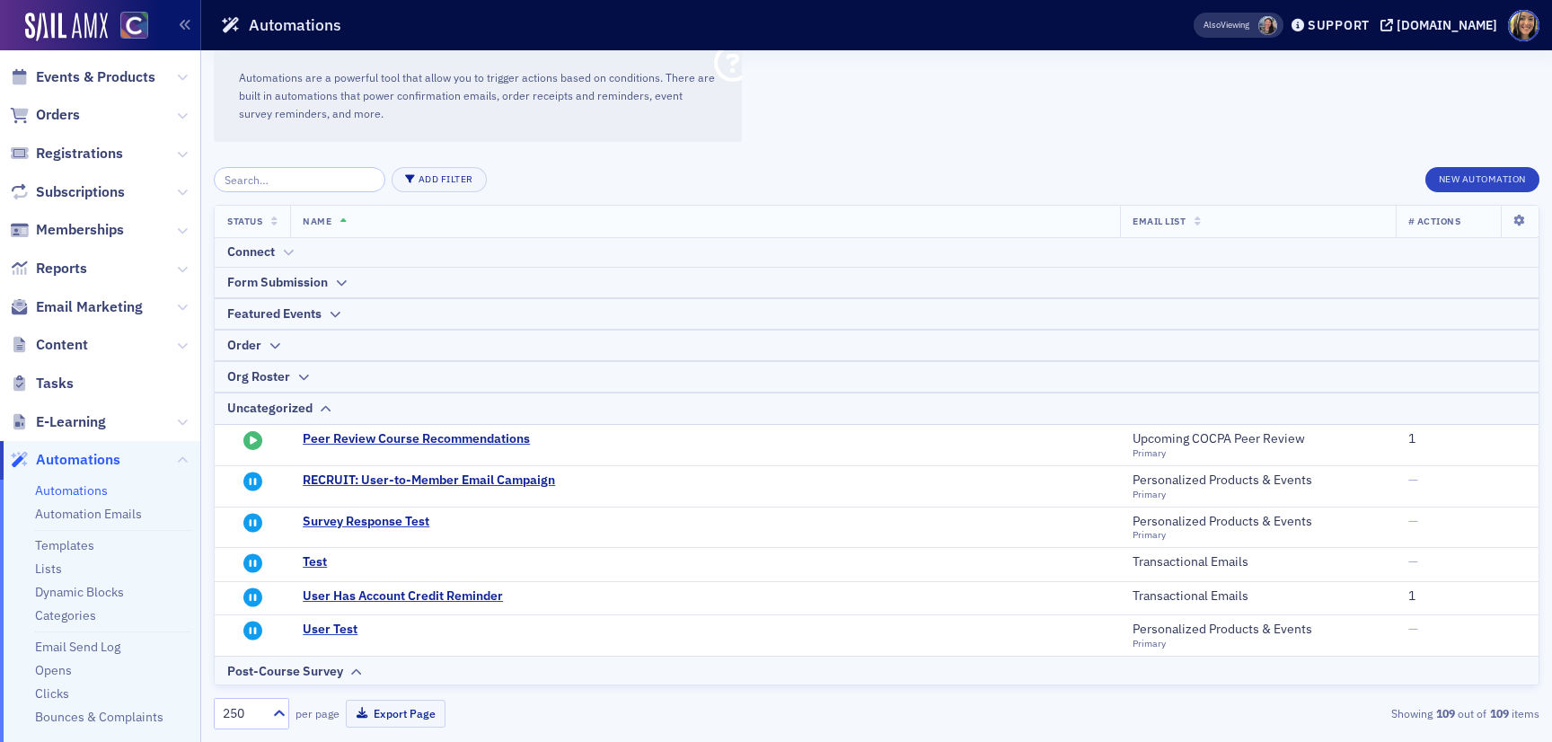
click at [283, 258] on icon at bounding box center [287, 253] width 13 height 11
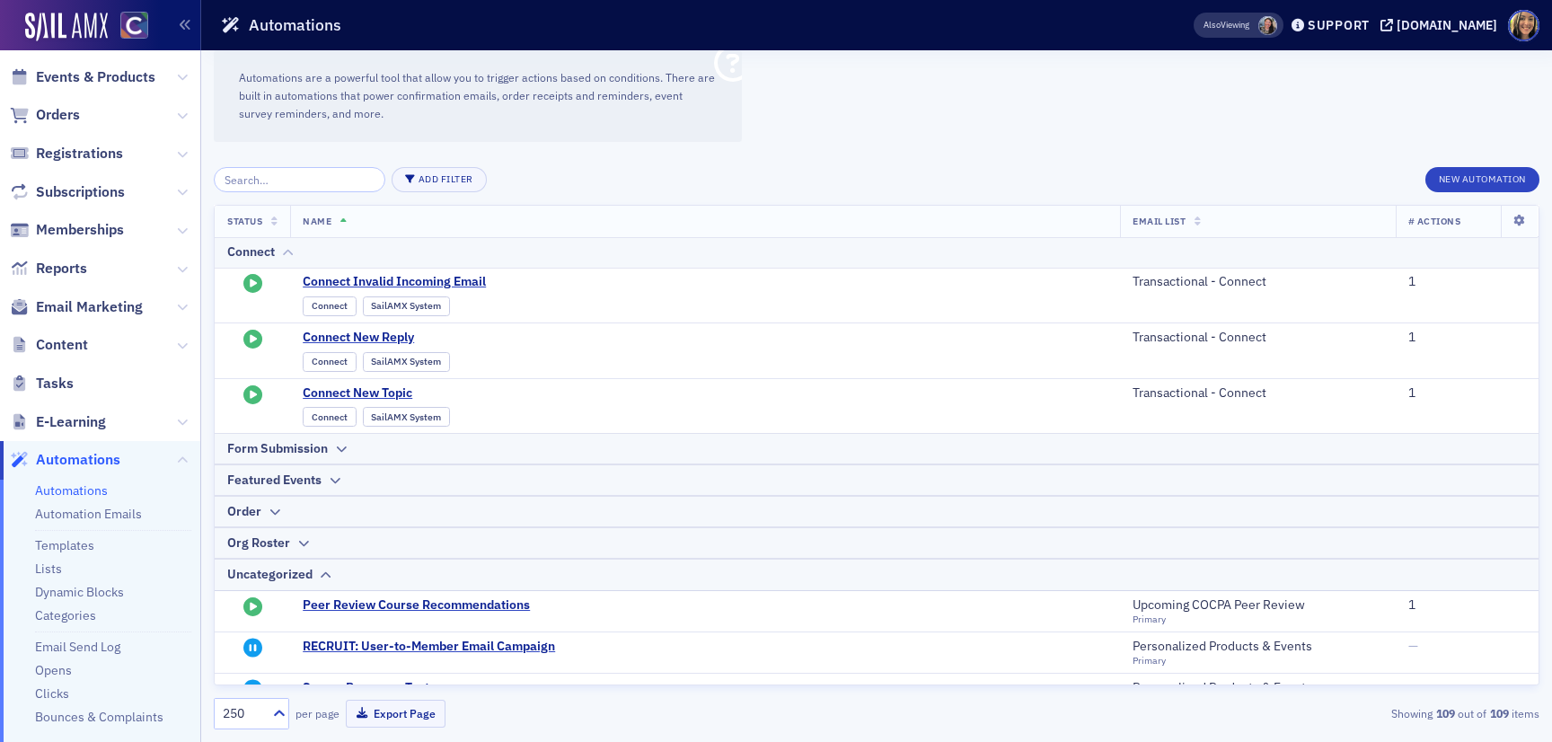
click at [273, 243] on div "Connect" at bounding box center [251, 252] width 48 height 19
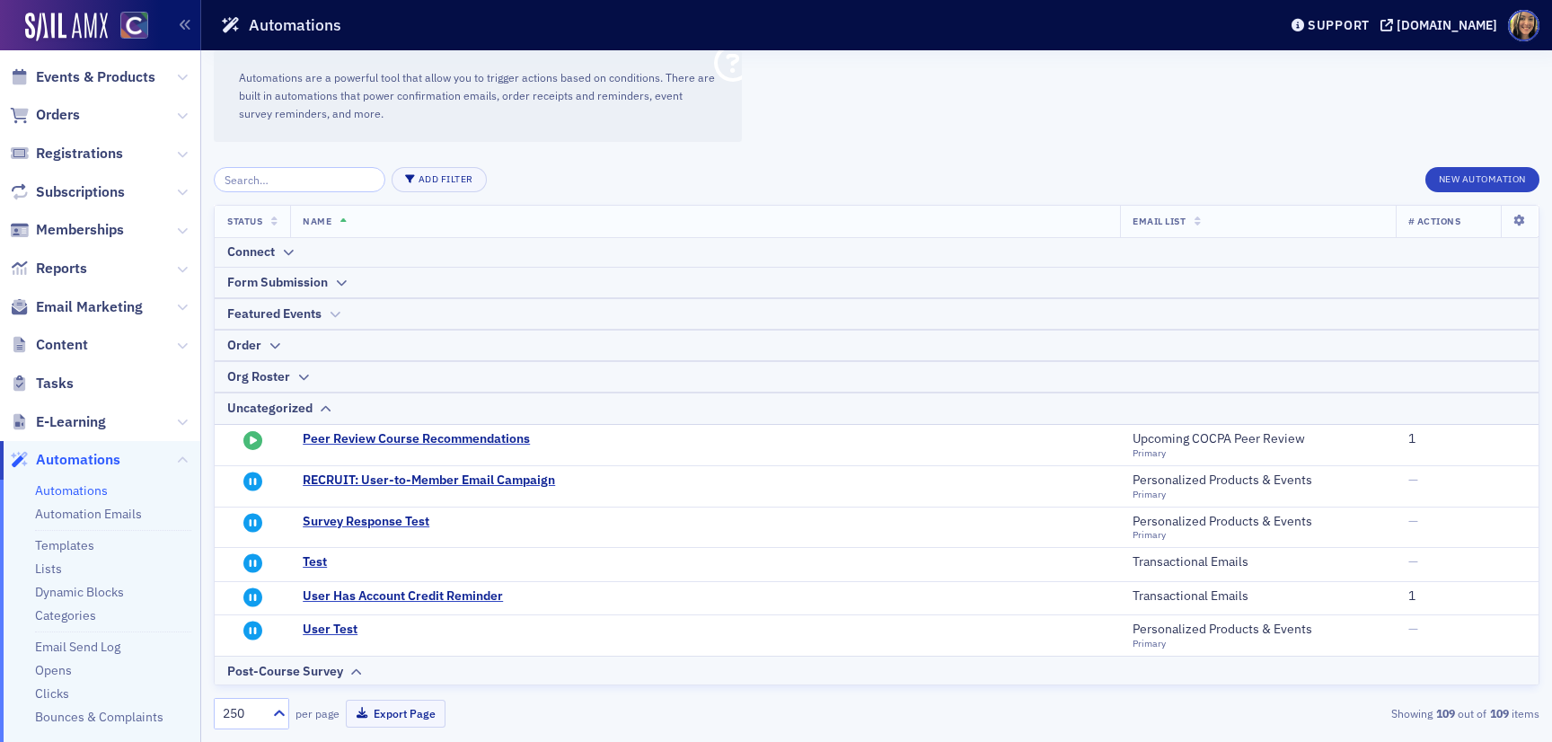
click at [306, 320] on div "Featured Events" at bounding box center [274, 313] width 94 height 19
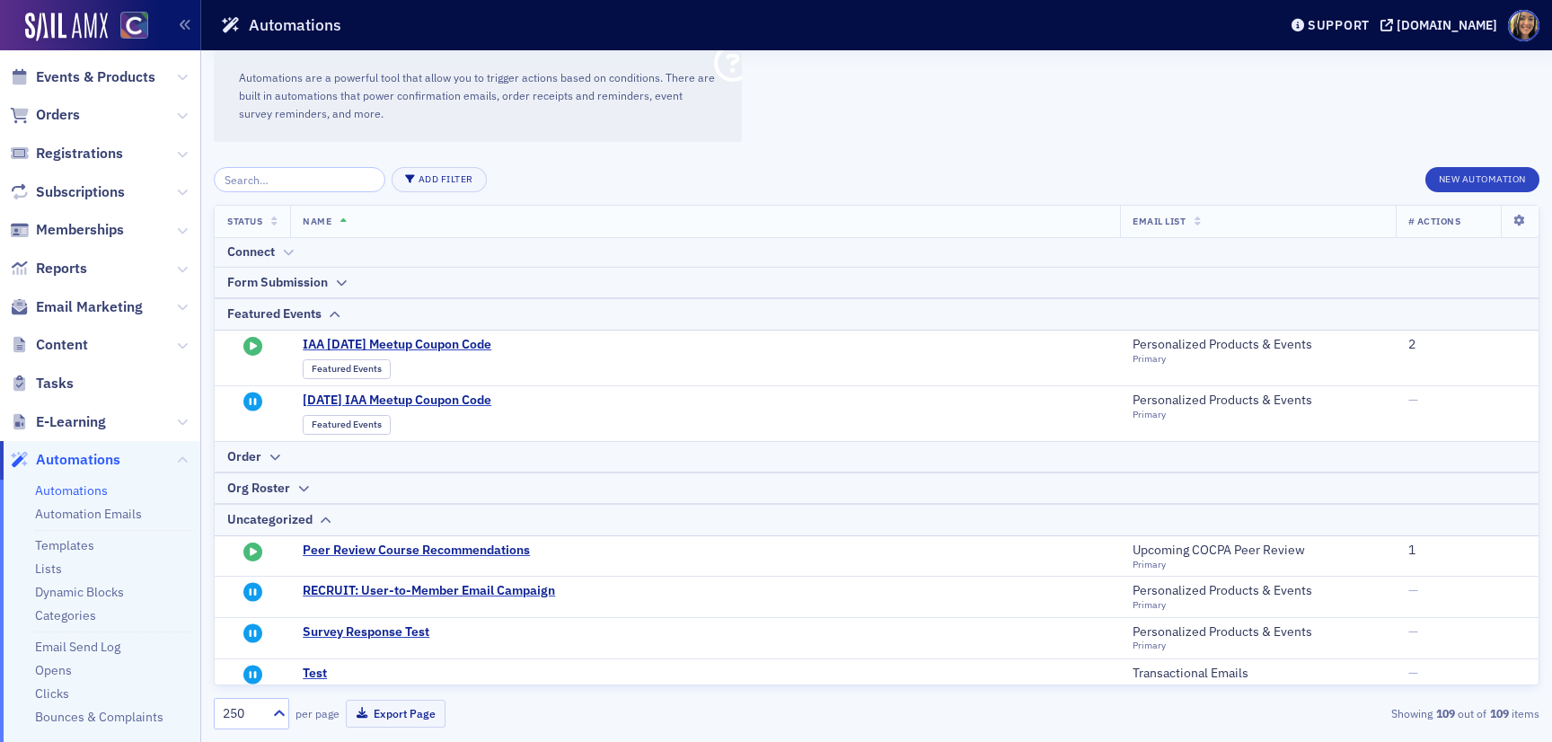
click at [264, 252] on div "Connect" at bounding box center [251, 252] width 48 height 19
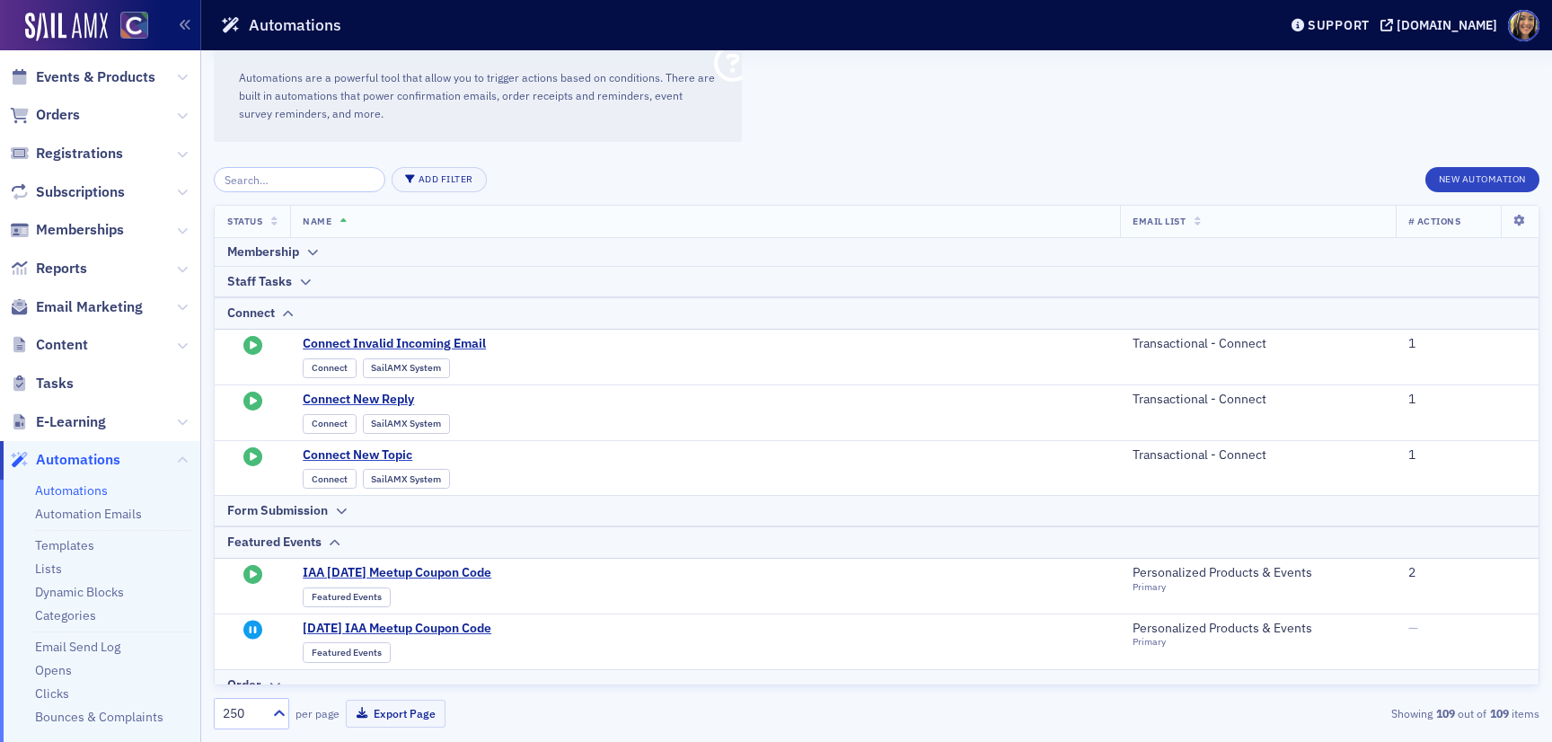
scroll to position [0, 0]
click at [308, 254] on icon at bounding box center [311, 254] width 13 height 11
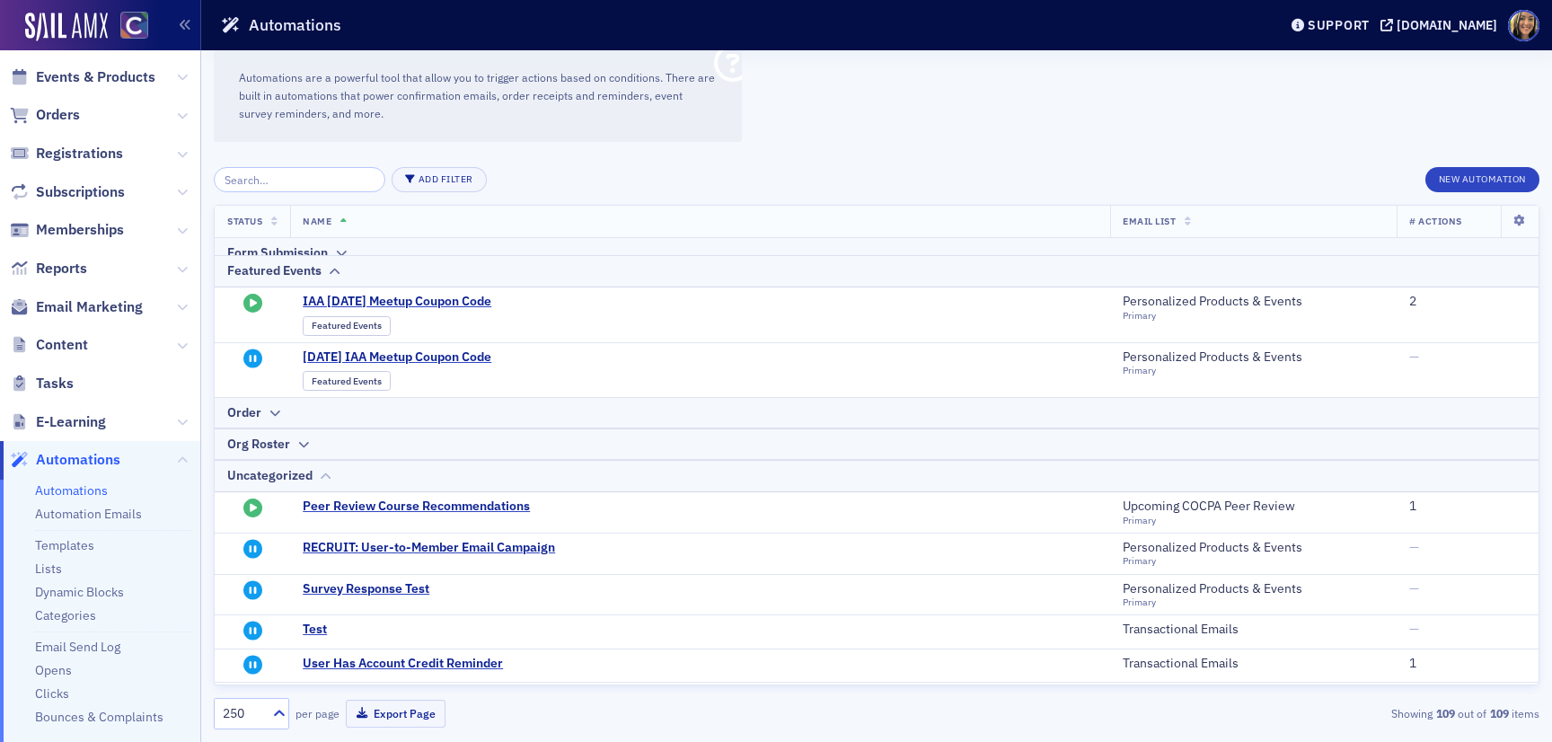
scroll to position [1933, 0]
click at [279, 415] on icon at bounding box center [274, 414] width 13 height 11
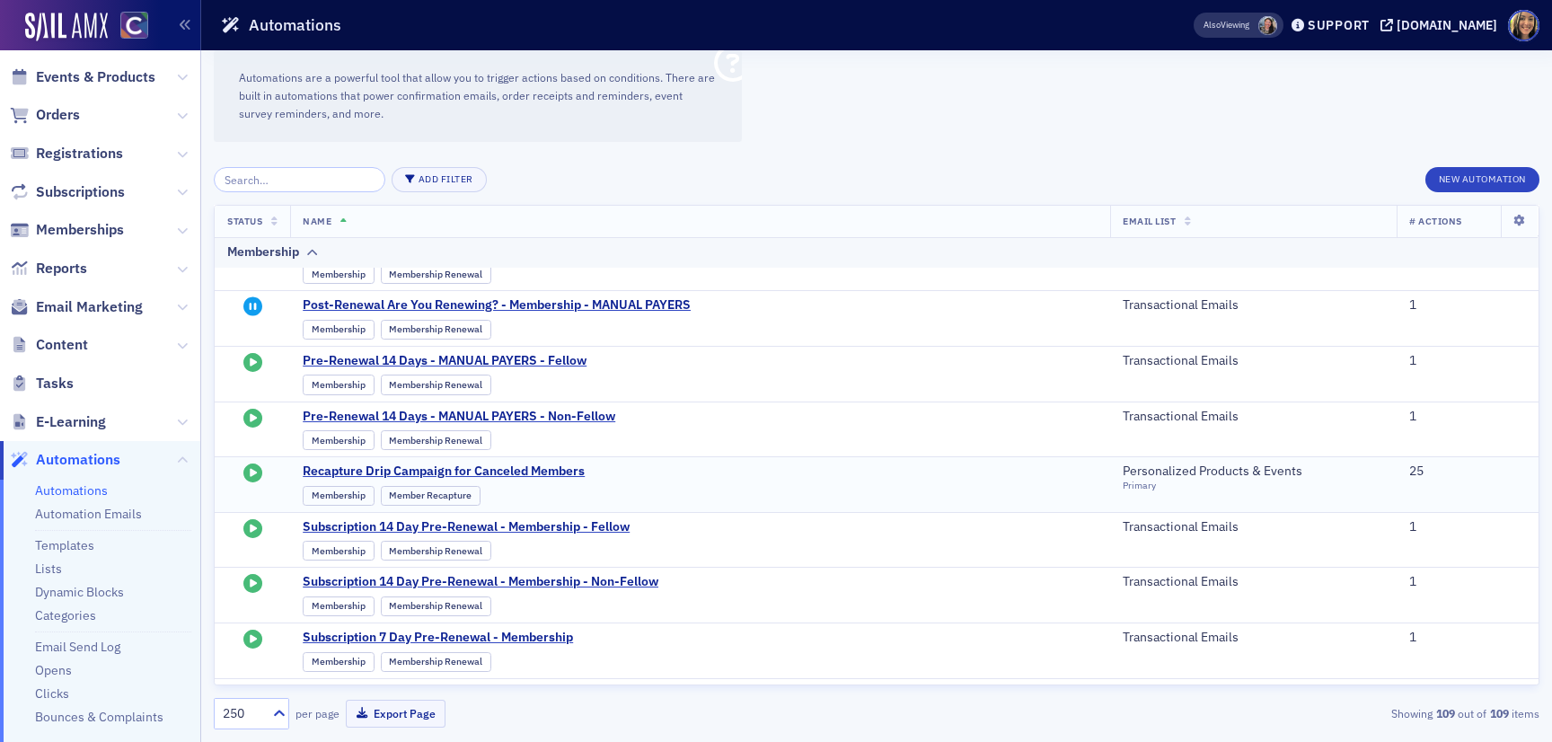
scroll to position [1033, 0]
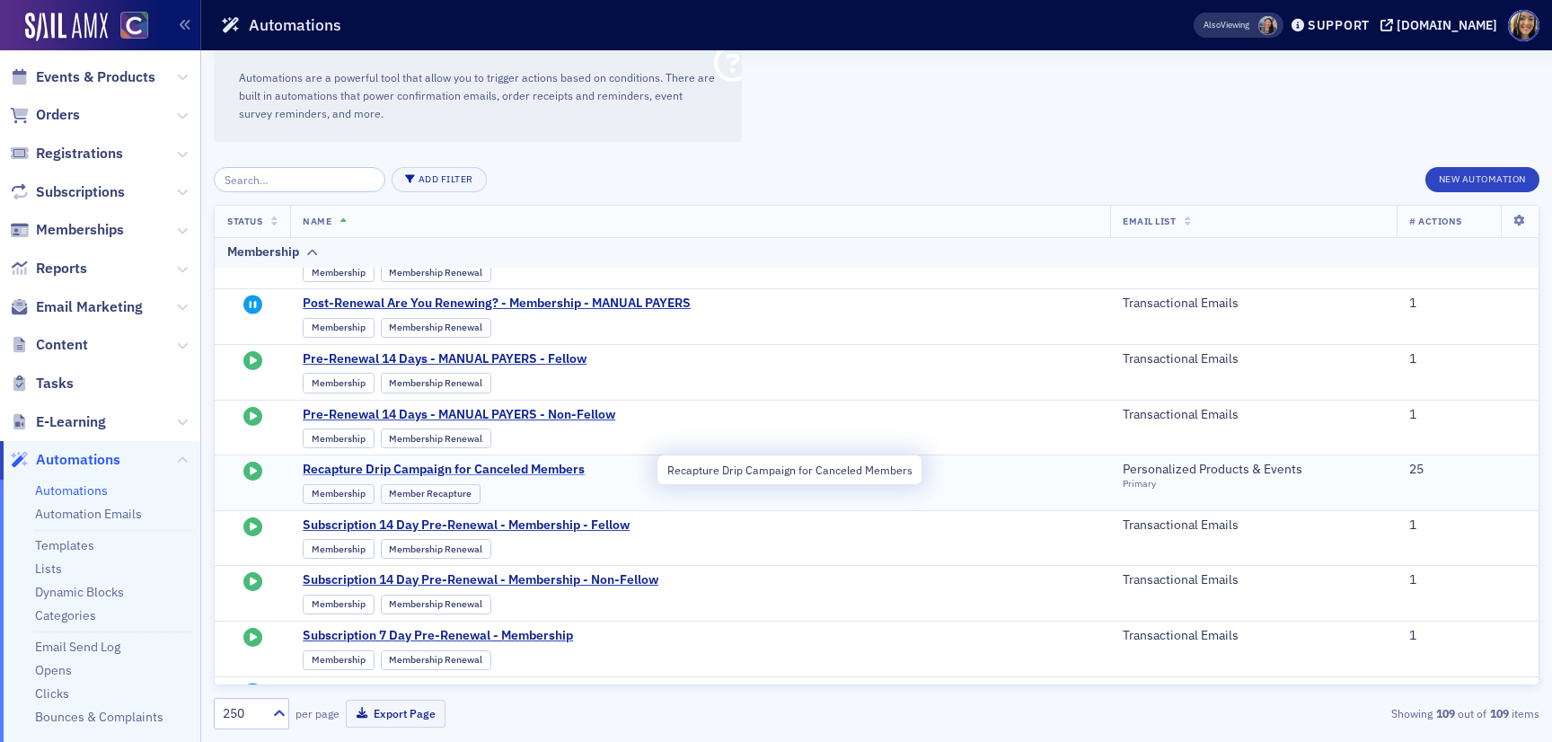
click at [456, 470] on span "Recapture Drip Campaign for Canceled Members" at bounding box center [479, 470] width 352 height 16
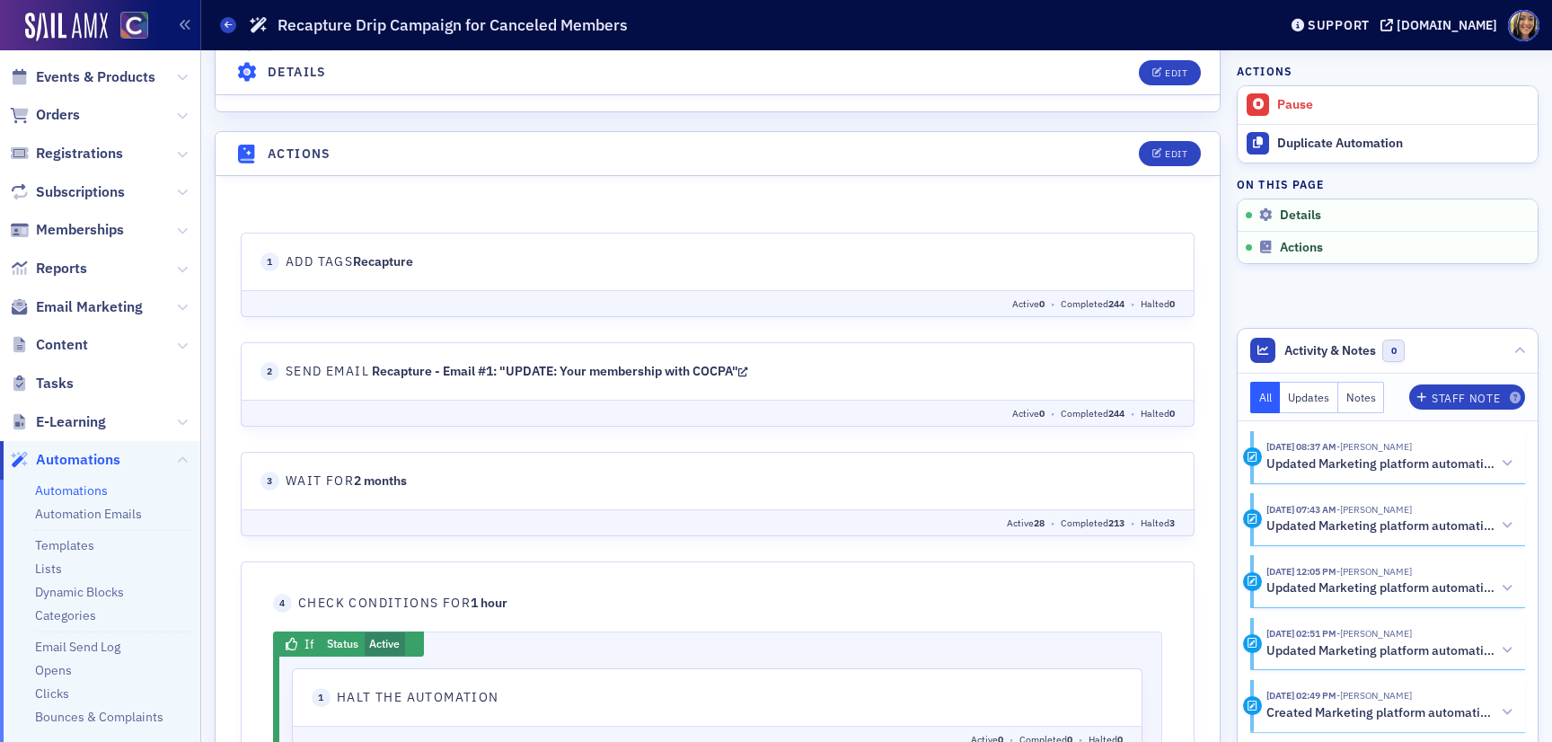
scroll to position [713, 0]
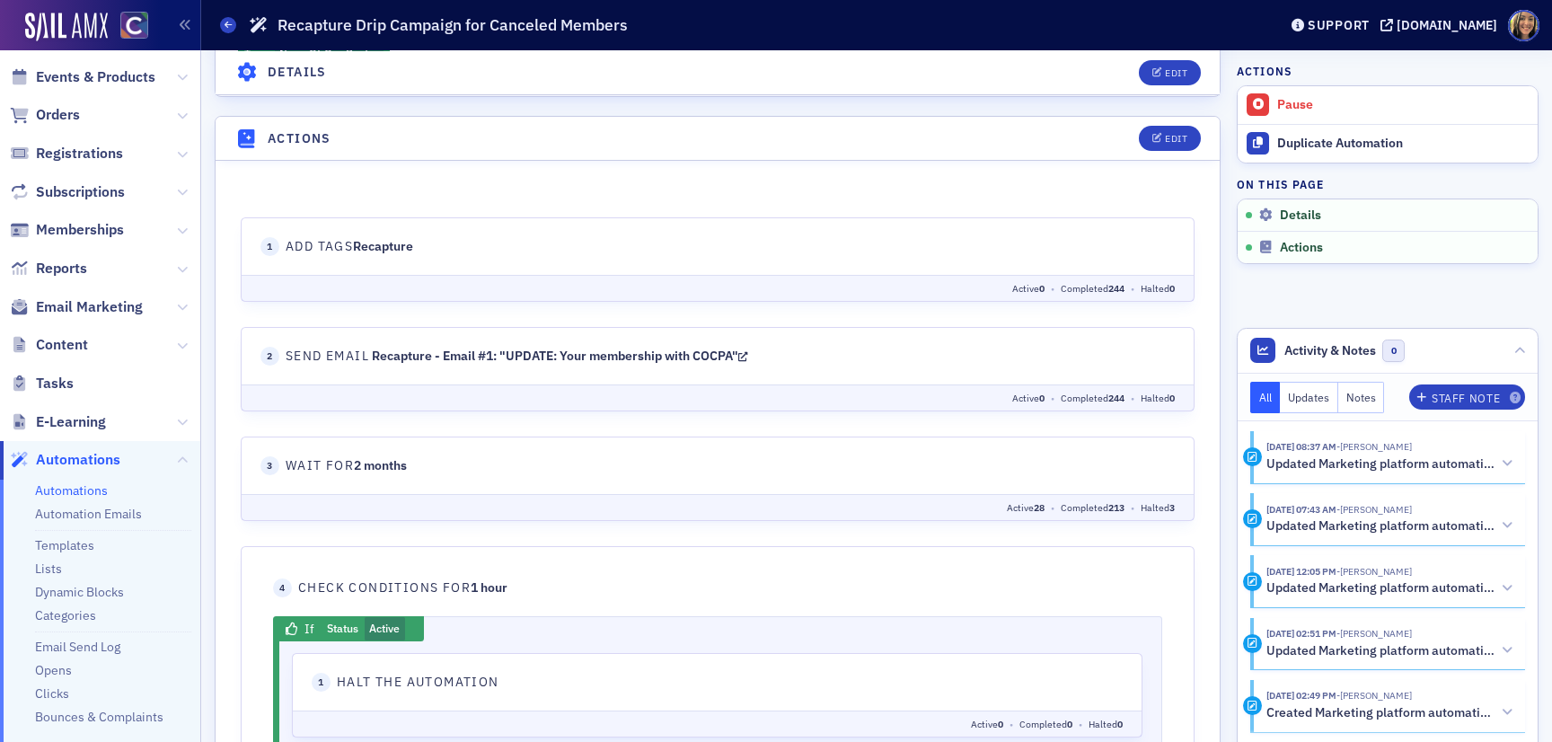
click at [748, 355] on icon at bounding box center [743, 356] width 10 height 13
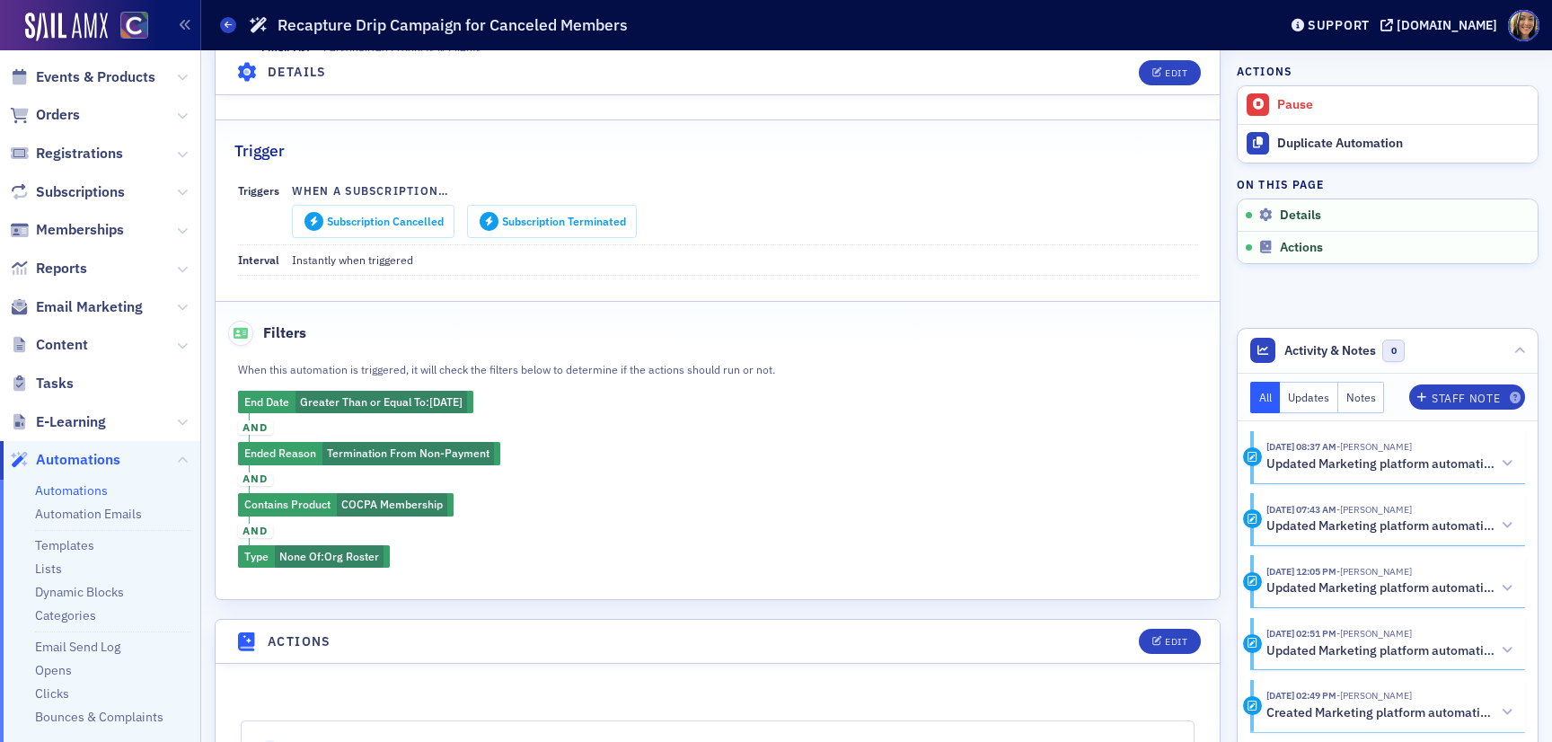
scroll to position [183, 0]
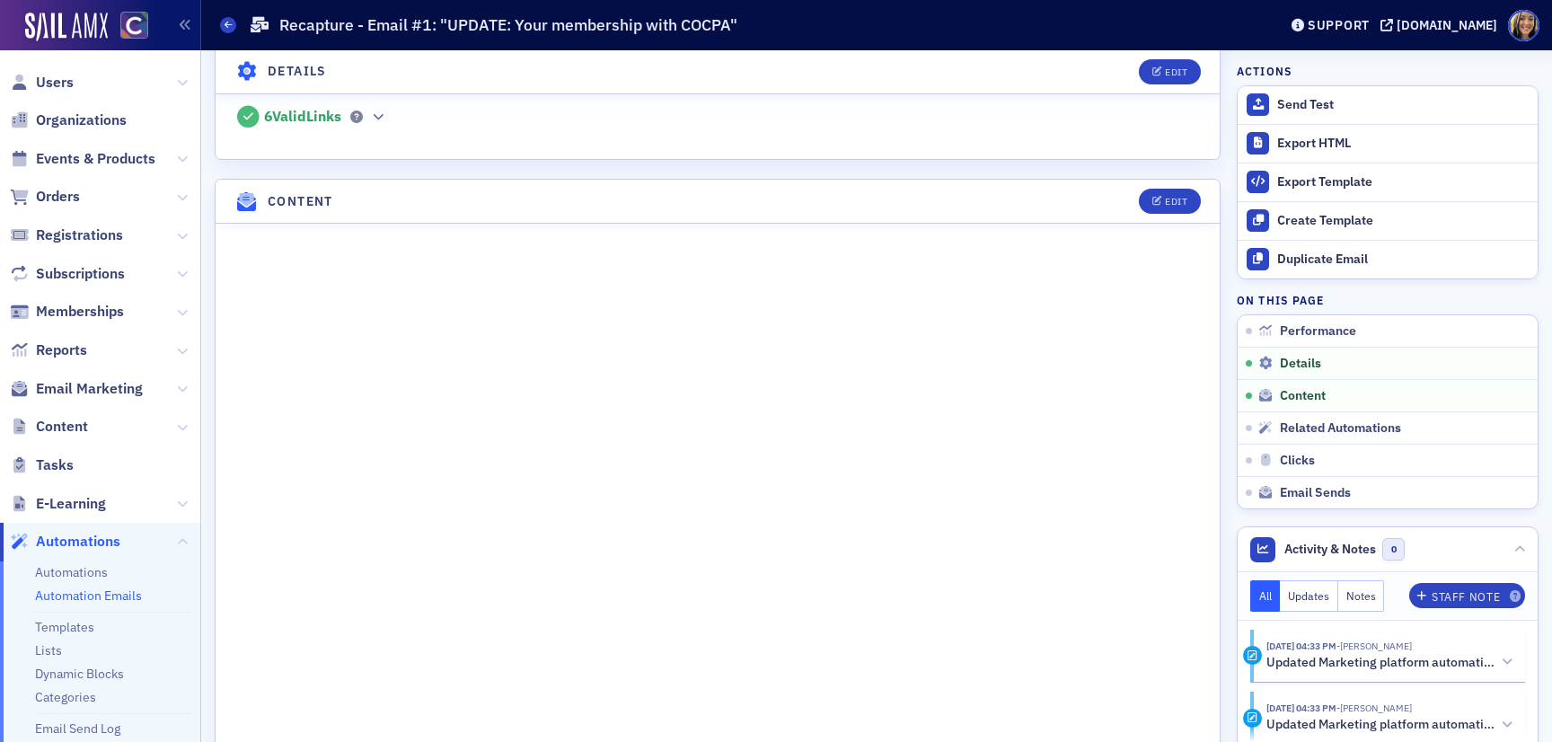
scroll to position [750, 0]
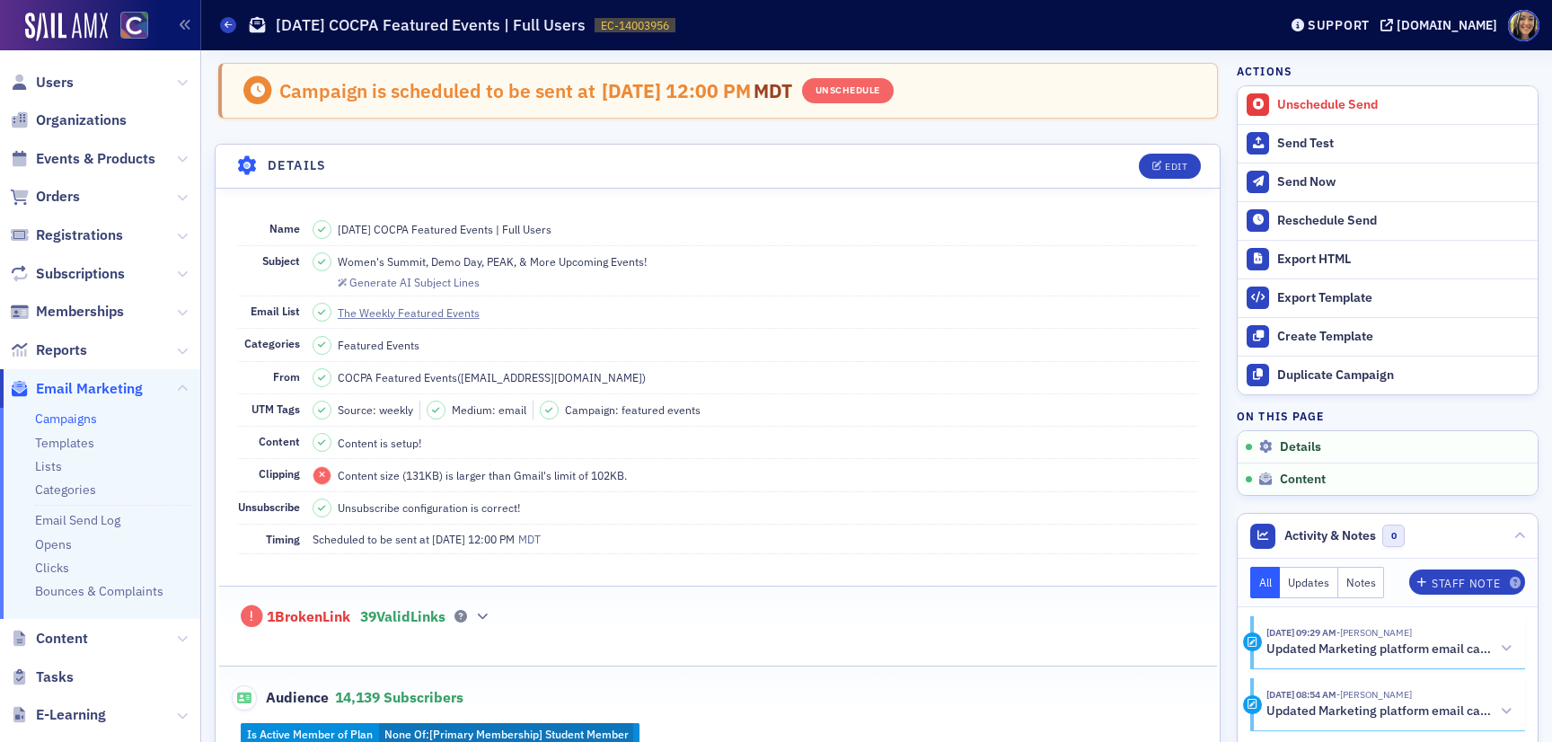
scroll to position [700, 0]
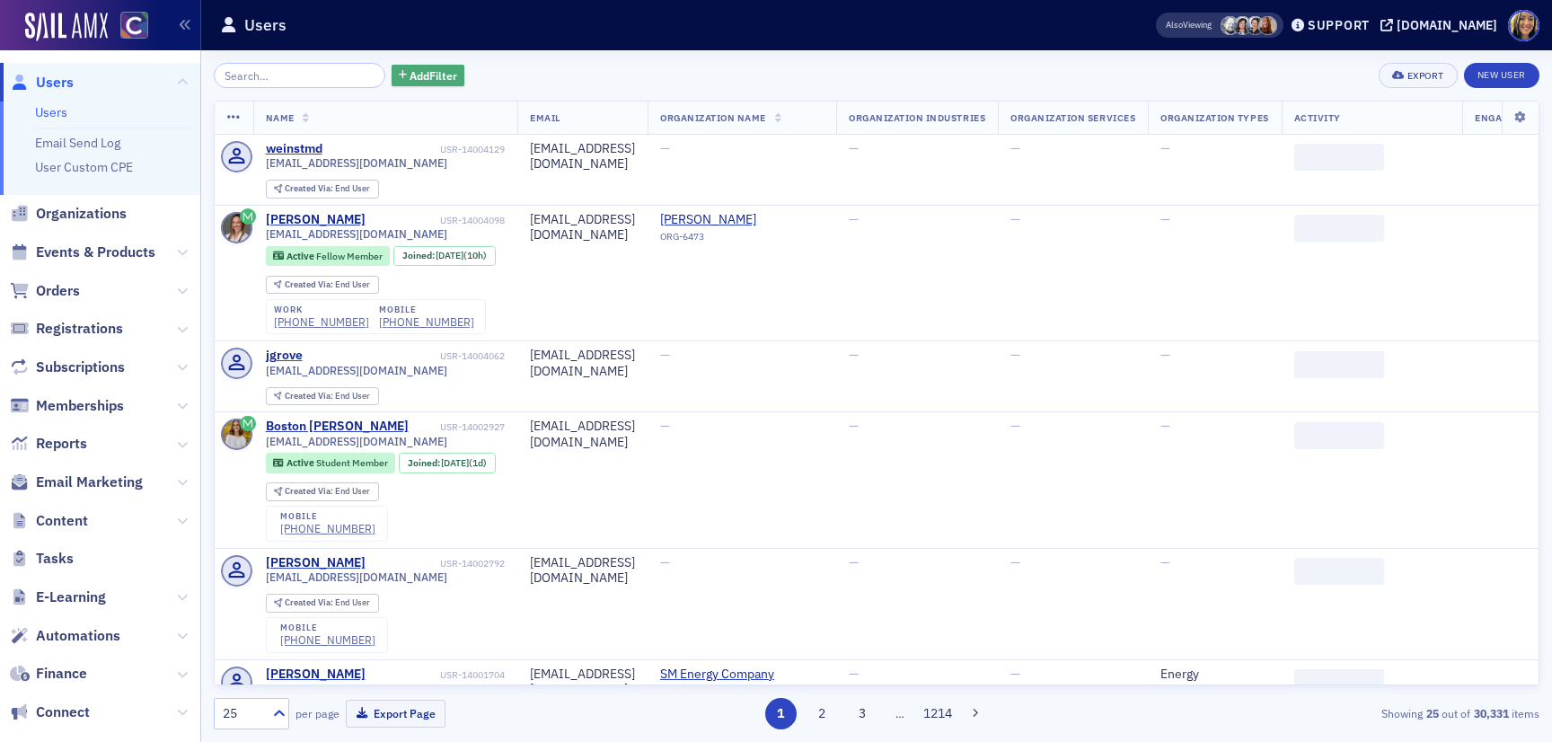
click at [405, 66] on button "Add Filter" at bounding box center [429, 76] width 74 height 22
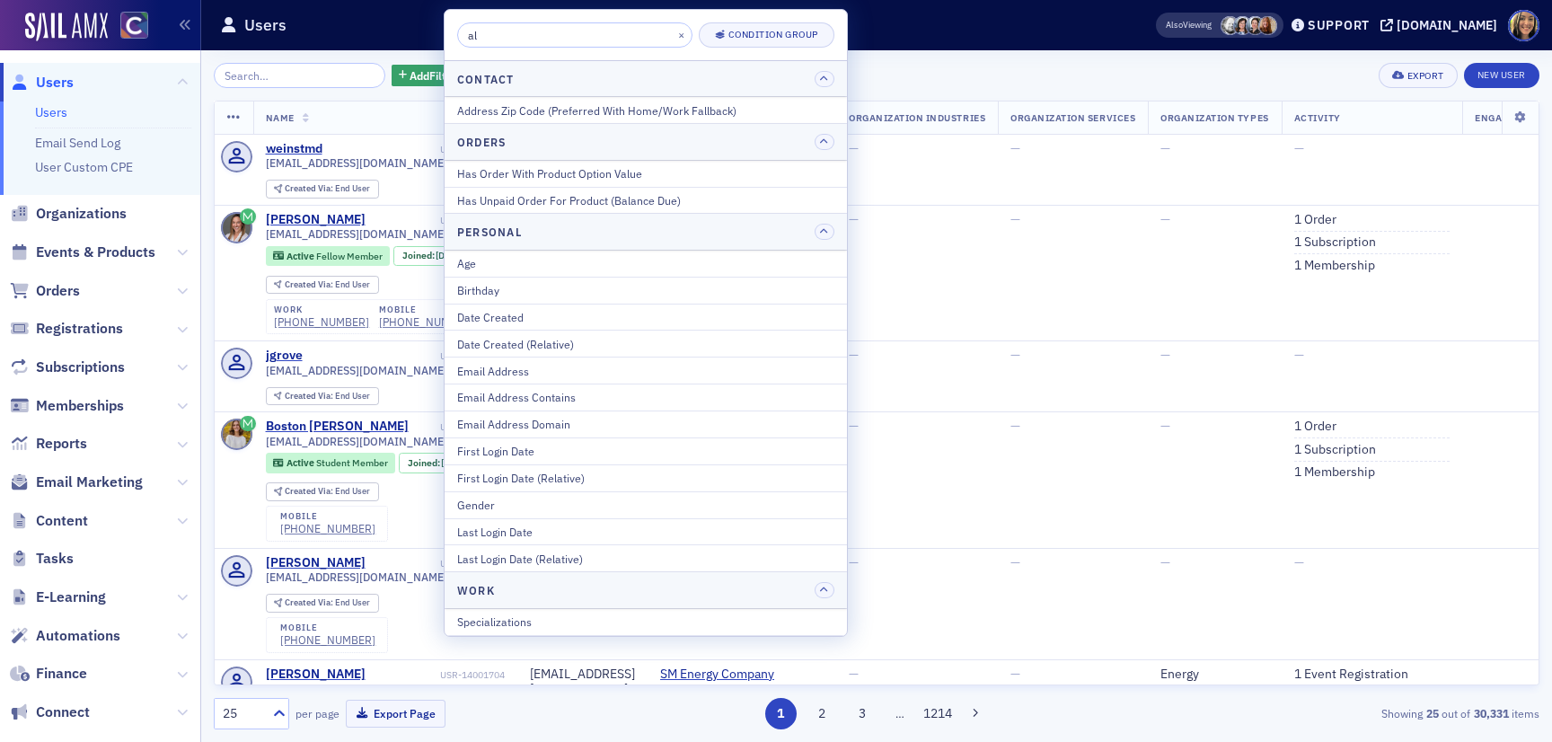
type input "a"
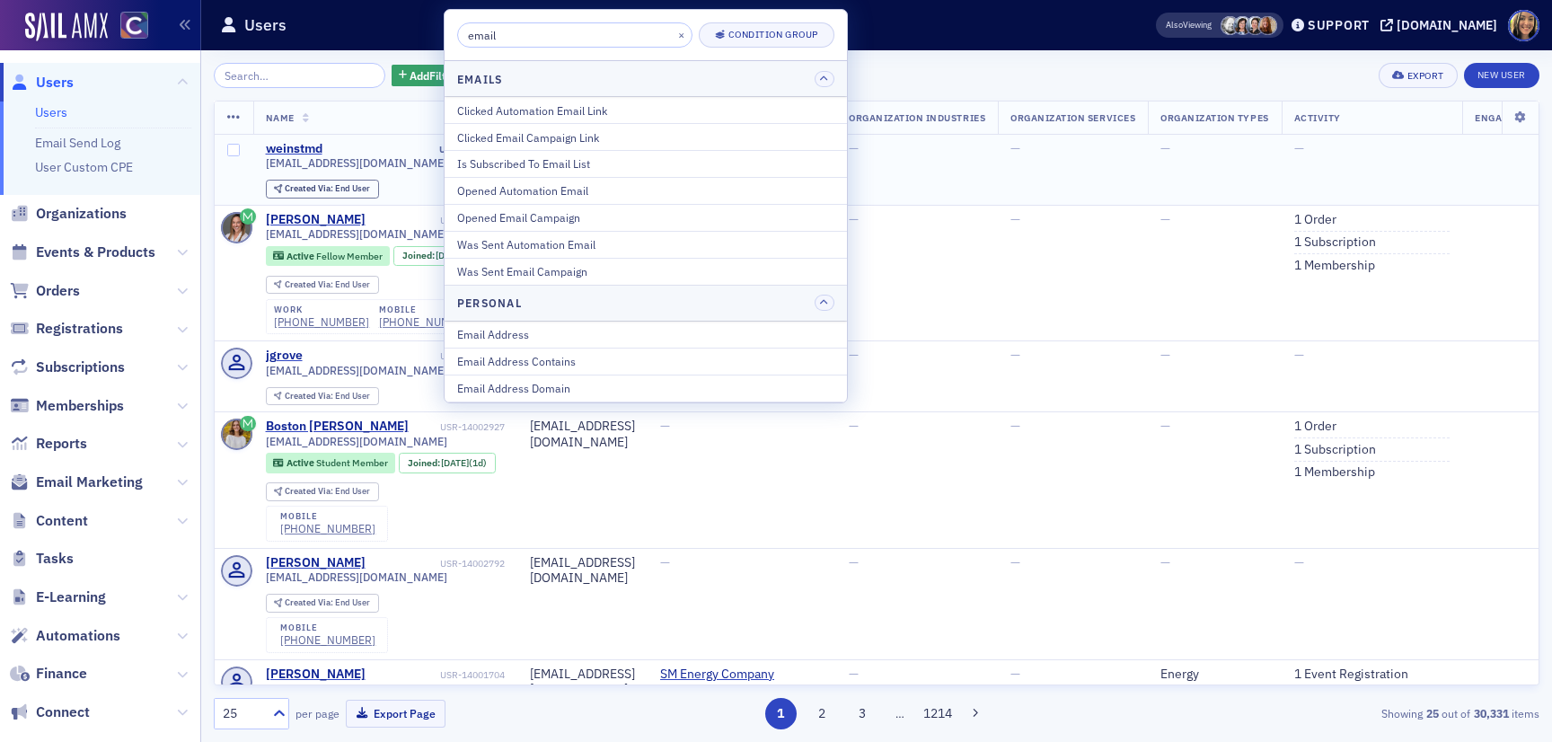
type input "email"
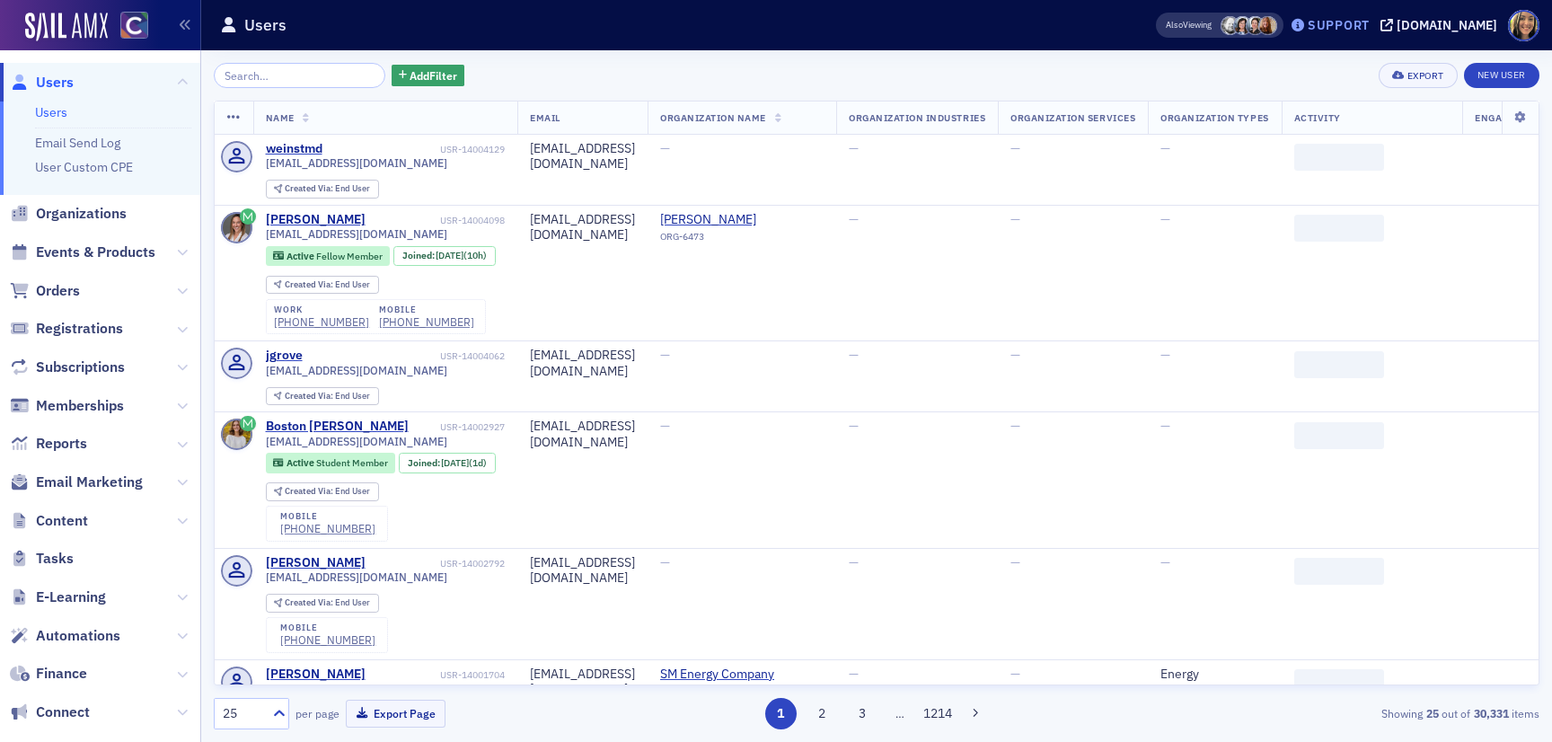
click at [1369, 30] on div "Support" at bounding box center [1339, 25] width 62 height 16
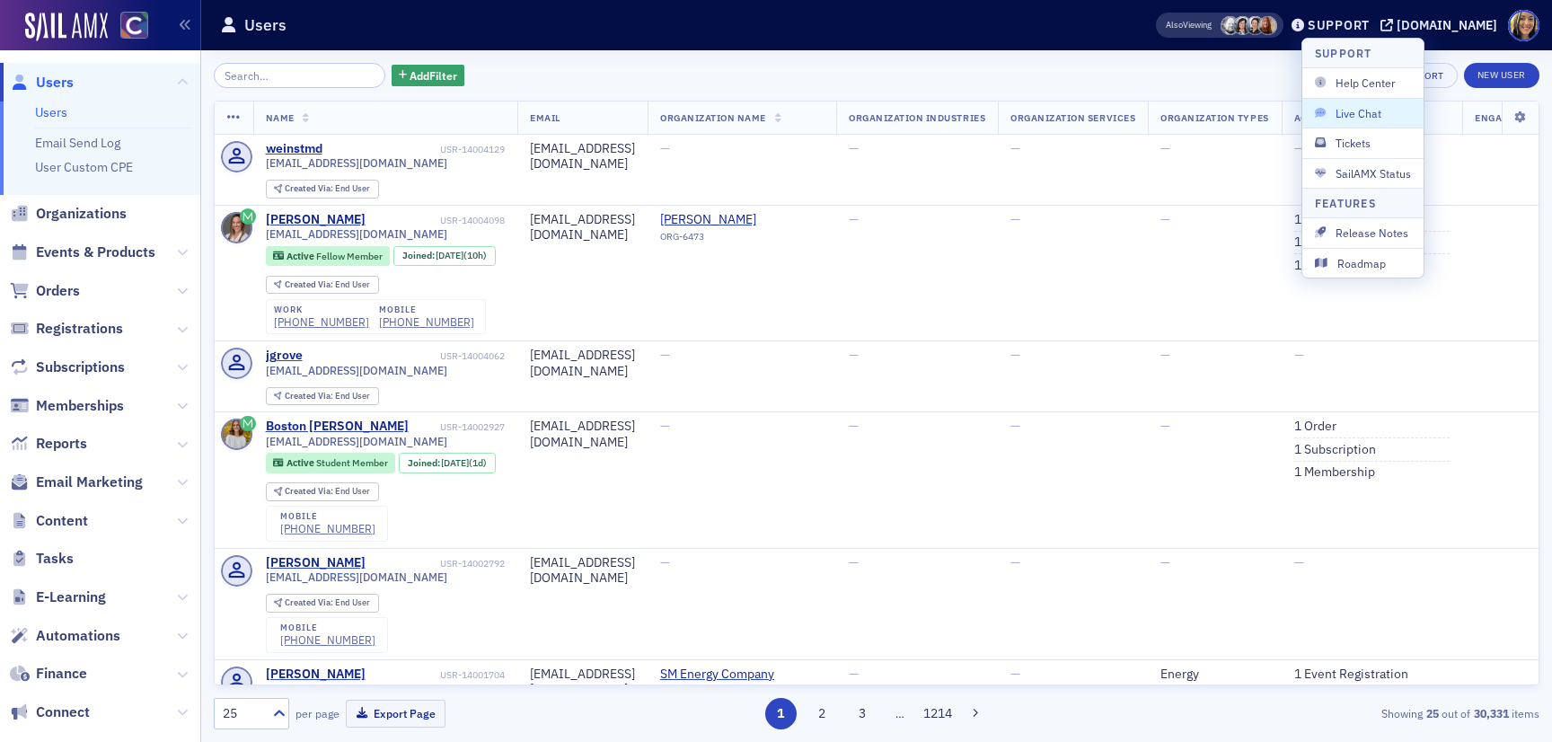
click at [1360, 114] on span "Live Chat" at bounding box center [1363, 113] width 96 height 16
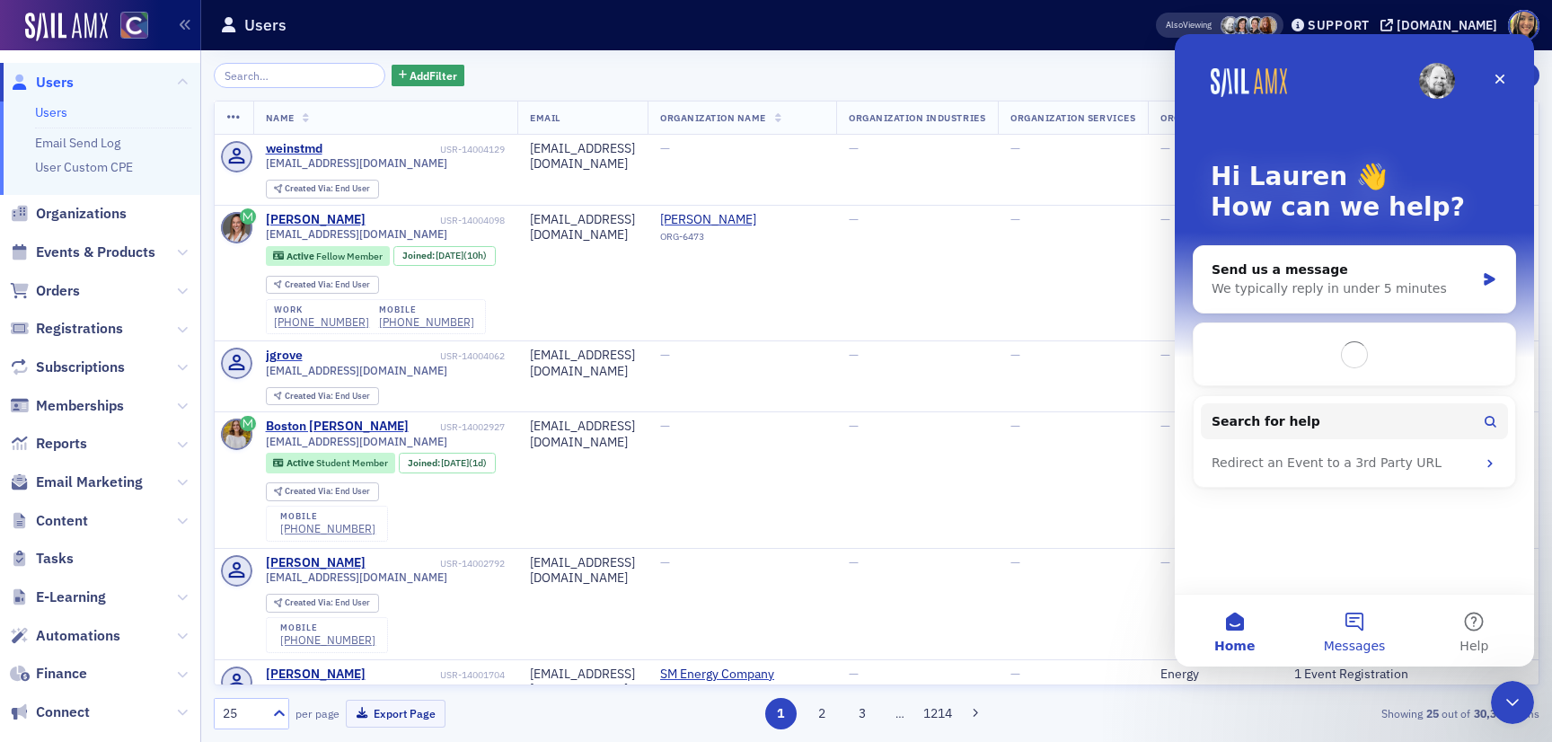
click at [1360, 623] on button "Messages" at bounding box center [1353, 630] width 119 height 72
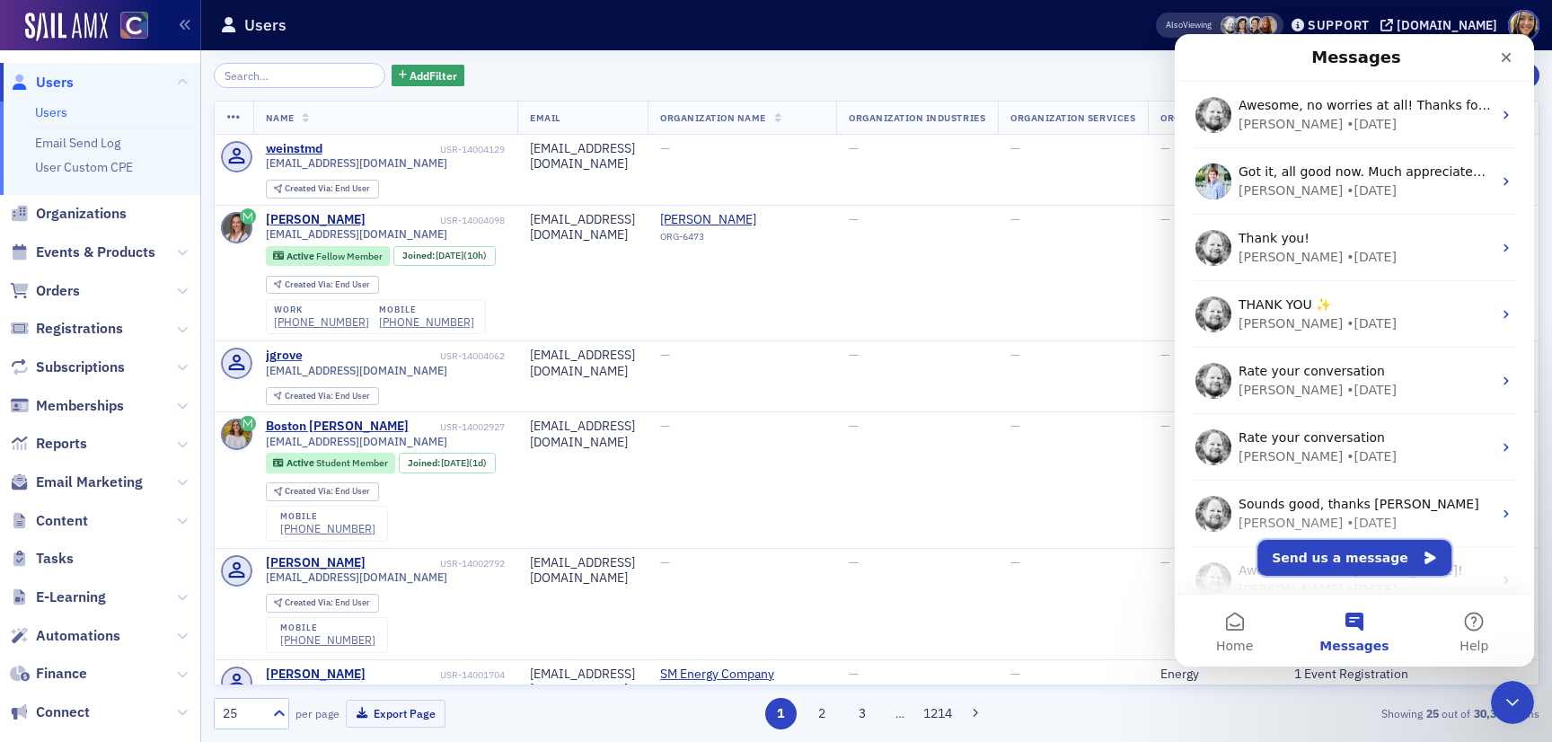
click at [1351, 555] on button "Send us a message" at bounding box center [1354, 558] width 194 height 36
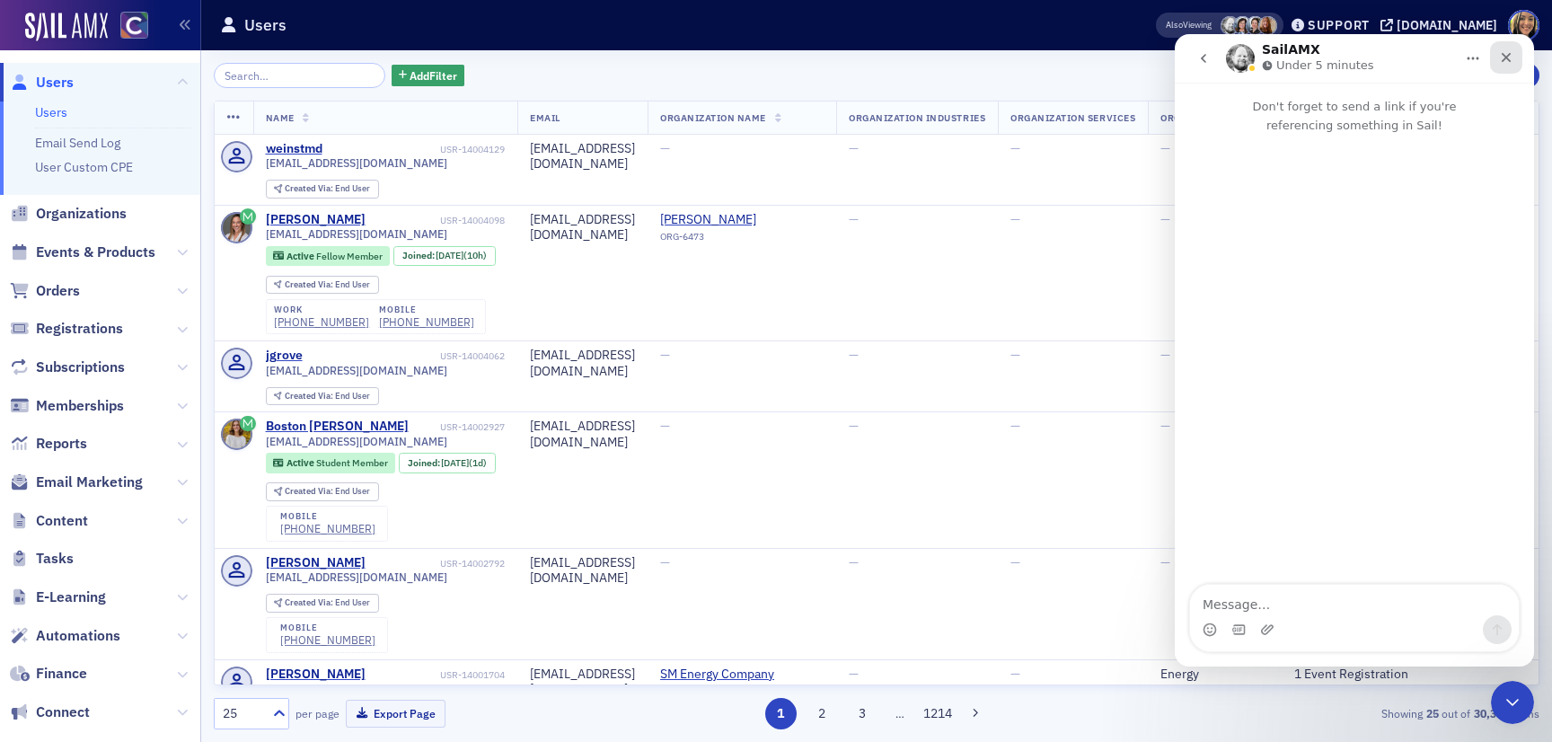
click at [1512, 55] on icon "Close" at bounding box center [1506, 57] width 14 height 14
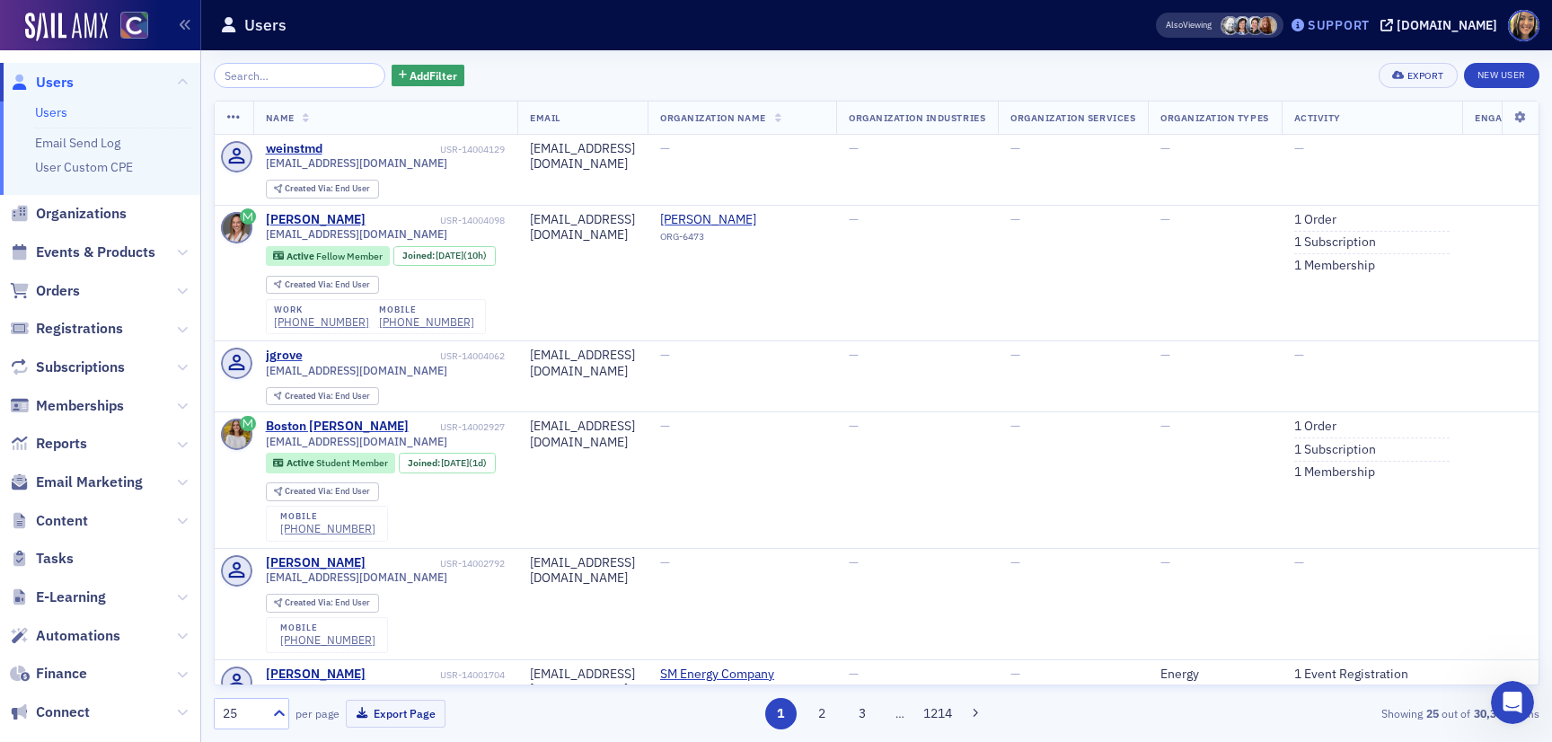
click at [1352, 24] on div "Support" at bounding box center [1339, 25] width 62 height 16
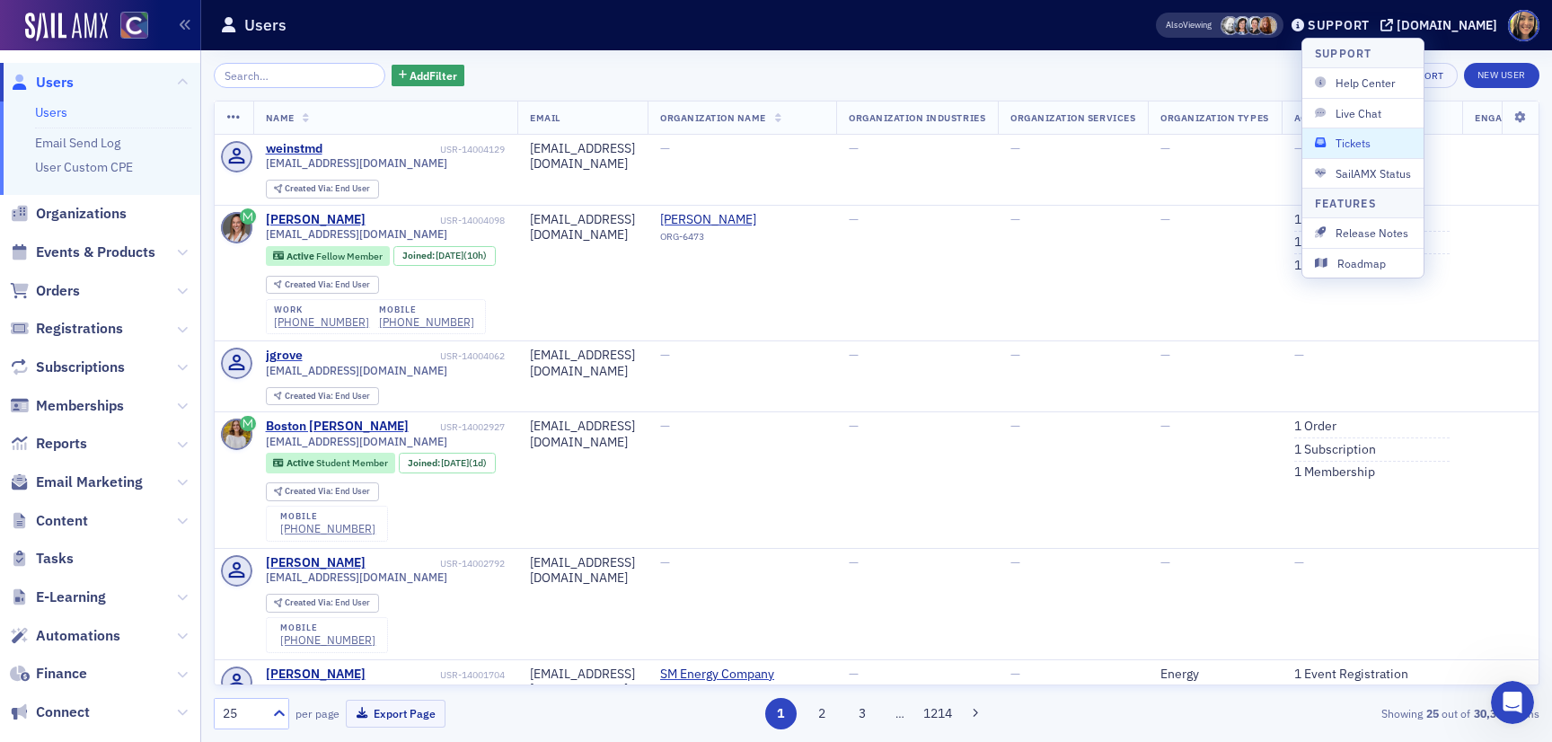
click at [1364, 145] on span "Tickets" at bounding box center [1363, 143] width 96 height 16
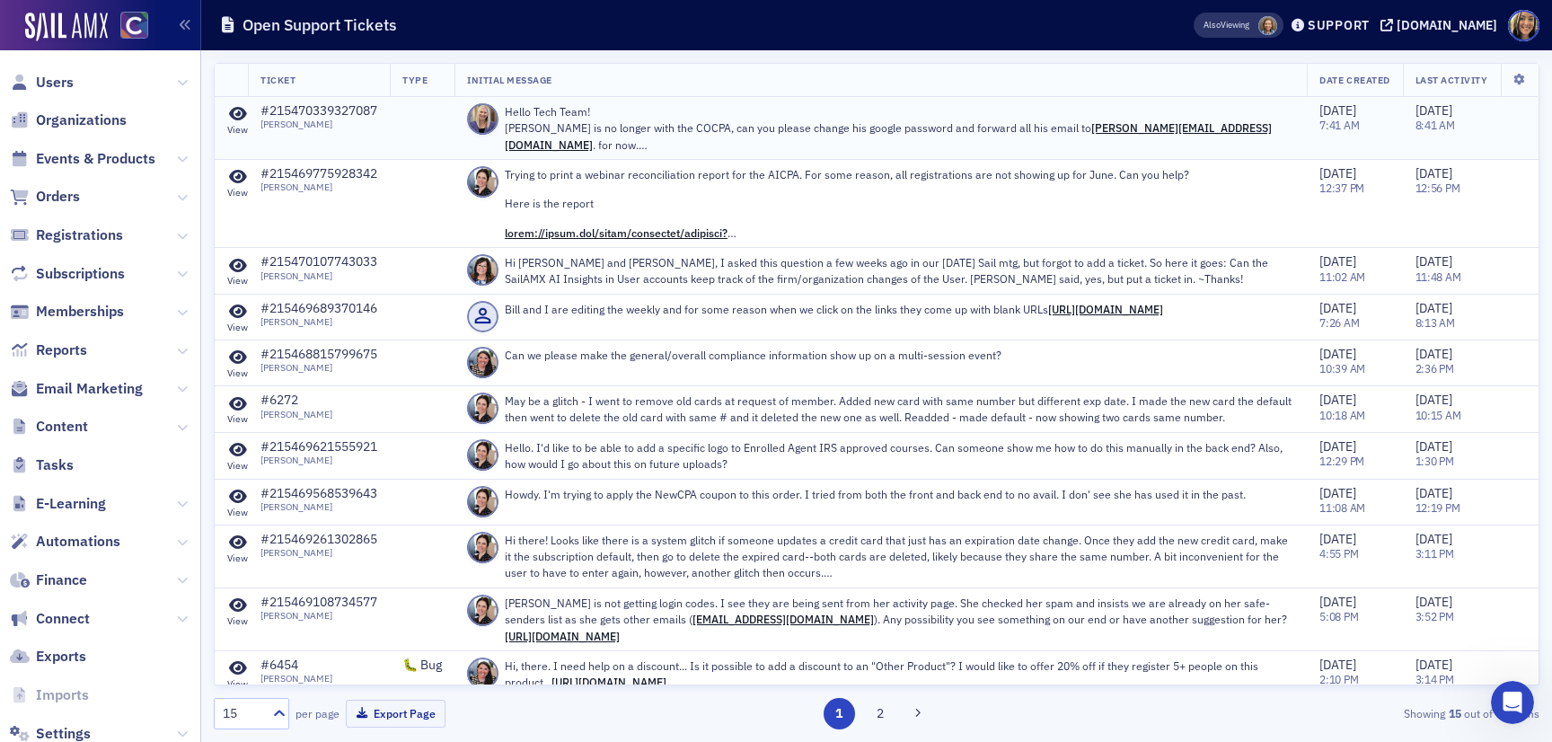
click at [938, 128] on p "Hello Tech Team! [PERSON_NAME] is no longer with the COCPA, can you please chan…" at bounding box center [899, 127] width 789 height 49
